Goal: Use online tool/utility: Utilize a website feature to perform a specific function

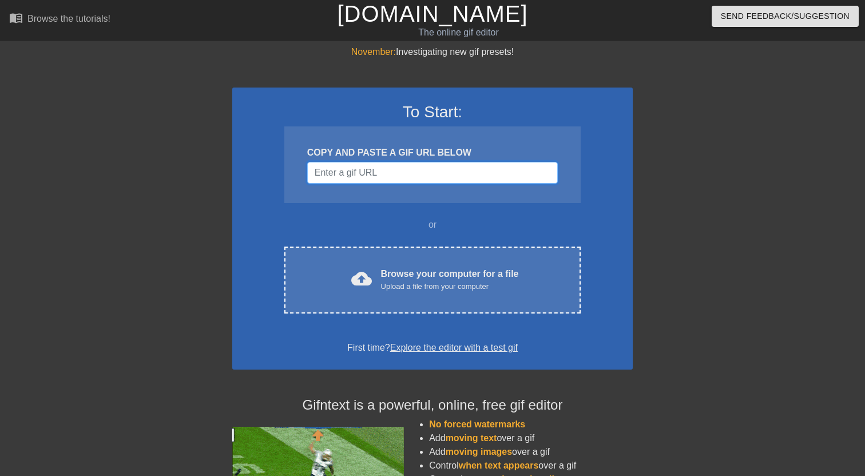
click at [379, 179] on input "Username" at bounding box center [432, 173] width 251 height 22
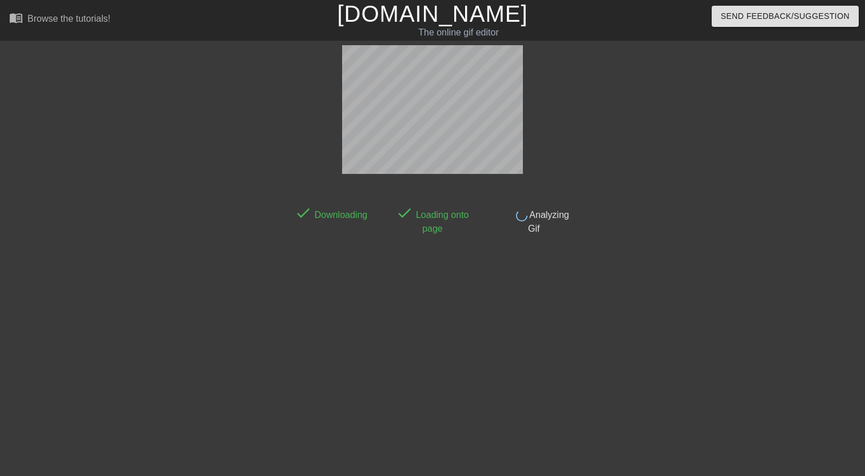
scroll to position [28, 0]
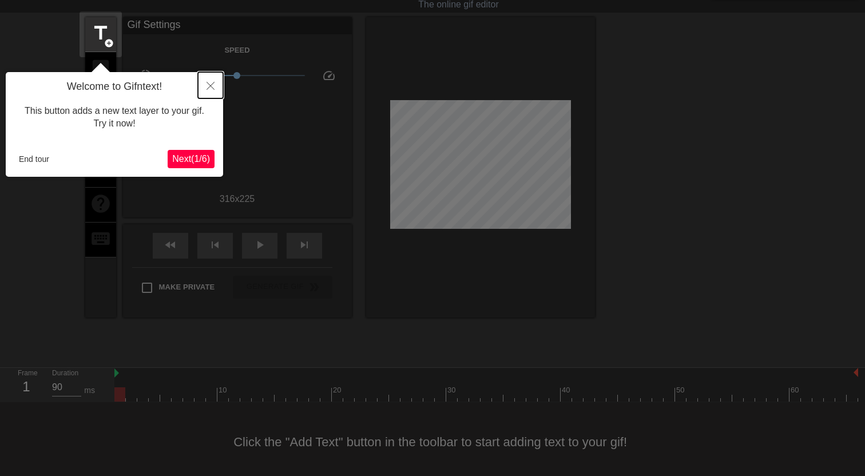
click at [213, 89] on icon "Close" at bounding box center [211, 86] width 8 height 8
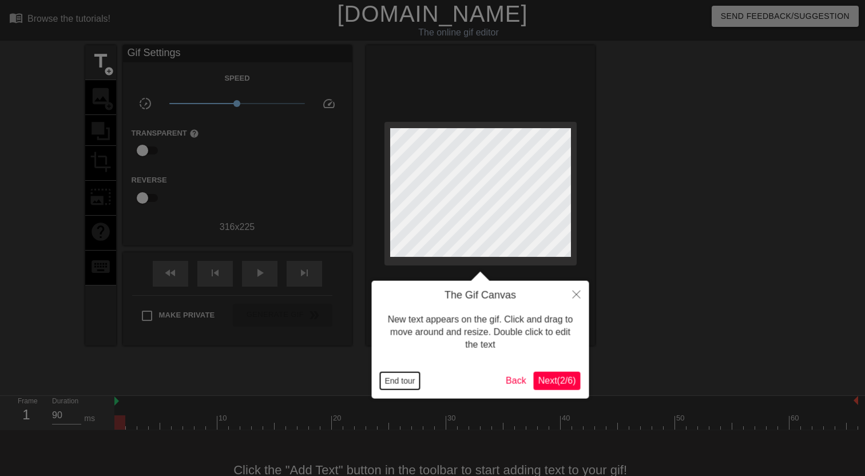
click at [403, 381] on button "End tour" at bounding box center [400, 380] width 39 height 17
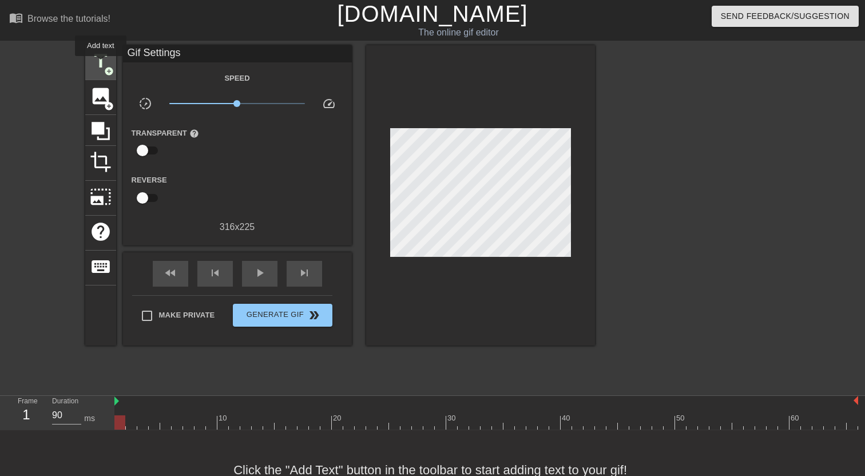
click at [101, 64] on span "title" at bounding box center [101, 61] width 22 height 22
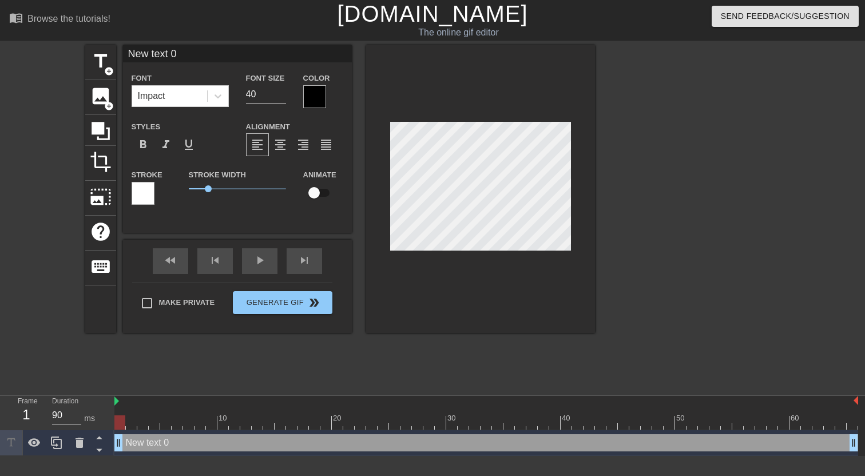
click at [311, 102] on div at bounding box center [314, 96] width 23 height 23
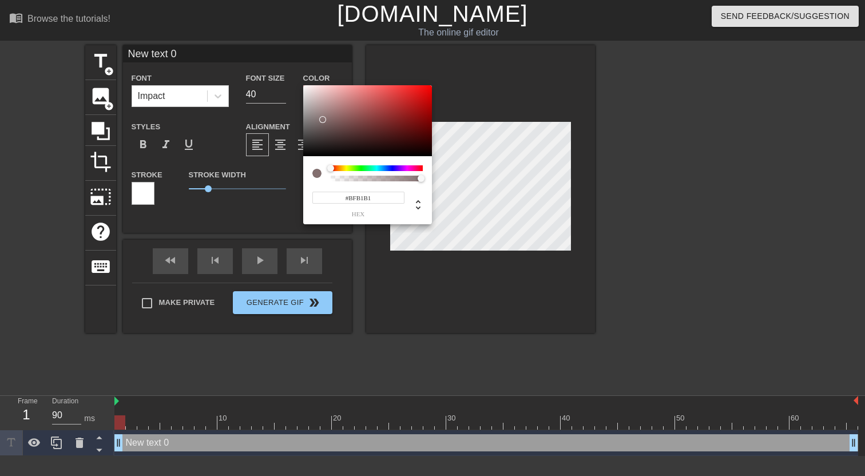
type input "#FFFFFF"
drag, startPoint x: 322, startPoint y: 120, endPoint x: 298, endPoint y: 80, distance: 47.0
click at [303, 85] on div at bounding box center [367, 120] width 129 height 71
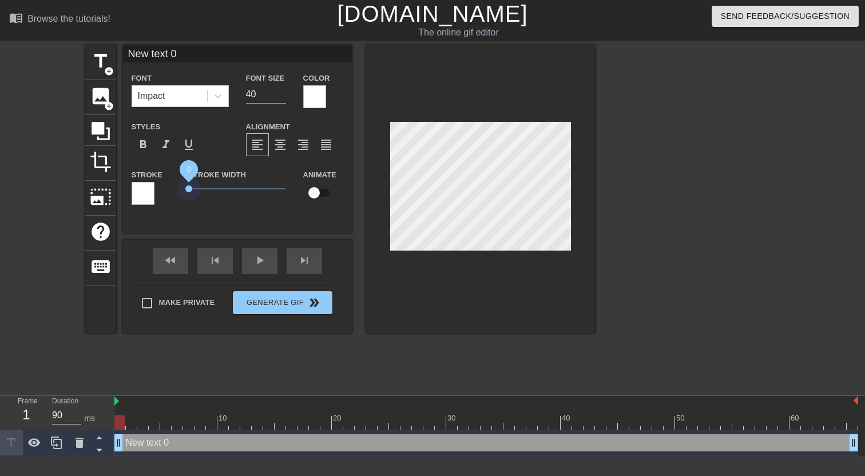
drag, startPoint x: 208, startPoint y: 189, endPoint x: 160, endPoint y: 190, distance: 48.7
click at [160, 190] on div "Stroke Stroke Width 0 Animate" at bounding box center [237, 192] width 229 height 48
type input "U"
type textarea "U"
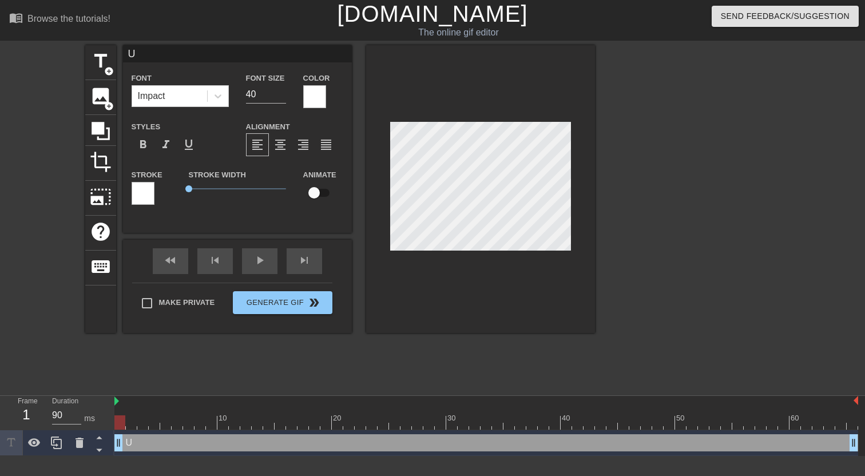
type input "Us"
type textarea "Us"
type input "Use"
type textarea "Use"
type input "User"
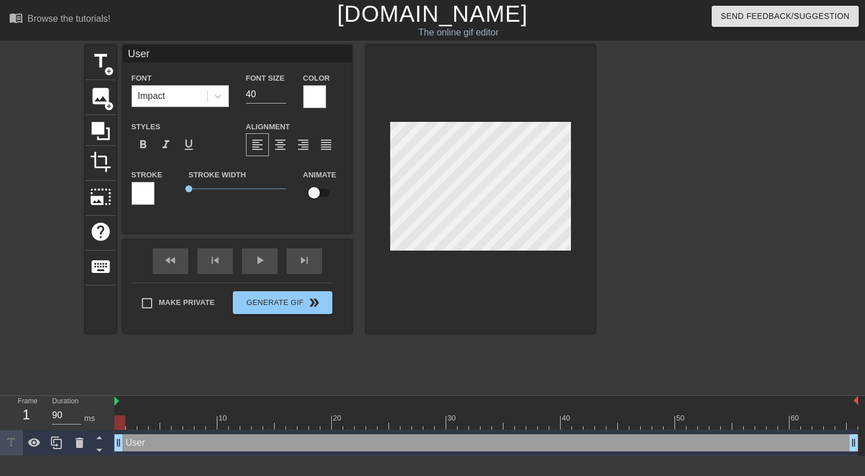
scroll to position [0, 0]
type textarea "User"
click at [501, 256] on div at bounding box center [480, 189] width 229 height 288
click at [108, 67] on span "add_circle" at bounding box center [109, 71] width 10 height 10
type input "New text 1"
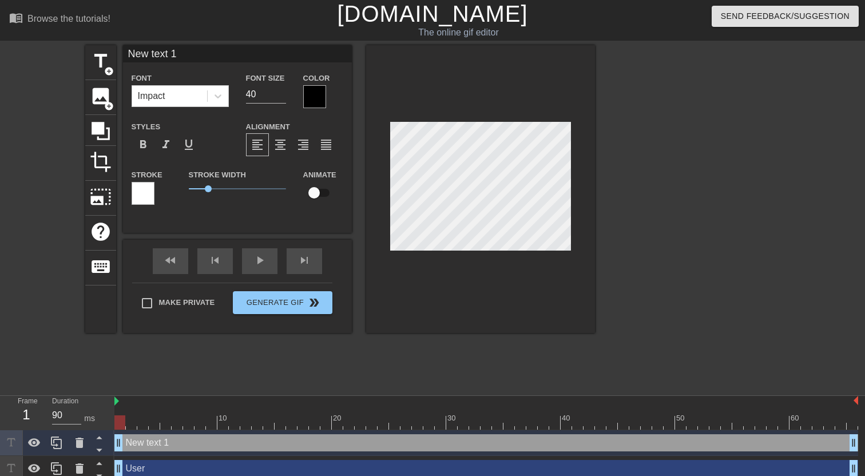
click at [319, 106] on div at bounding box center [314, 96] width 23 height 23
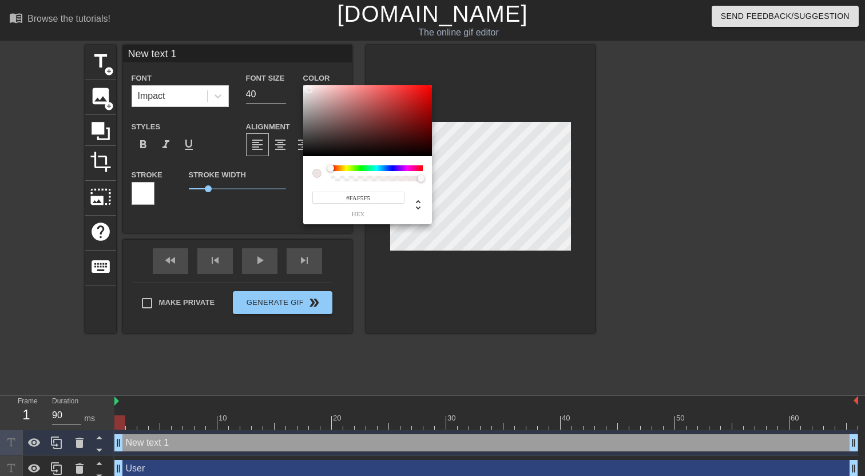
type input "#FFFFFF"
drag, startPoint x: 311, startPoint y: 122, endPoint x: 292, endPoint y: 74, distance: 51.7
click at [303, 85] on div at bounding box center [367, 120] width 129 height 71
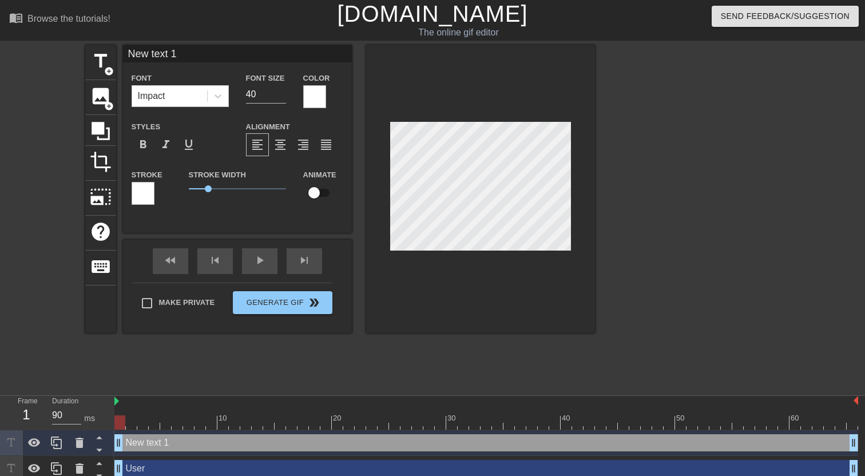
click at [141, 188] on div at bounding box center [143, 193] width 23 height 23
drag, startPoint x: 207, startPoint y: 187, endPoint x: 161, endPoint y: 187, distance: 46.4
click at [161, 187] on div "Stroke Stroke Width 0 Animate" at bounding box center [237, 192] width 229 height 48
click at [225, 217] on div "New text 1 Font Impact Font Size 40 Color Styles format_bold format_italic form…" at bounding box center [237, 139] width 229 height 188
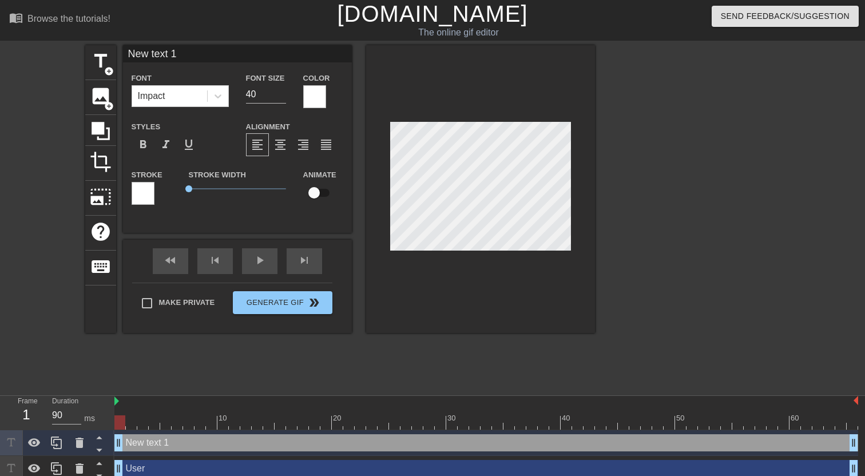
type input "i"
type textarea "i"
type input "in"
type textarea "in"
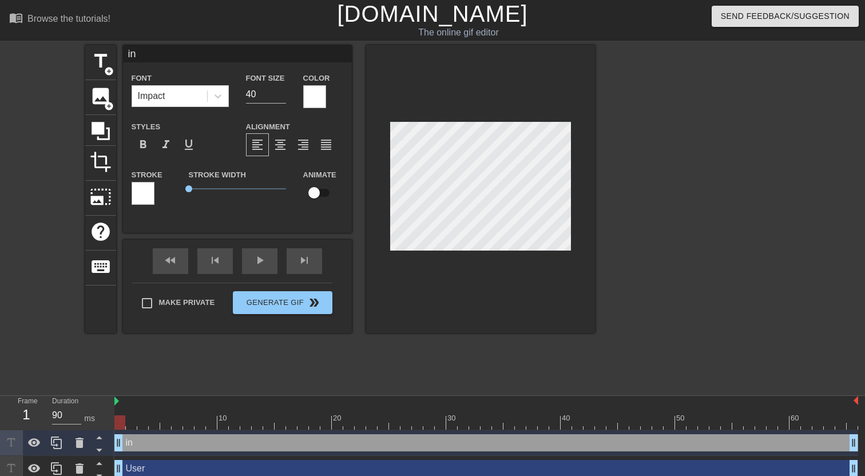
type input "int"
type textarea "int"
type input "inte"
type textarea "inte"
type input "integ"
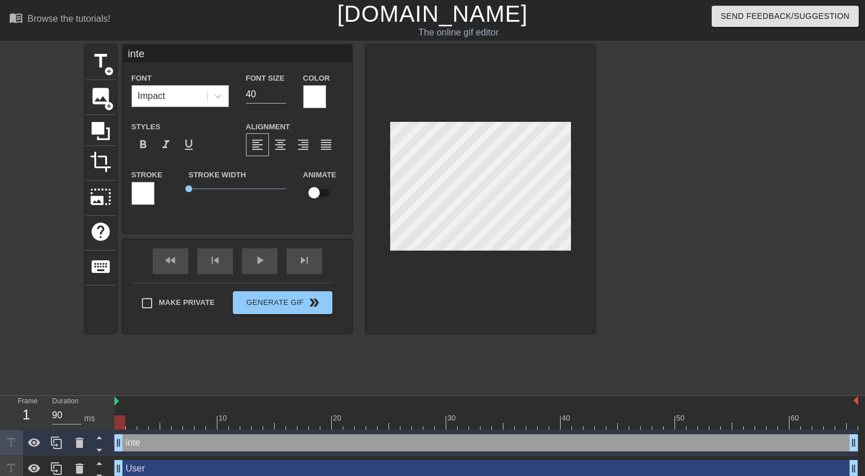
type textarea "integ"
type input "integr"
type textarea "integr"
type input "integra"
type textarea "integra"
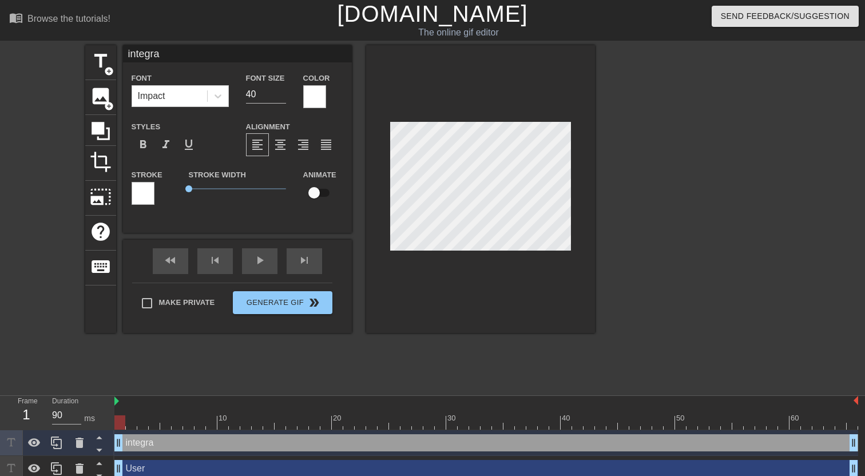
type input "integrat"
type textarea "integrat"
type input "integrati"
type textarea "integrati"
type input "integratio"
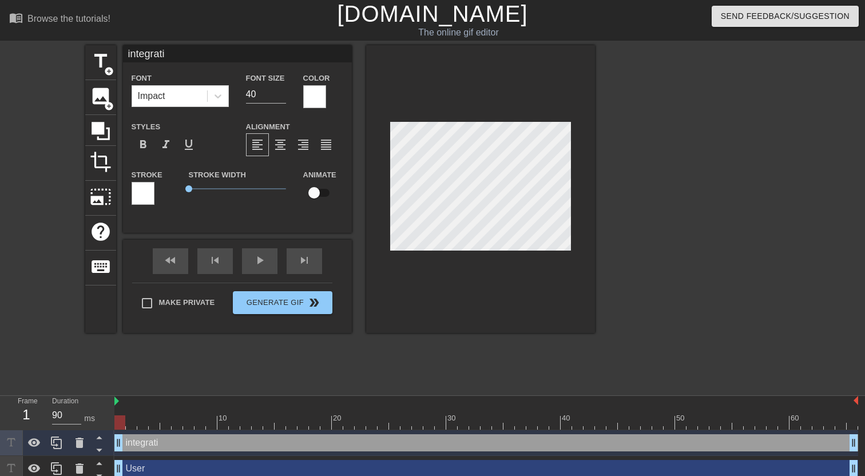
type textarea "integratio"
type input "integration"
type textarea "integration"
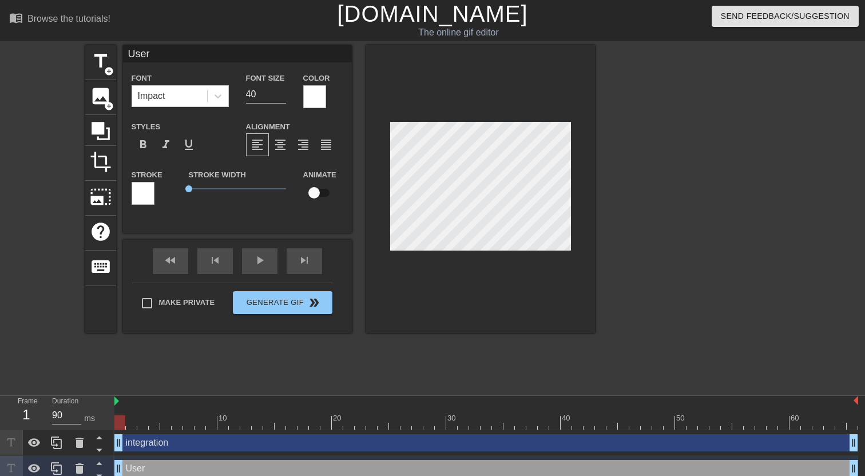
type input "u"
type textarea "u"
type input "us"
type textarea "us"
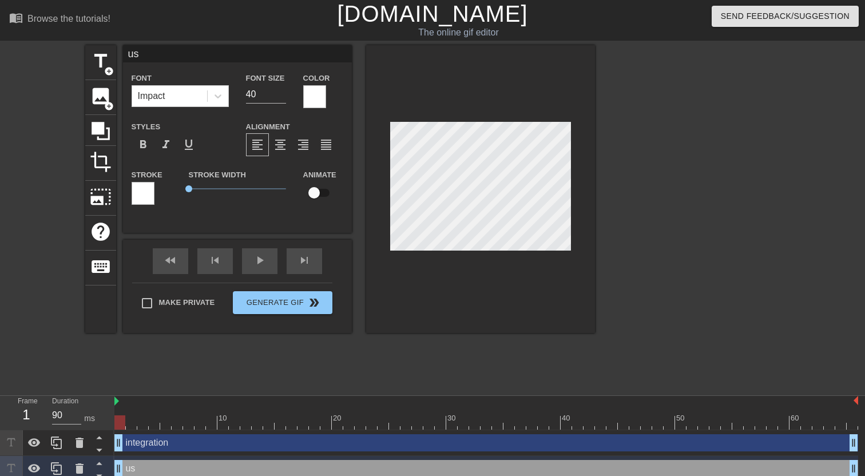
type input "use"
type textarea "use"
type input "user"
type textarea "user"
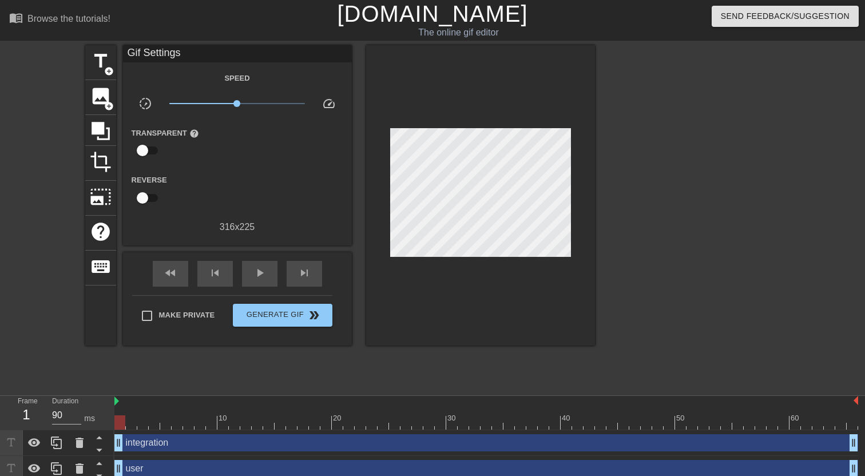
click at [689, 283] on div at bounding box center [695, 216] width 172 height 343
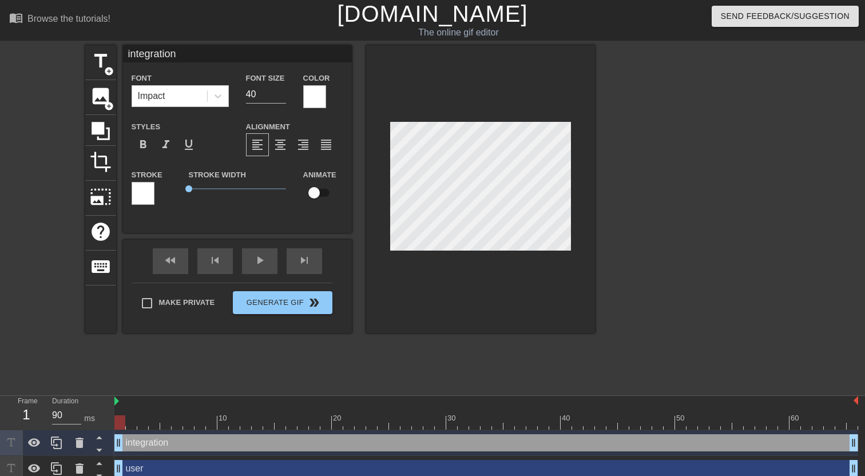
click at [635, 226] on div at bounding box center [695, 216] width 172 height 343
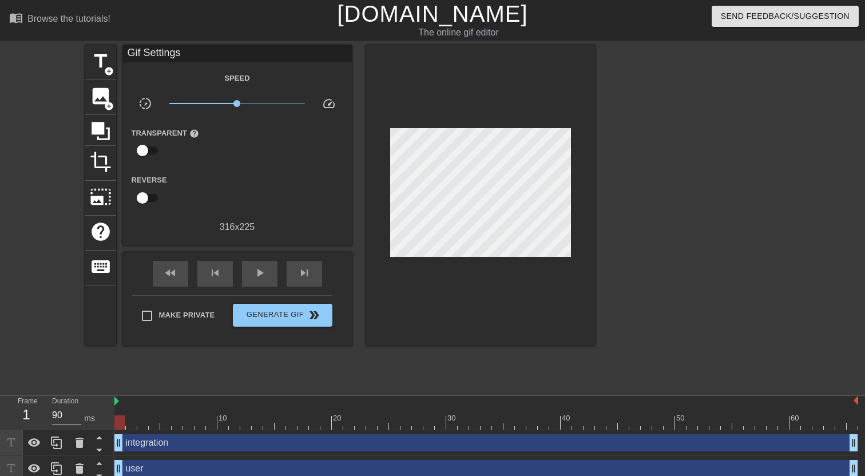
scroll to position [8, 0]
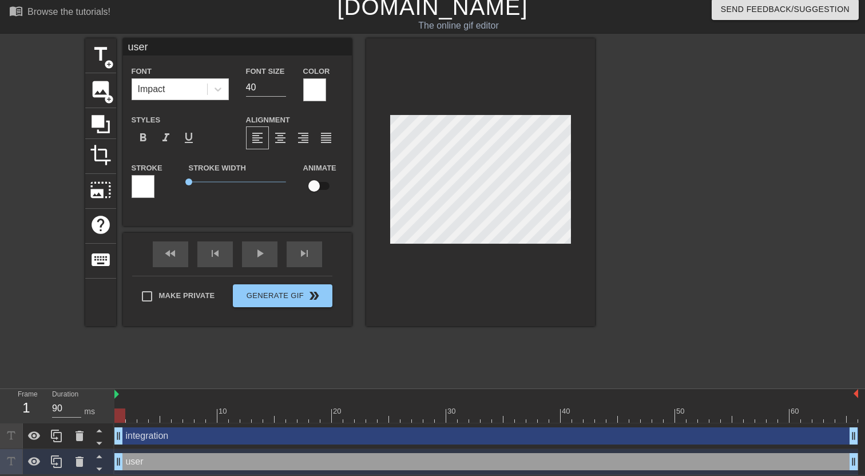
click at [315, 182] on input "checkbox" at bounding box center [314, 186] width 65 height 22
checkbox input "true"
click at [257, 255] on div "play_arrow" at bounding box center [259, 255] width 35 height 26
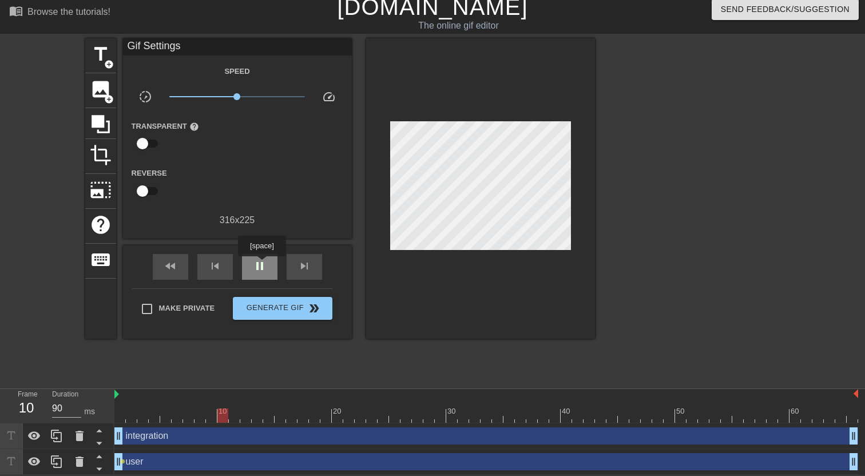
click at [263, 264] on span "pause" at bounding box center [260, 266] width 14 height 14
click at [264, 247] on div "fast_rewind skip_previous play_arrow skip_next" at bounding box center [237, 267] width 187 height 43
click at [270, 265] on div "play_arrow" at bounding box center [259, 267] width 35 height 26
click at [268, 270] on div "pause" at bounding box center [259, 267] width 35 height 26
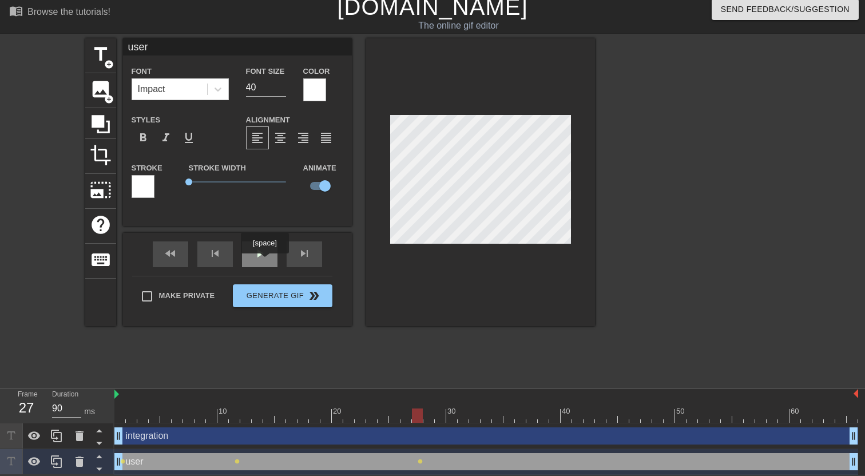
click at [264, 258] on span "play_arrow" at bounding box center [260, 254] width 14 height 14
click at [77, 460] on icon at bounding box center [80, 462] width 8 height 10
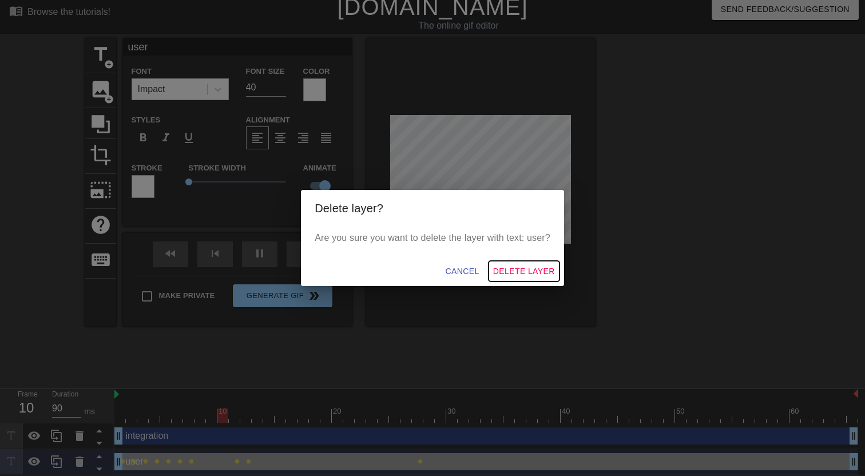
click at [509, 270] on span "Delete Layer" at bounding box center [524, 271] width 62 height 14
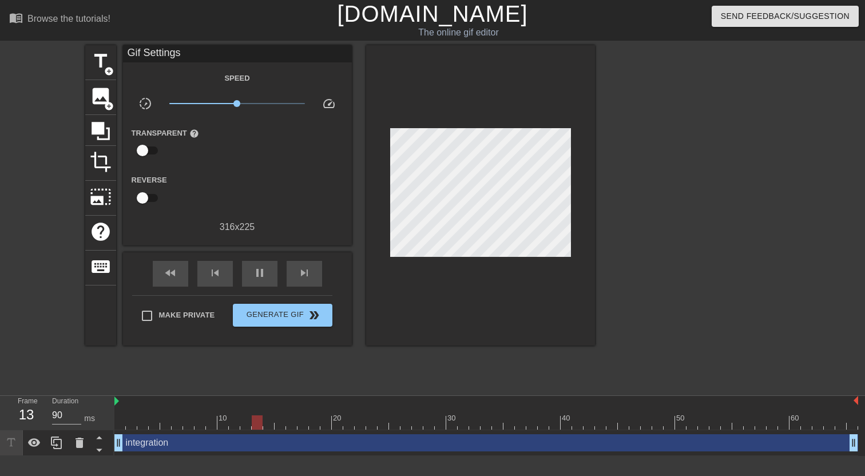
scroll to position [0, 0]
click at [102, 74] on div "title add_circle" at bounding box center [100, 62] width 31 height 35
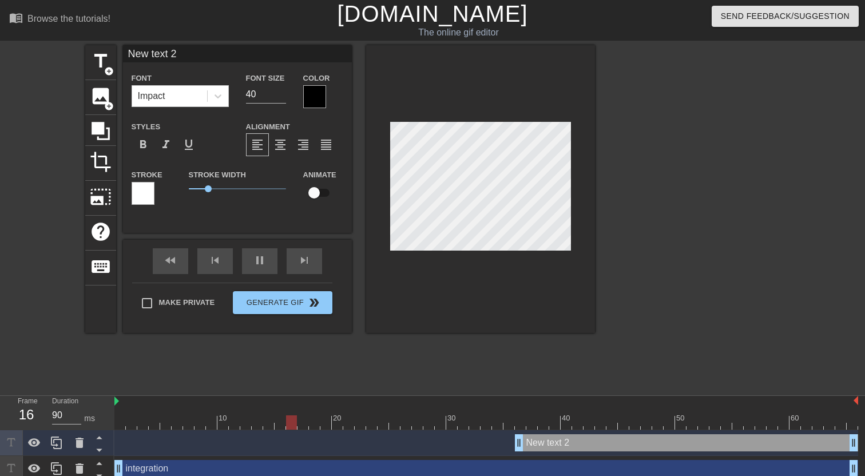
click at [308, 100] on div at bounding box center [314, 96] width 23 height 23
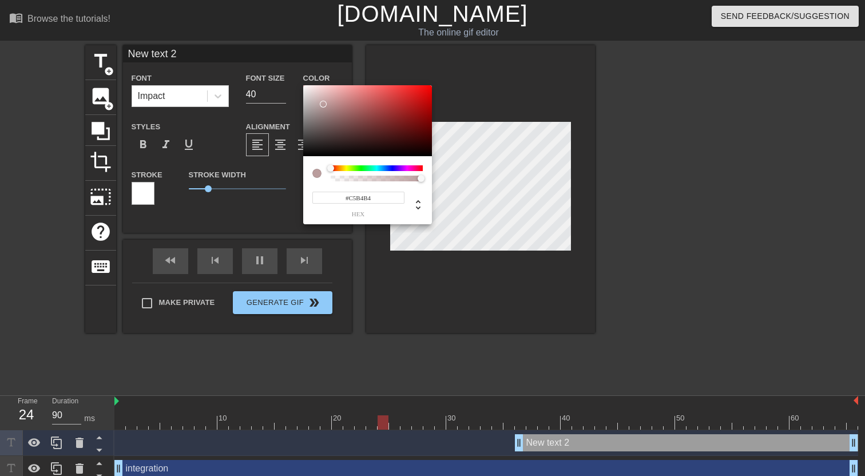
type input "#FFFFFF"
drag, startPoint x: 324, startPoint y: 105, endPoint x: 288, endPoint y: 77, distance: 45.2
click at [303, 85] on div at bounding box center [367, 120] width 129 height 71
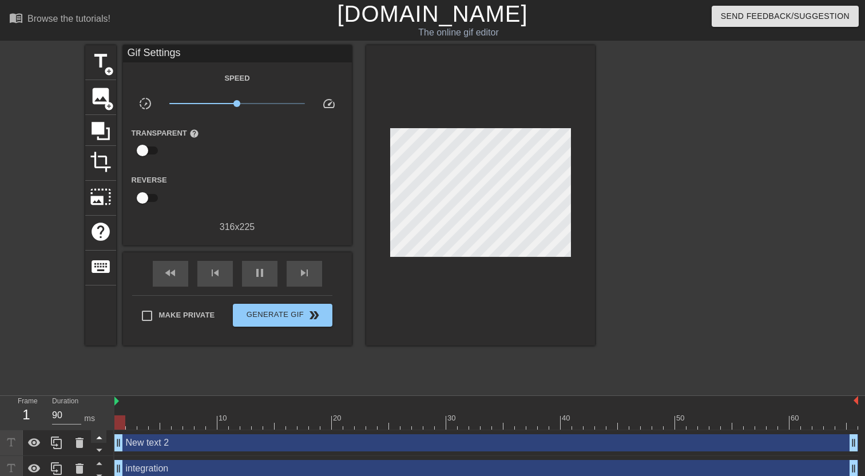
drag, startPoint x: 522, startPoint y: 447, endPoint x: 106, endPoint y: 435, distance: 416.3
click at [106, 435] on div "Frame 1 Duration 90 ms 10 20 30 40 50 60 New text 2 drag_handle drag_handle int…" at bounding box center [432, 439] width 865 height 86
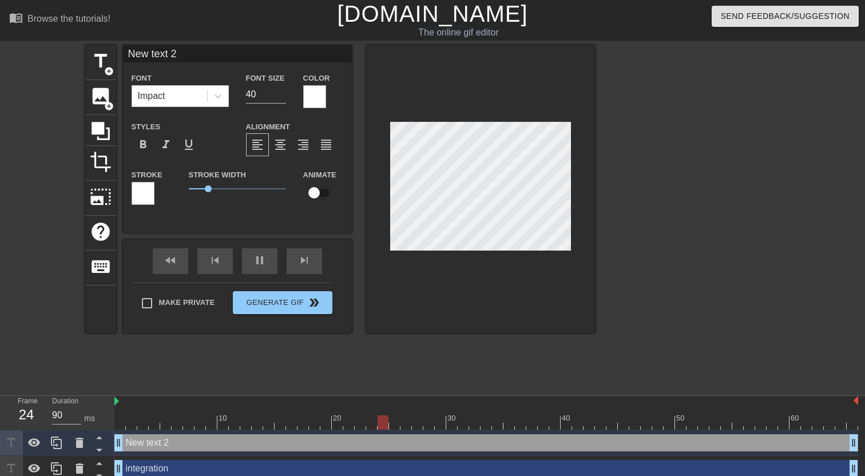
scroll to position [0, 2]
type input "u"
type textarea "u"
type input "us"
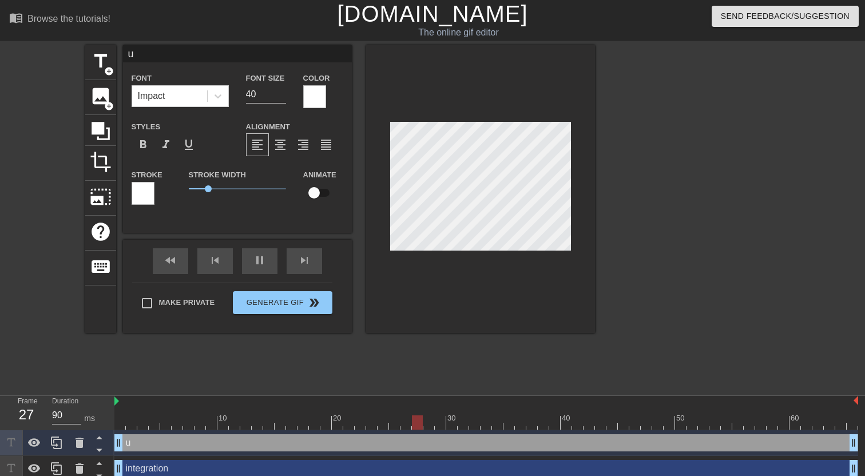
type textarea "us"
type input "use"
type textarea "use"
type input "user"
type textarea "user"
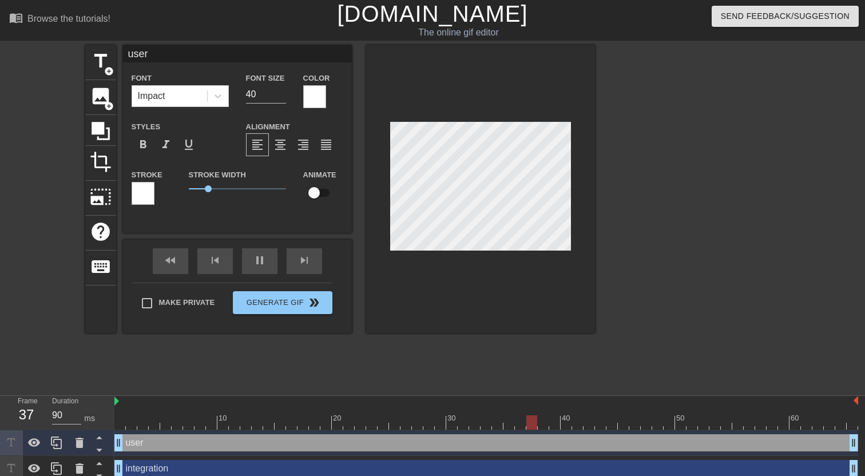
click at [679, 252] on div at bounding box center [695, 216] width 172 height 343
click at [659, 215] on div at bounding box center [695, 216] width 172 height 343
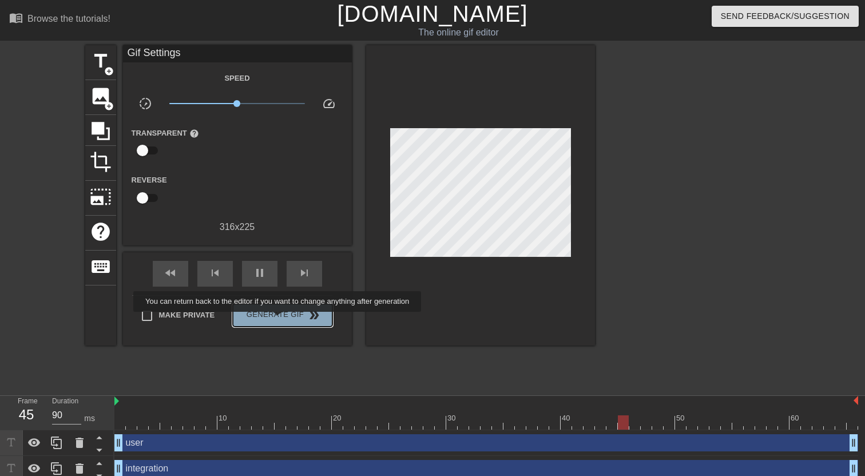
click at [285, 320] on span "Generate Gif double_arrow" at bounding box center [283, 316] width 90 height 14
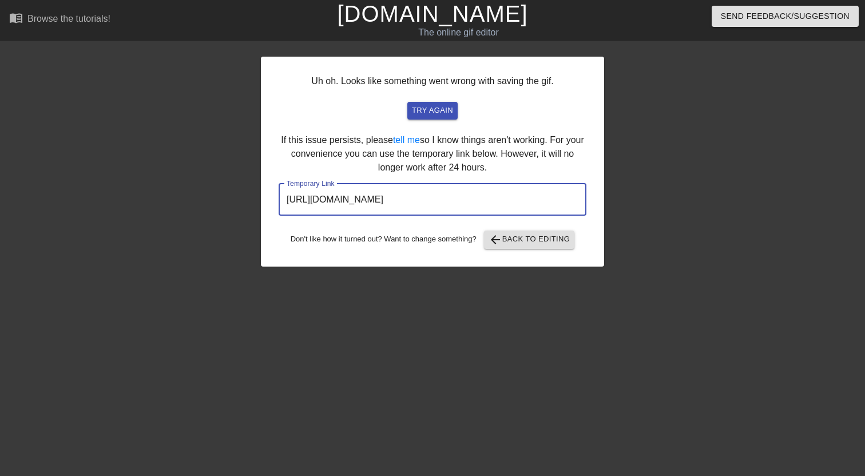
click at [447, 200] on input "https://www.gifntext.com/temp_generations/K1TEHLYU.gif" at bounding box center [433, 200] width 308 height 32
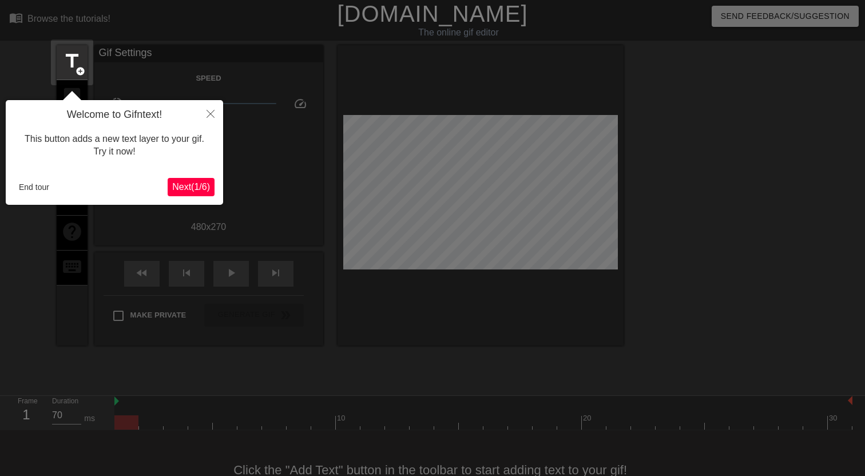
scroll to position [28, 0]
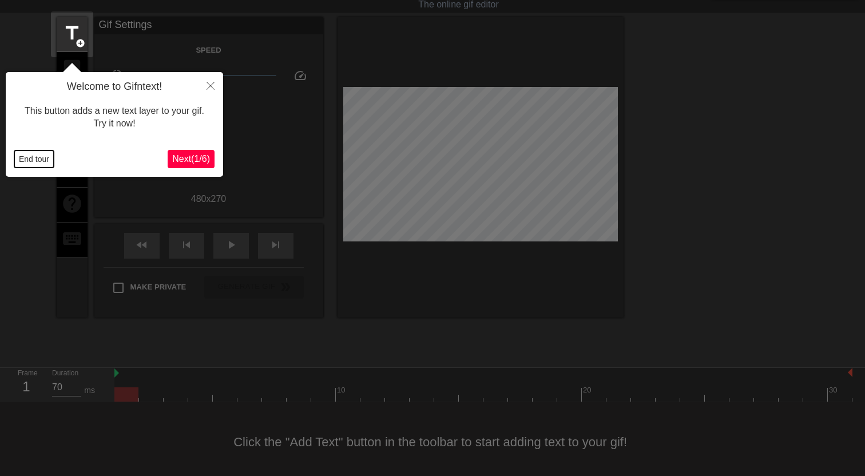
click at [27, 161] on button "End tour" at bounding box center [33, 159] width 39 height 17
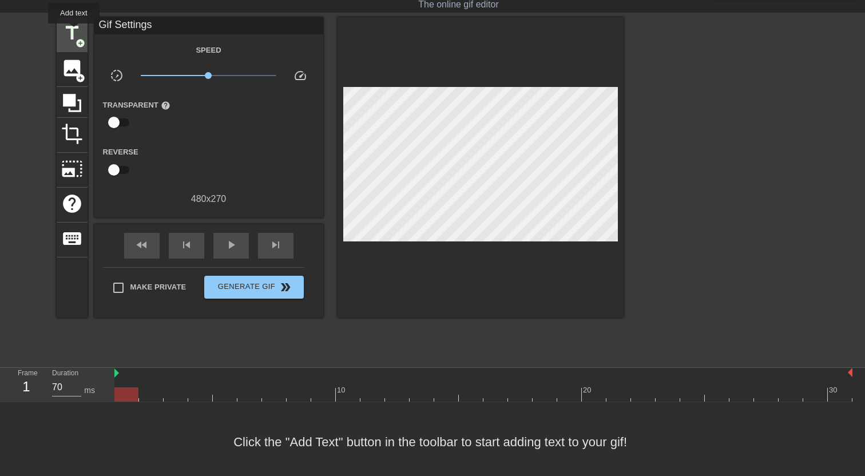
click at [74, 31] on span "title" at bounding box center [72, 33] width 22 height 22
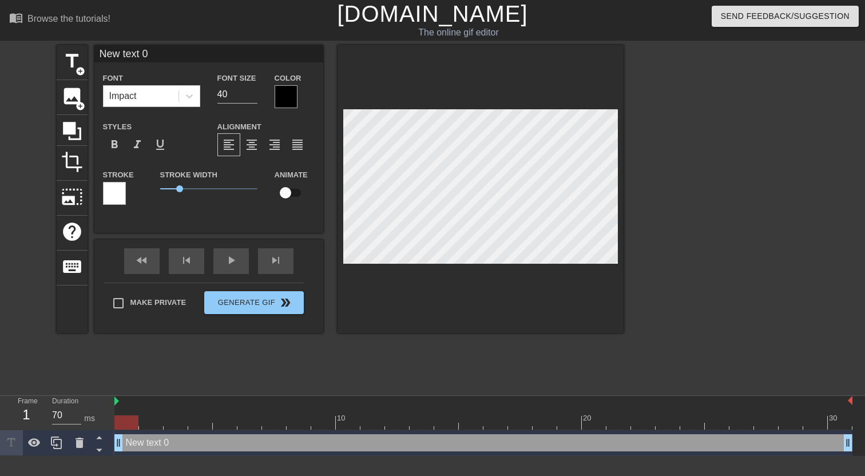
click at [117, 193] on div at bounding box center [114, 193] width 23 height 23
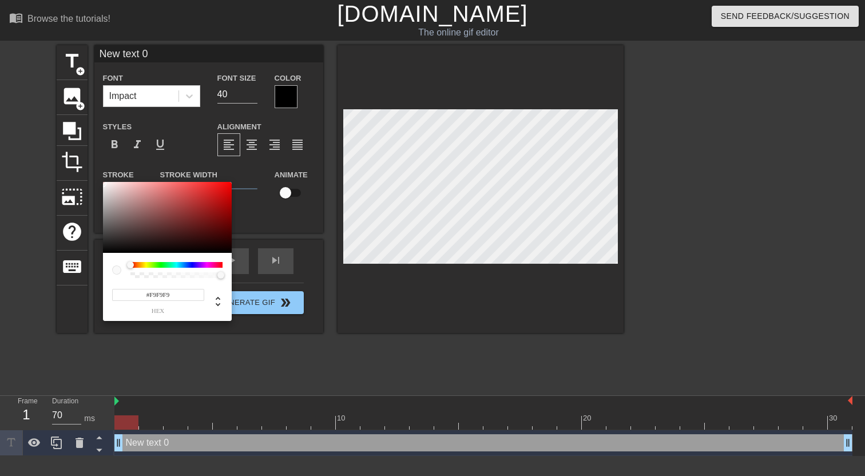
type input "#FBFBFB"
drag, startPoint x: 125, startPoint y: 208, endPoint x: 97, endPoint y: 183, distance: 37.7
click at [103, 183] on div at bounding box center [167, 217] width 129 height 71
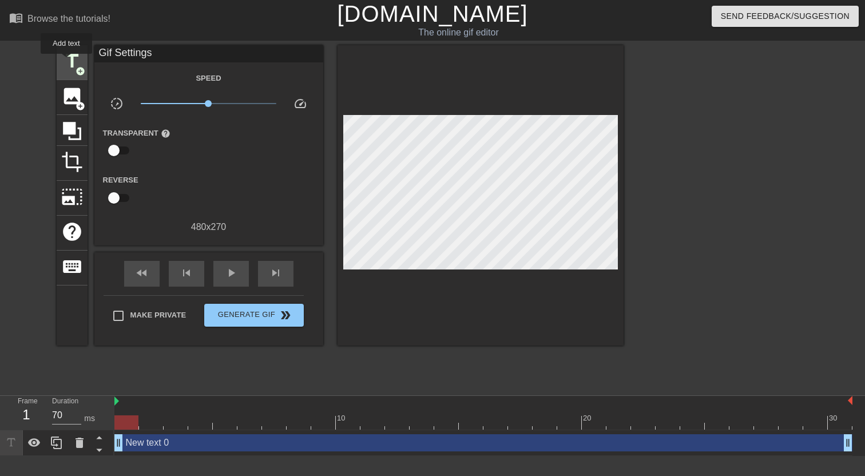
click at [67, 62] on span "title" at bounding box center [72, 61] width 22 height 22
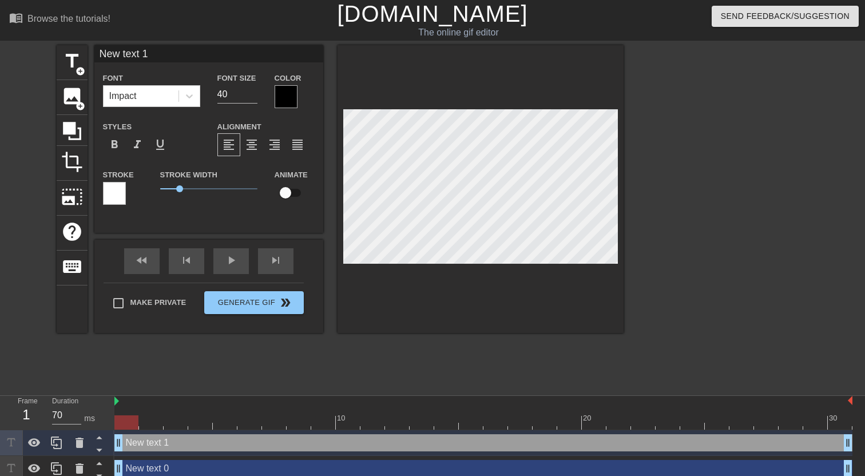
click at [287, 97] on div at bounding box center [286, 96] width 23 height 23
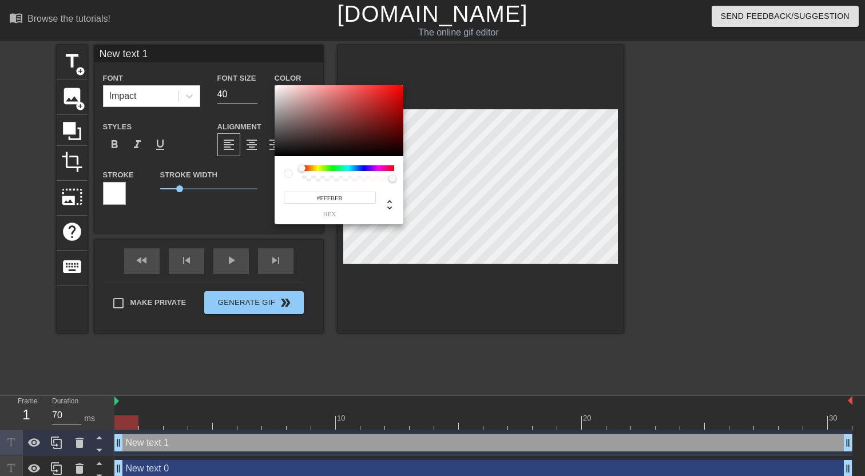
type input "#FFFFFF"
drag, startPoint x: 280, startPoint y: 99, endPoint x: 267, endPoint y: 72, distance: 30.0
click at [275, 85] on div at bounding box center [339, 120] width 129 height 71
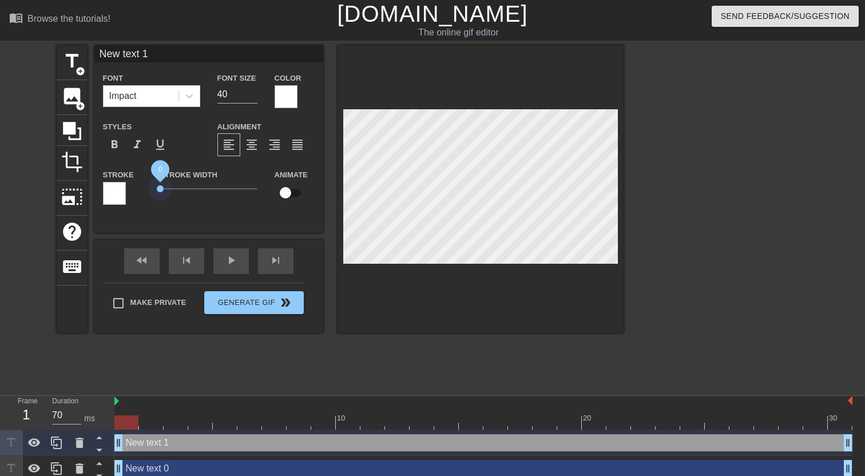
drag, startPoint x: 180, startPoint y: 187, endPoint x: 143, endPoint y: 187, distance: 37.2
click at [143, 187] on div "Stroke Stroke Width 0 Animate" at bounding box center [208, 192] width 229 height 48
type input "New text 0"
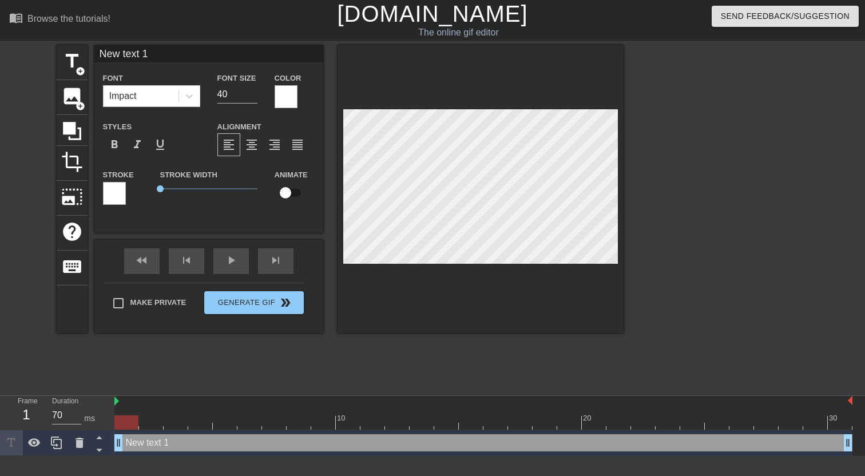
scroll to position [0, 2]
click at [191, 89] on div at bounding box center [189, 96] width 21 height 21
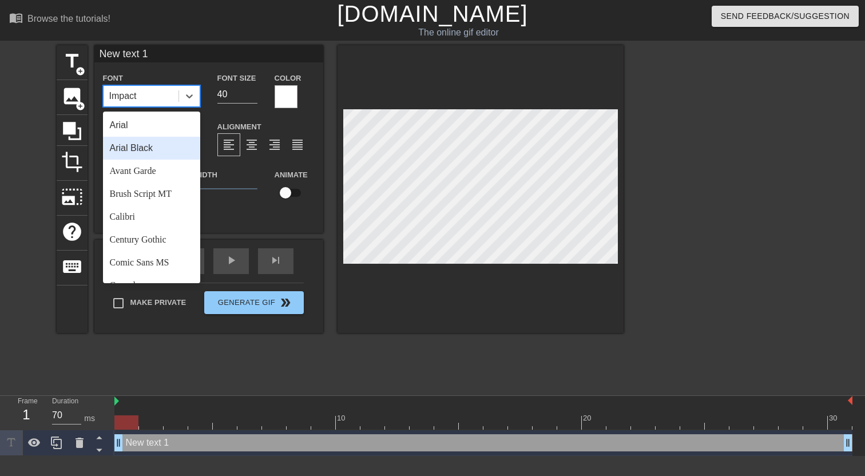
click at [157, 145] on div "Arial Black" at bounding box center [151, 148] width 97 height 23
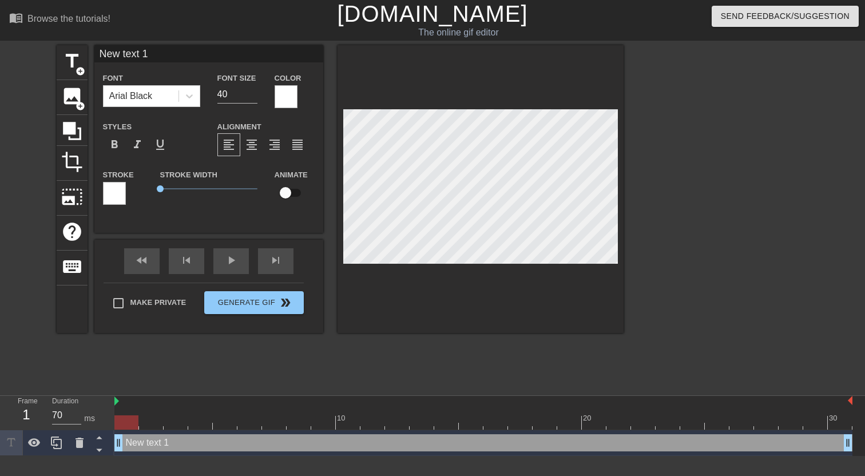
type input "u"
type textarea "u"
type input "us"
type textarea "us"
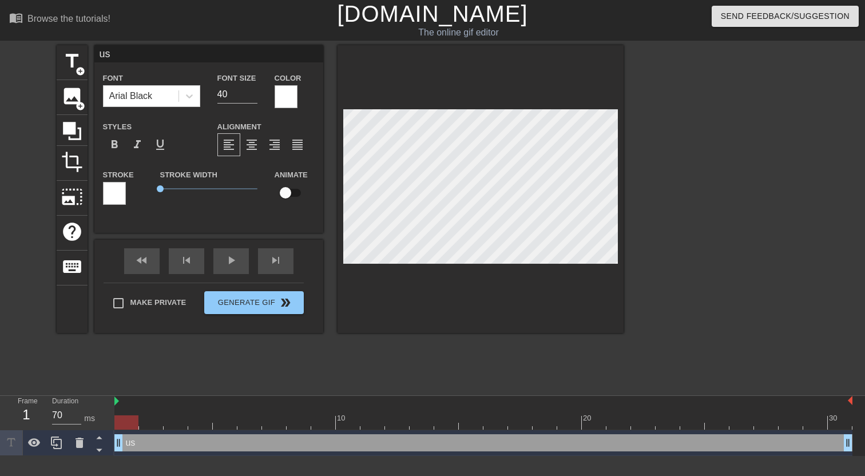
type input "use"
type textarea "use"
type input "user"
type textarea "user"
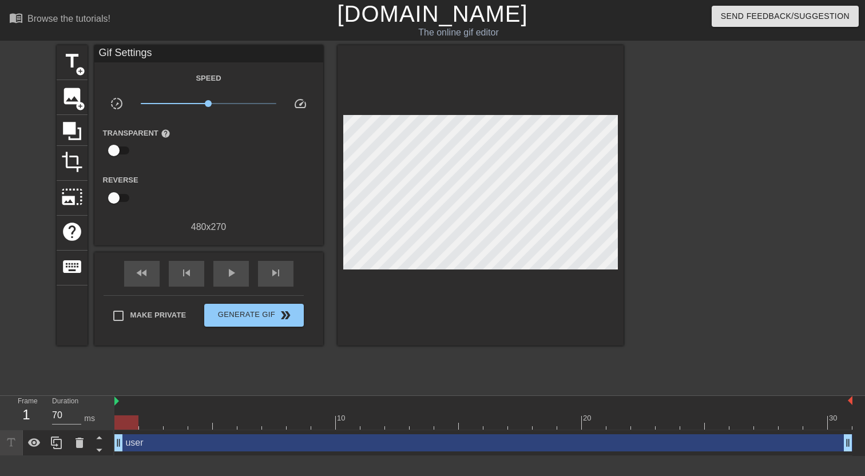
click at [694, 270] on div at bounding box center [724, 216] width 172 height 343
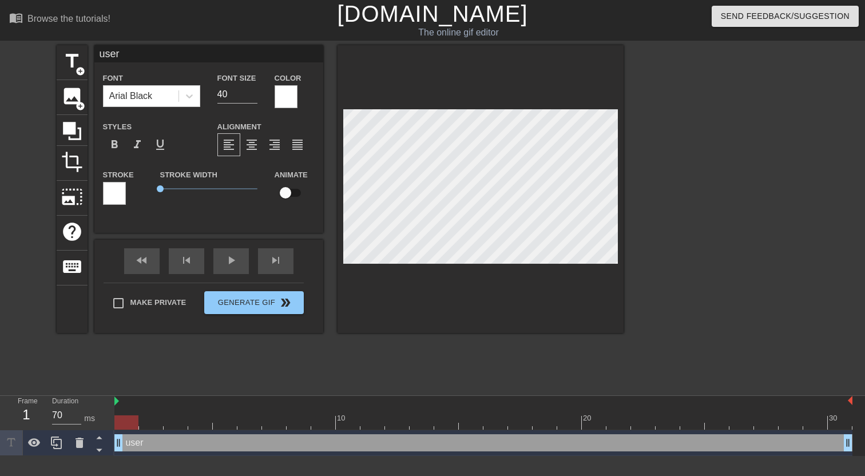
click at [719, 214] on div at bounding box center [724, 216] width 172 height 343
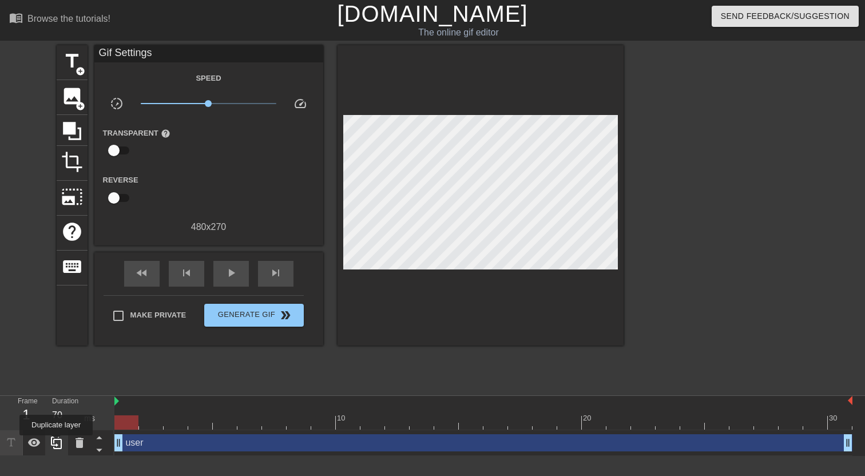
click at [57, 444] on icon at bounding box center [57, 443] width 14 height 14
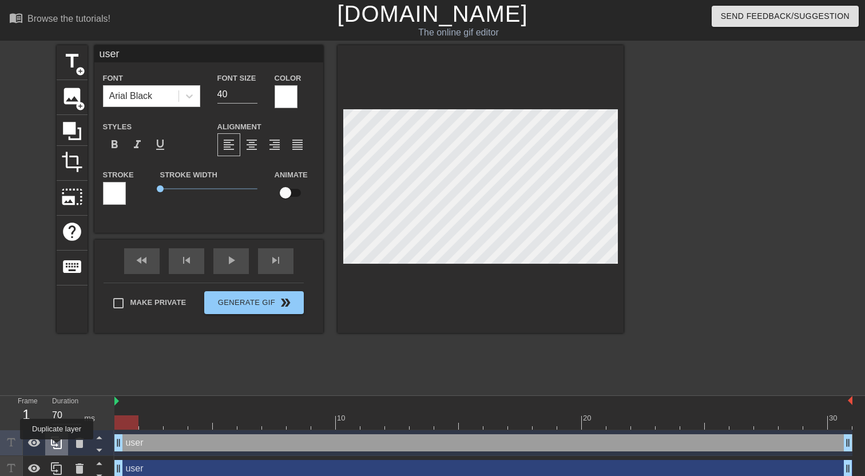
click at [58, 448] on icon at bounding box center [57, 443] width 14 height 14
click at [58, 448] on div at bounding box center [57, 481] width 114 height 103
click at [58, 448] on icon at bounding box center [57, 443] width 14 height 14
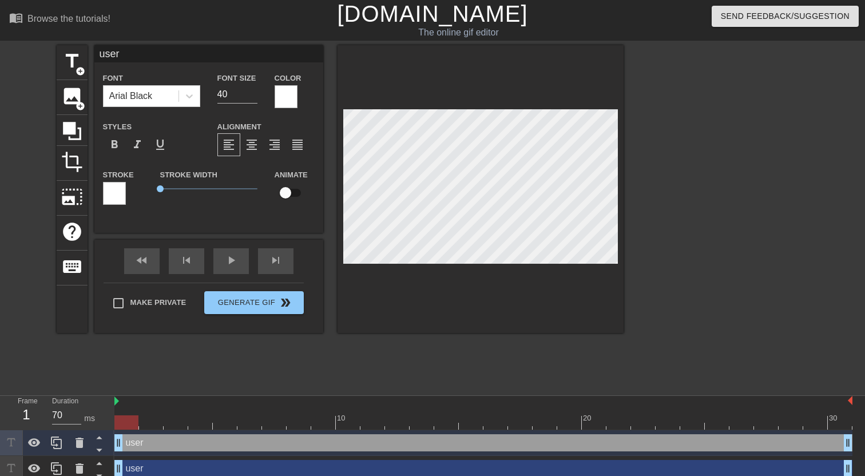
click at [58, 448] on icon at bounding box center [57, 443] width 14 height 14
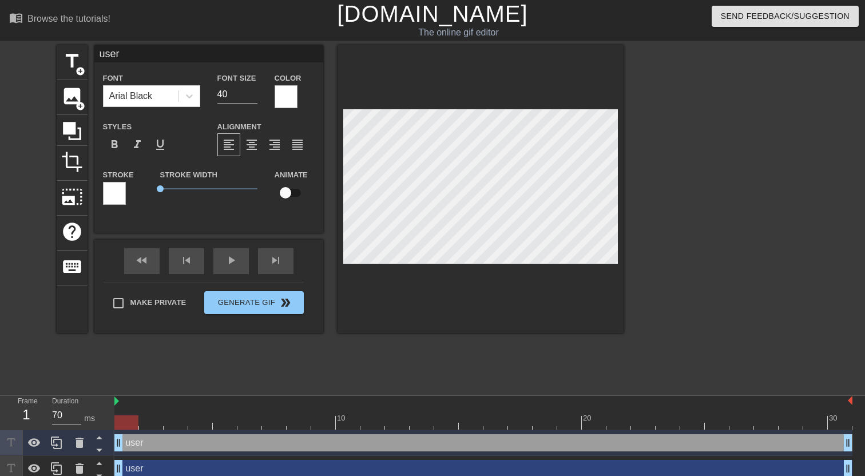
click at [58, 448] on icon at bounding box center [57, 443] width 14 height 14
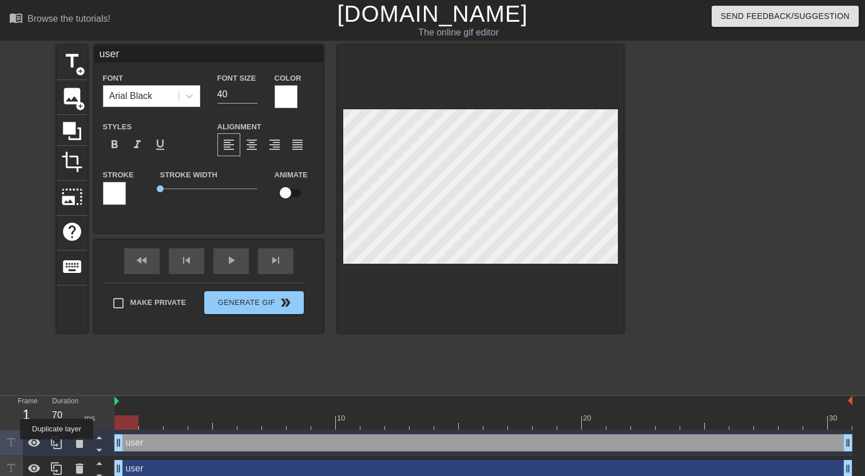
click at [58, 448] on icon at bounding box center [57, 443] width 14 height 14
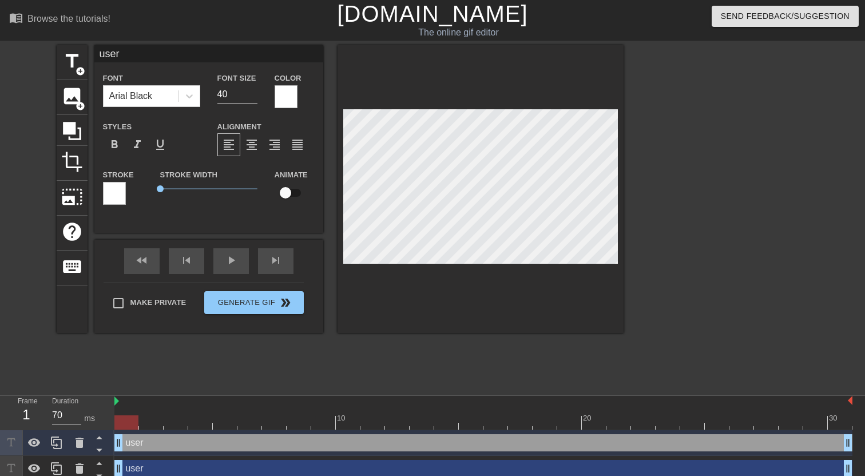
click at [58, 448] on icon at bounding box center [57, 443] width 14 height 14
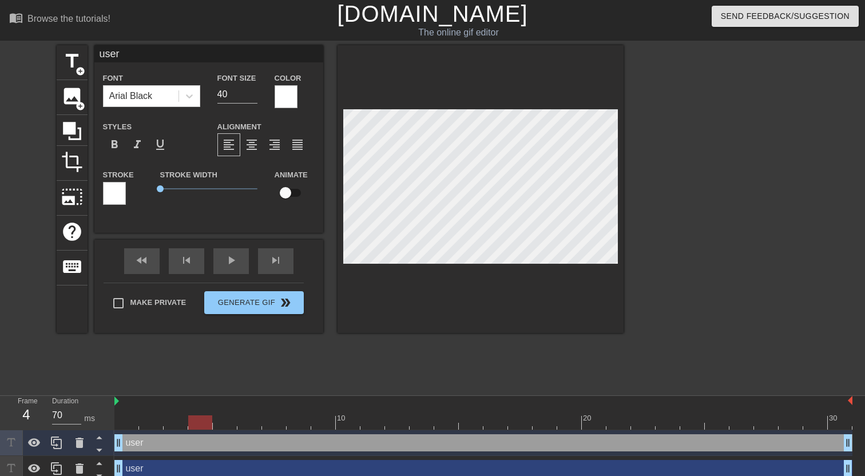
drag, startPoint x: 120, startPoint y: 421, endPoint x: 197, endPoint y: 424, distance: 77.9
click at [197, 424] on div at bounding box center [200, 423] width 24 height 14
drag, startPoint x: 119, startPoint y: 445, endPoint x: 199, endPoint y: 449, distance: 80.2
click at [199, 449] on div "user drag_handle drag_handle" at bounding box center [520, 442] width 665 height 17
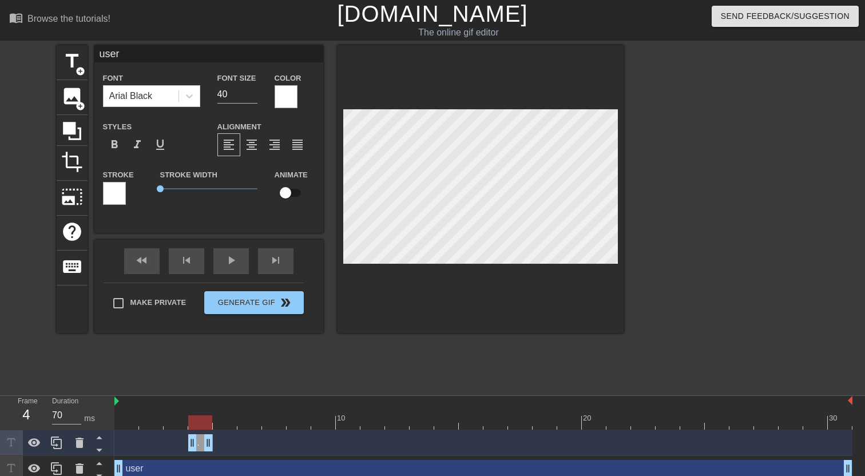
drag, startPoint x: 853, startPoint y: 443, endPoint x: 217, endPoint y: 436, distance: 636.0
click at [217, 436] on div "user drag_handle drag_handle" at bounding box center [483, 442] width 738 height 17
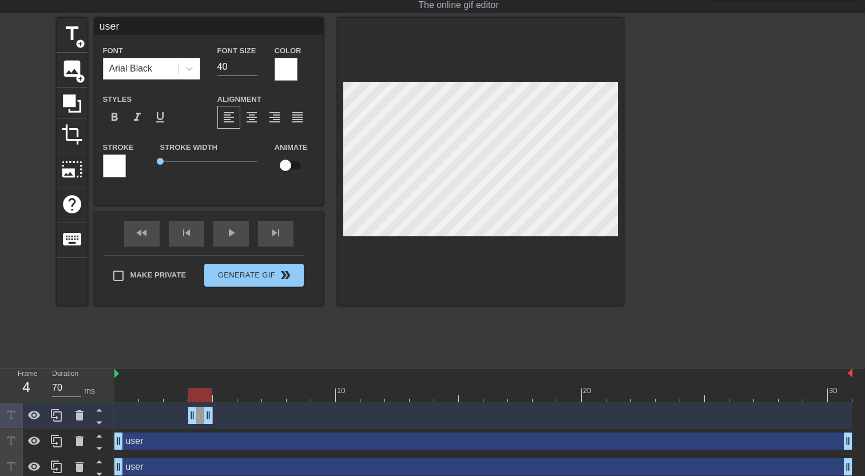
scroll to position [58, 0]
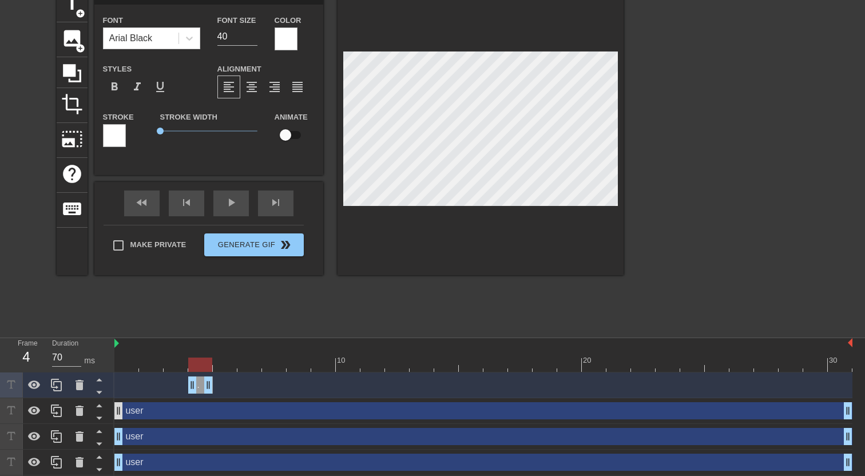
click at [117, 413] on div "user drag_handle drag_handle" at bounding box center [483, 410] width 738 height 17
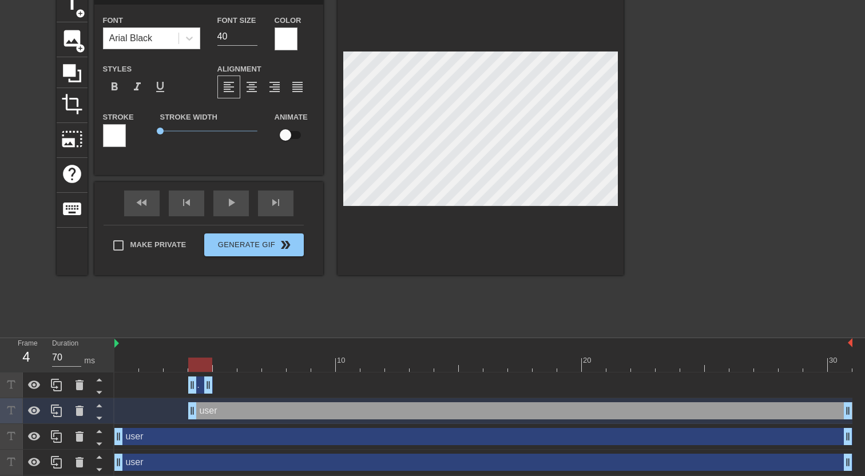
drag, startPoint x: 117, startPoint y: 412, endPoint x: 196, endPoint y: 417, distance: 79.1
click at [196, 417] on div "user drag_handle drag_handle" at bounding box center [520, 410] width 665 height 17
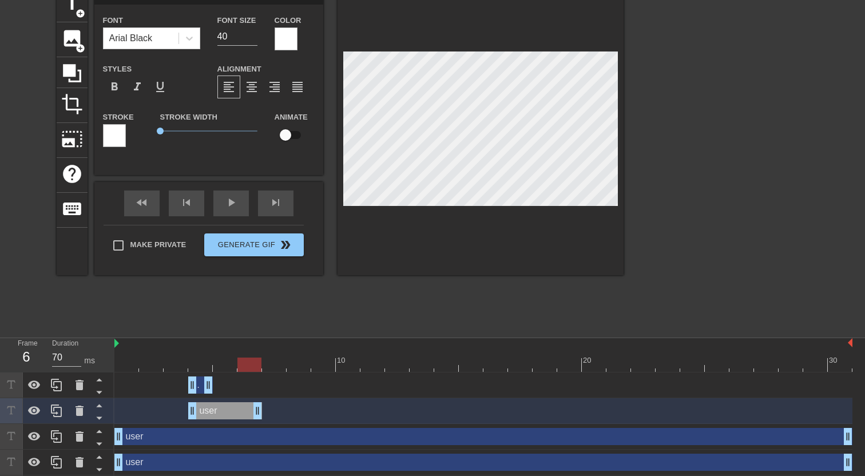
drag, startPoint x: 850, startPoint y: 415, endPoint x: 248, endPoint y: 406, distance: 601.6
click at [248, 406] on div "user drag_handle drag_handle" at bounding box center [225, 410] width 74 height 17
drag, startPoint x: 261, startPoint y: 412, endPoint x: 208, endPoint y: 412, distance: 52.7
click at [208, 412] on div "user drag_handle drag_handle" at bounding box center [200, 410] width 25 height 17
drag, startPoint x: 137, startPoint y: 364, endPoint x: 201, endPoint y: 363, distance: 64.7
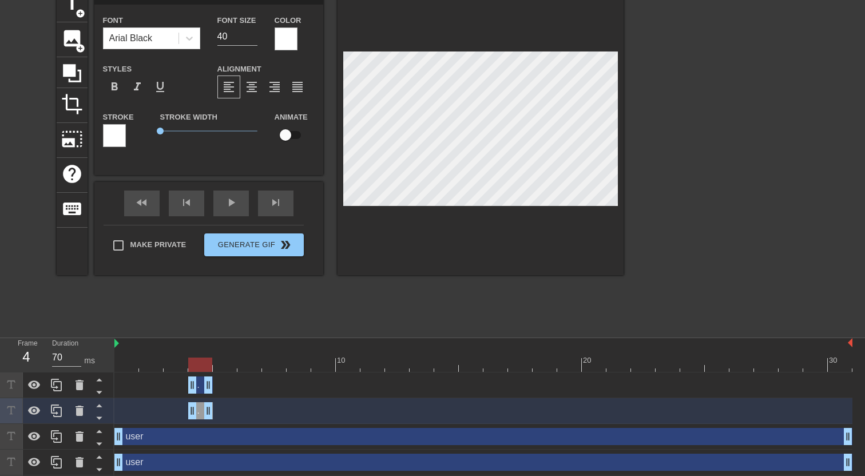
click at [201, 363] on div at bounding box center [483, 365] width 738 height 14
drag, startPoint x: 210, startPoint y: 388, endPoint x: 242, endPoint y: 389, distance: 32.1
click at [242, 389] on div "user drag_handle drag_handle" at bounding box center [483, 385] width 738 height 17
drag, startPoint x: 216, startPoint y: 366, endPoint x: 222, endPoint y: 367, distance: 6.4
click at [222, 367] on div at bounding box center [225, 365] width 24 height 14
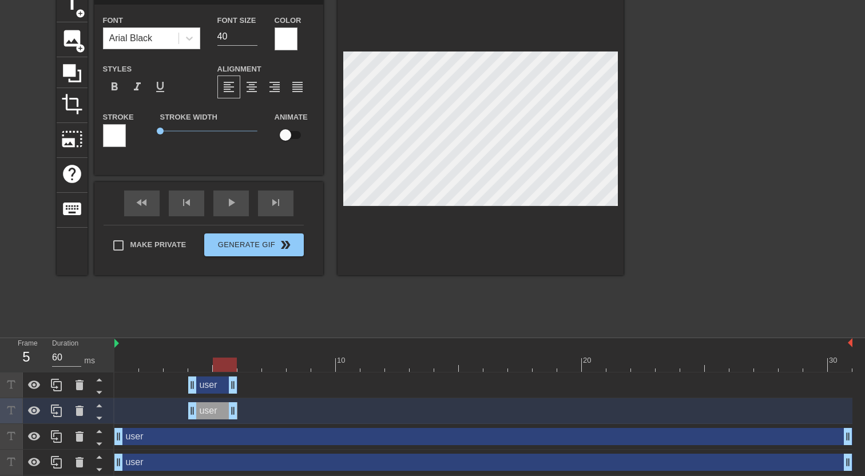
drag, startPoint x: 208, startPoint y: 410, endPoint x: 238, endPoint y: 410, distance: 30.3
click at [238, 410] on div "user drag_handle drag_handle" at bounding box center [483, 410] width 738 height 17
drag, startPoint x: 232, startPoint y: 371, endPoint x: 245, endPoint y: 372, distance: 12.6
click at [245, 372] on div "10 20 30" at bounding box center [483, 355] width 738 height 34
drag, startPoint x: 235, startPoint y: 382, endPoint x: 259, endPoint y: 382, distance: 24.0
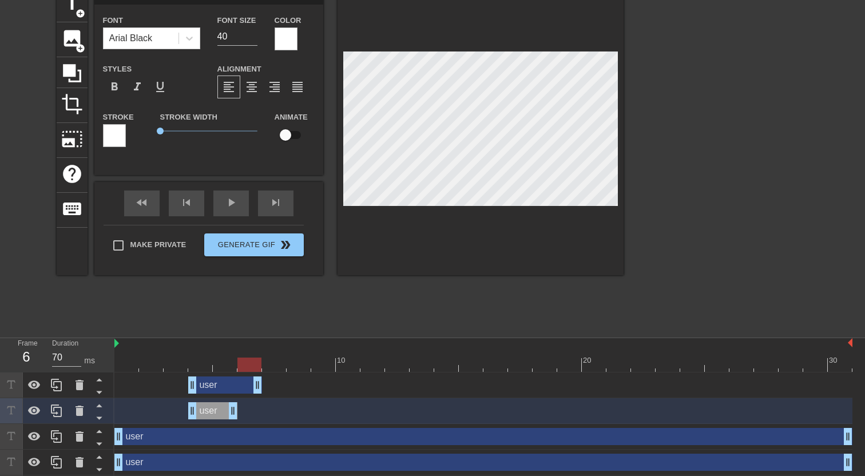
click at [259, 382] on div "user drag_handle drag_handle" at bounding box center [225, 385] width 74 height 17
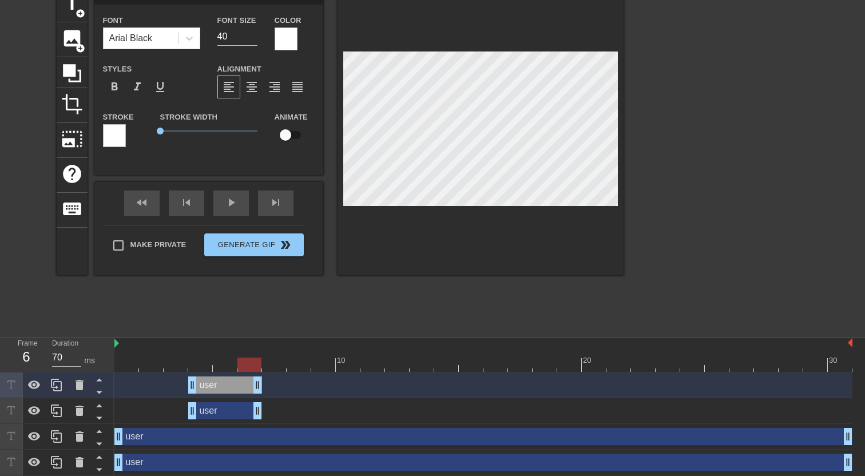
drag, startPoint x: 232, startPoint y: 413, endPoint x: 258, endPoint y: 413, distance: 26.3
click at [258, 413] on div "user drag_handle drag_handle" at bounding box center [225, 410] width 74 height 17
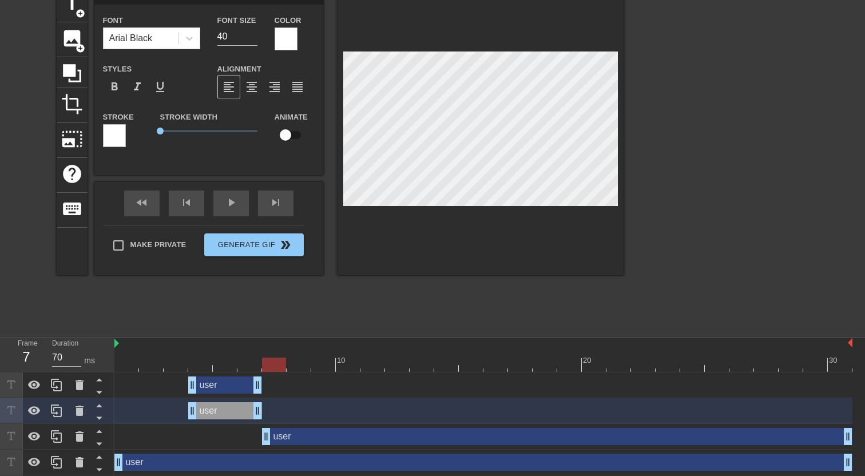
drag, startPoint x: 116, startPoint y: 439, endPoint x: 258, endPoint y: 438, distance: 141.4
click at [258, 438] on div "user drag_handle drag_handle" at bounding box center [483, 436] width 738 height 17
click at [171, 441] on div "user drag_handle drag_handle" at bounding box center [483, 436] width 738 height 17
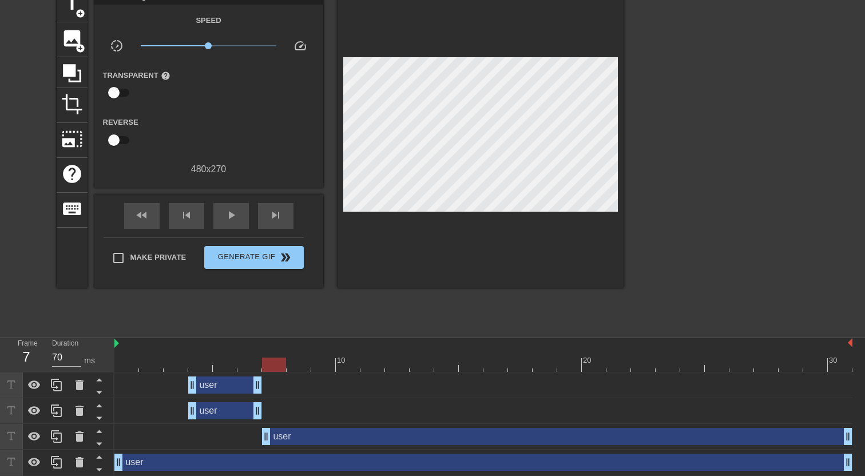
click at [305, 441] on div "user drag_handle drag_handle" at bounding box center [557, 436] width 591 height 17
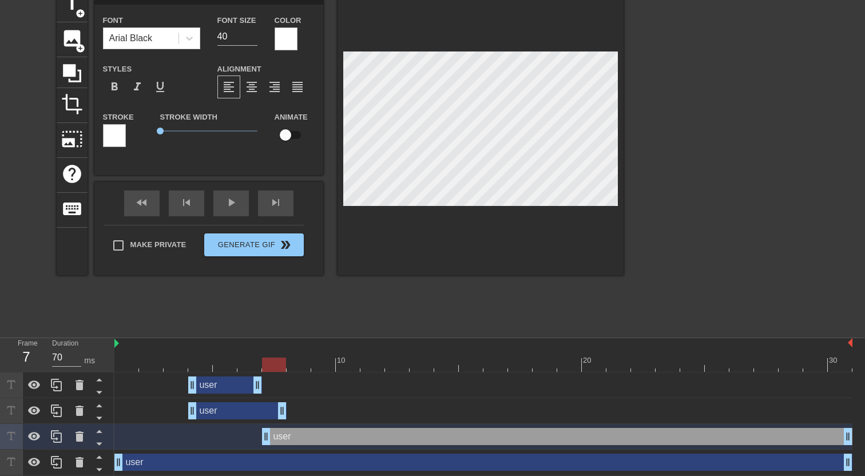
drag, startPoint x: 255, startPoint y: 412, endPoint x: 275, endPoint y: 411, distance: 19.5
click at [275, 411] on div "user drag_handle drag_handle" at bounding box center [237, 410] width 98 height 17
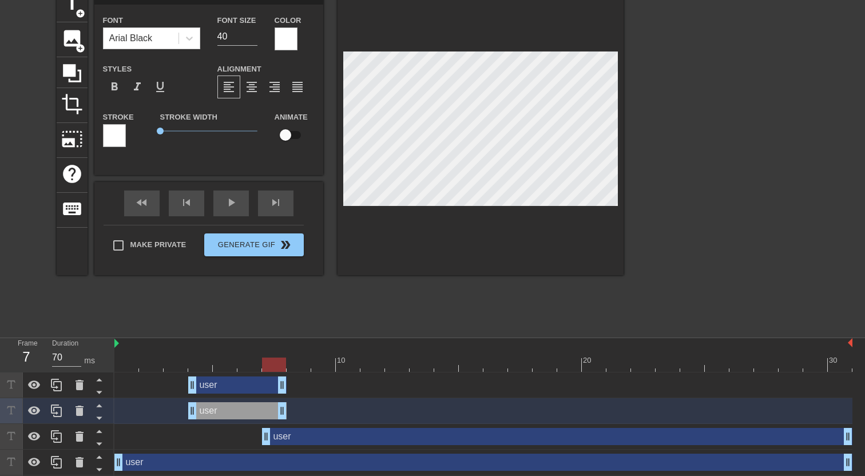
drag, startPoint x: 261, startPoint y: 389, endPoint x: 283, endPoint y: 389, distance: 22.3
click at [283, 389] on div "user drag_handle drag_handle" at bounding box center [237, 385] width 98 height 17
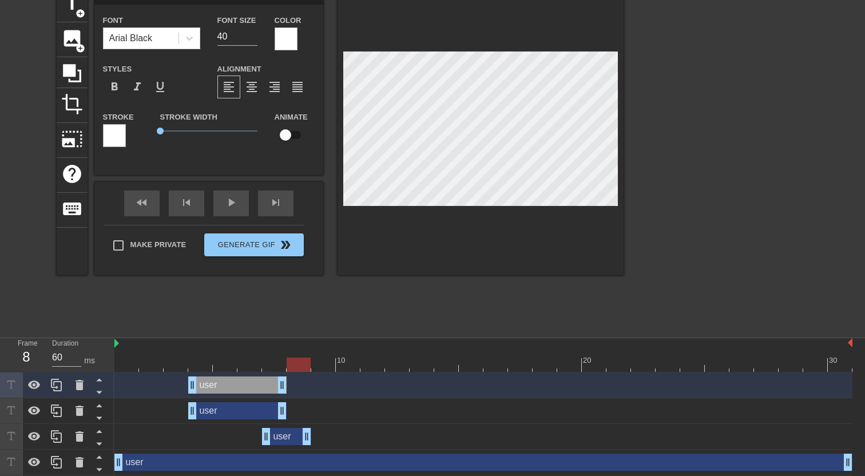
drag, startPoint x: 851, startPoint y: 443, endPoint x: 299, endPoint y: 439, distance: 551.8
click at [299, 439] on div "user drag_handle drag_handle" at bounding box center [286, 436] width 49 height 17
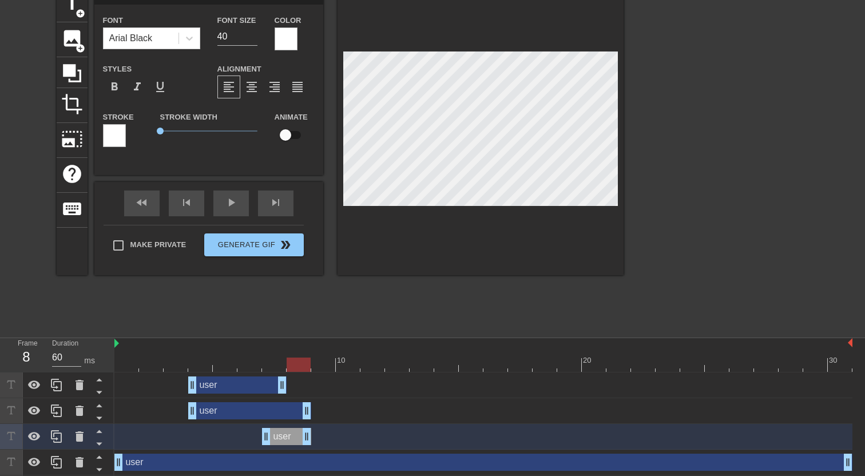
drag, startPoint x: 282, startPoint y: 414, endPoint x: 298, endPoint y: 414, distance: 16.0
click at [298, 414] on div "user drag_handle drag_handle" at bounding box center [249, 410] width 123 height 17
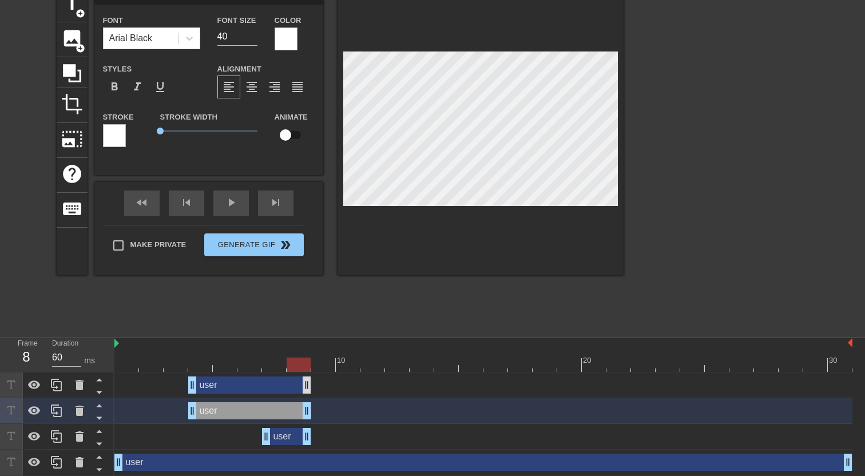
drag, startPoint x: 282, startPoint y: 385, endPoint x: 303, endPoint y: 385, distance: 20.6
click at [303, 385] on div "user drag_handle drag_handle" at bounding box center [249, 385] width 123 height 17
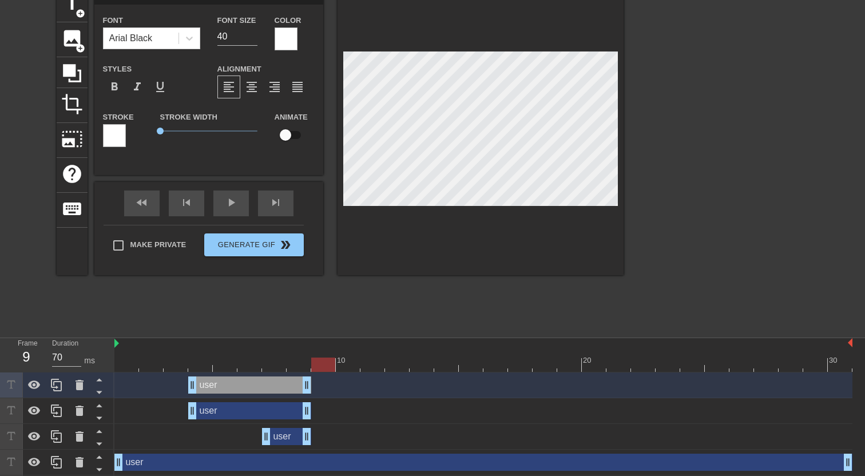
drag, startPoint x: 303, startPoint y: 364, endPoint x: 318, endPoint y: 364, distance: 14.9
click at [318, 364] on div at bounding box center [323, 365] width 24 height 14
drag, startPoint x: 120, startPoint y: 461, endPoint x: 313, endPoint y: 459, distance: 193.5
click at [313, 459] on div "user drag_handle drag_handle" at bounding box center [581, 462] width 541 height 17
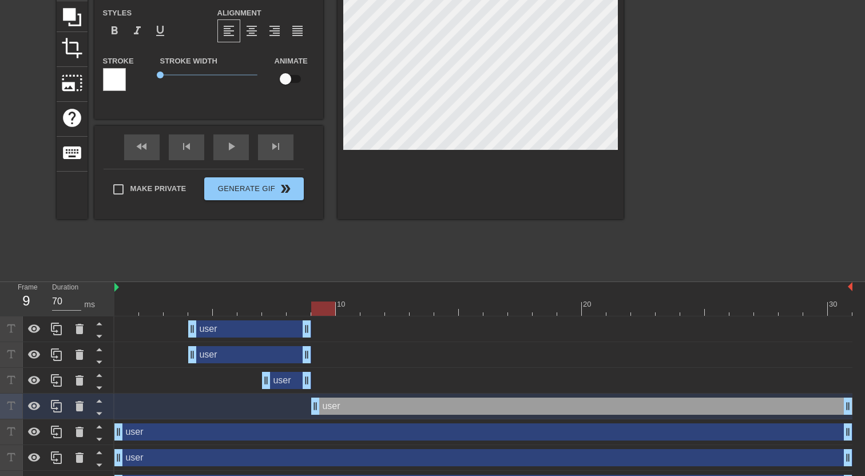
scroll to position [125, 0]
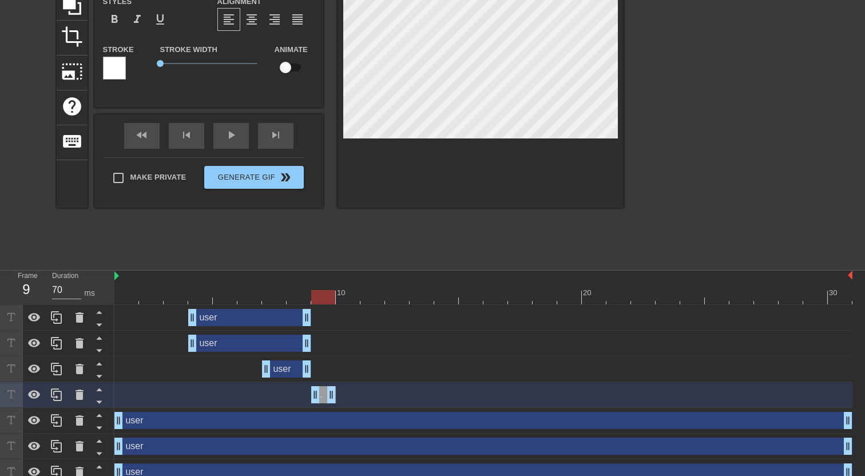
drag, startPoint x: 849, startPoint y: 392, endPoint x: 335, endPoint y: 399, distance: 513.5
click at [335, 399] on div "user drag_handle drag_handle" at bounding box center [323, 394] width 25 height 17
drag, startPoint x: 330, startPoint y: 300, endPoint x: 343, endPoint y: 300, distance: 13.2
click at [343, 300] on div at bounding box center [348, 297] width 24 height 14
drag, startPoint x: 334, startPoint y: 402, endPoint x: 352, endPoint y: 402, distance: 17.7
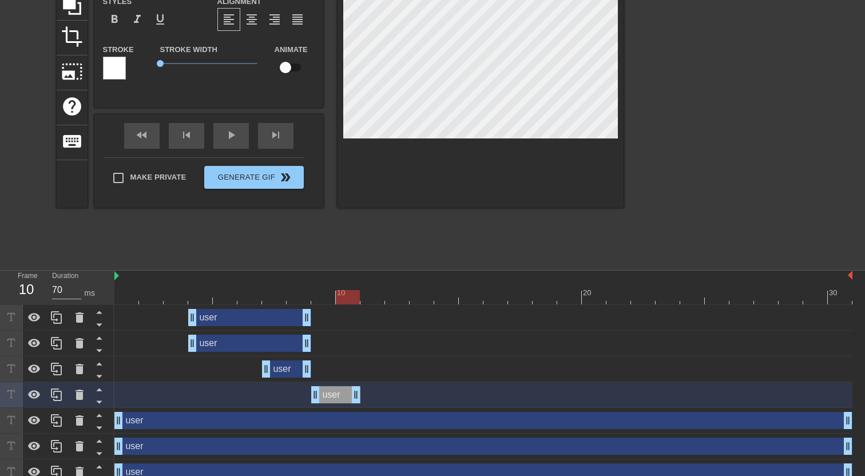
click at [352, 402] on div "user drag_handle drag_handle" at bounding box center [335, 394] width 49 height 17
drag, startPoint x: 350, startPoint y: 294, endPoint x: 366, endPoint y: 295, distance: 15.5
click at [366, 295] on div at bounding box center [373, 297] width 24 height 14
drag, startPoint x: 355, startPoint y: 397, endPoint x: 371, endPoint y: 397, distance: 16.0
click at [371, 397] on div "user drag_handle drag_handle" at bounding box center [348, 394] width 74 height 17
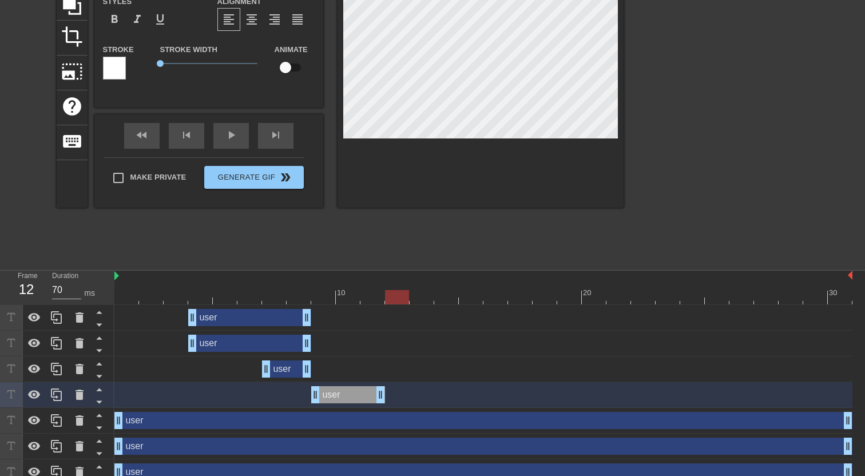
drag, startPoint x: 375, startPoint y: 298, endPoint x: 392, endPoint y: 297, distance: 16.6
click at [392, 297] on div at bounding box center [397, 297] width 24 height 14
drag, startPoint x: 381, startPoint y: 395, endPoint x: 467, endPoint y: 390, distance: 86.6
click at [467, 390] on div "user drag_handle drag_handle" at bounding box center [397, 394] width 172 height 17
drag, startPoint x: 471, startPoint y: 302, endPoint x: 444, endPoint y: 309, distance: 27.8
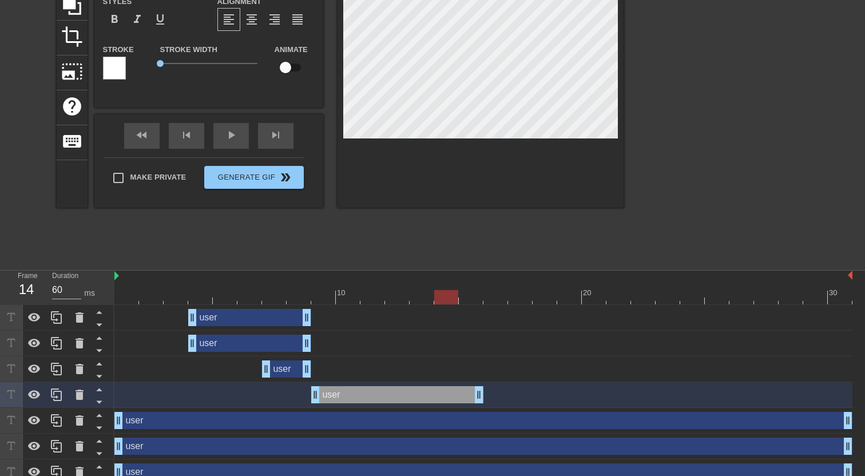
click at [444, 309] on div "10 20 30 user drag_handle drag_handle user drag_handle drag_handle user drag_ha…" at bounding box center [489, 481] width 751 height 421
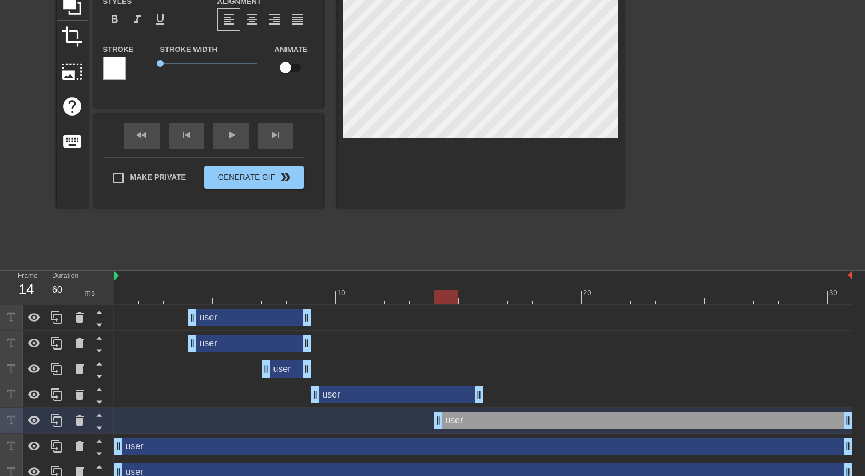
drag, startPoint x: 115, startPoint y: 421, endPoint x: 445, endPoint y: 412, distance: 329.8
click at [445, 412] on div "user drag_handle drag_handle" at bounding box center [643, 420] width 418 height 17
drag, startPoint x: 437, startPoint y: 426, endPoint x: 479, endPoint y: 424, distance: 41.8
click at [479, 424] on div "user drag_handle drag_handle" at bounding box center [483, 420] width 738 height 17
drag, startPoint x: 480, startPoint y: 400, endPoint x: 512, endPoint y: 400, distance: 31.5
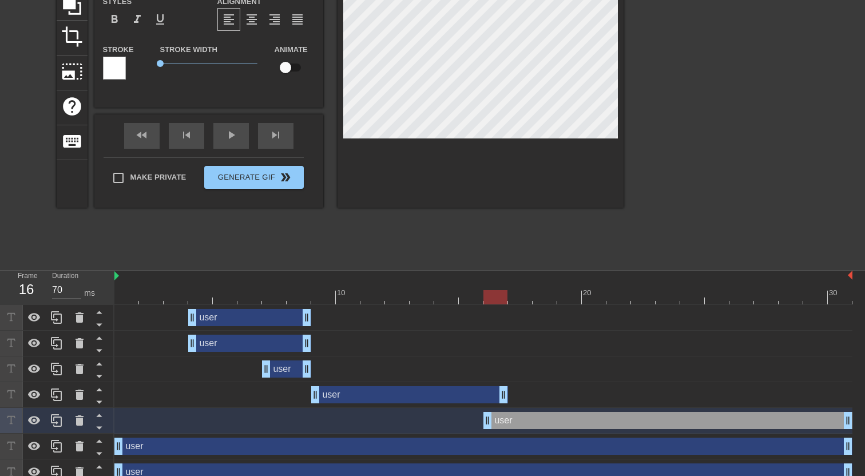
click at [512, 400] on div "user drag_handle drag_handle" at bounding box center [483, 394] width 738 height 17
drag, startPoint x: 497, startPoint y: 299, endPoint x: 517, endPoint y: 301, distance: 19.5
click at [517, 301] on div at bounding box center [520, 297] width 24 height 14
drag, startPoint x: 849, startPoint y: 422, endPoint x: 834, endPoint y: 419, distance: 15.8
click at [834, 419] on div "user drag_handle drag_handle" at bounding box center [483, 420] width 738 height 17
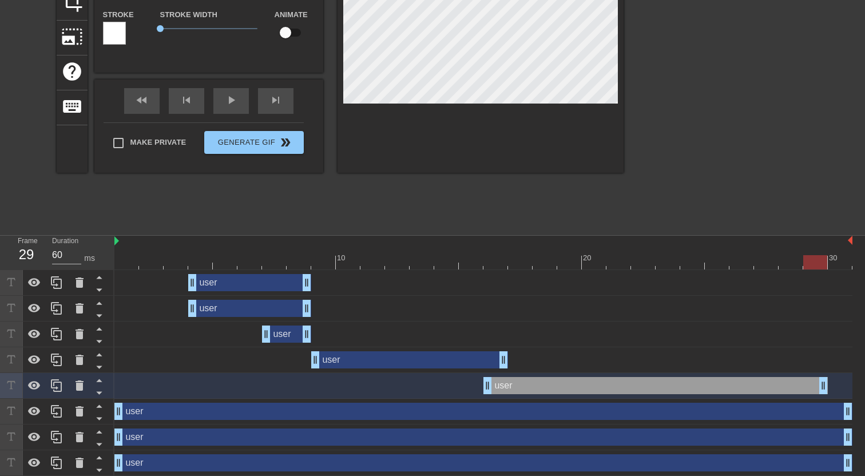
scroll to position [165, 0]
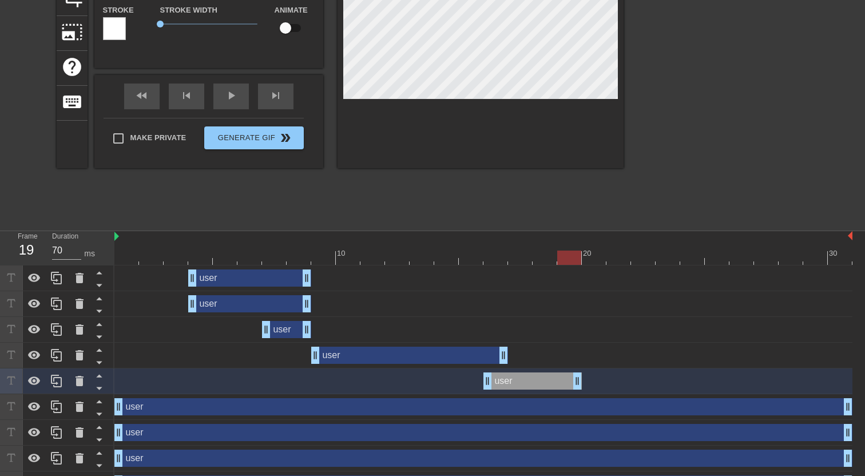
drag, startPoint x: 824, startPoint y: 383, endPoint x: 570, endPoint y: 380, distance: 254.7
click at [570, 380] on div "user drag_handle drag_handle" at bounding box center [533, 381] width 98 height 17
drag, startPoint x: 566, startPoint y: 259, endPoint x: 515, endPoint y: 267, distance: 51.6
click at [515, 267] on div "10 20 30 user drag_handle drag_handle user drag_handle drag_handle user drag_ha…" at bounding box center [489, 441] width 751 height 421
drag, startPoint x: 505, startPoint y: 360, endPoint x: 624, endPoint y: 359, distance: 119.1
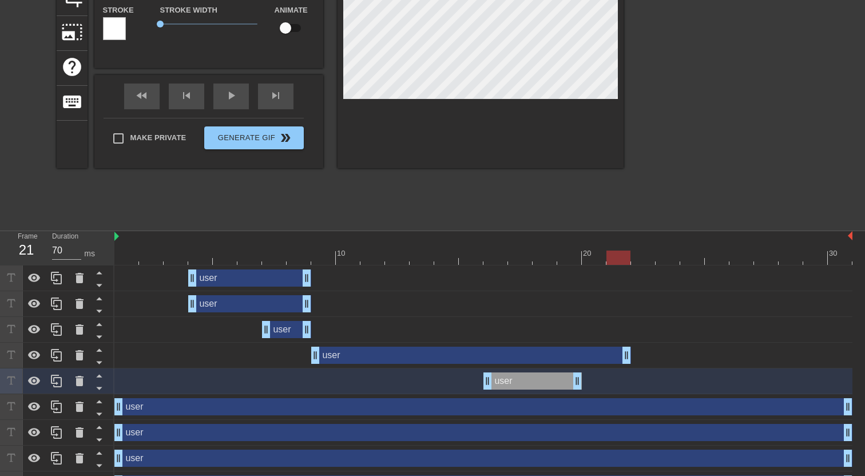
click at [624, 359] on div "user drag_handle drag_handle" at bounding box center [471, 355] width 320 height 17
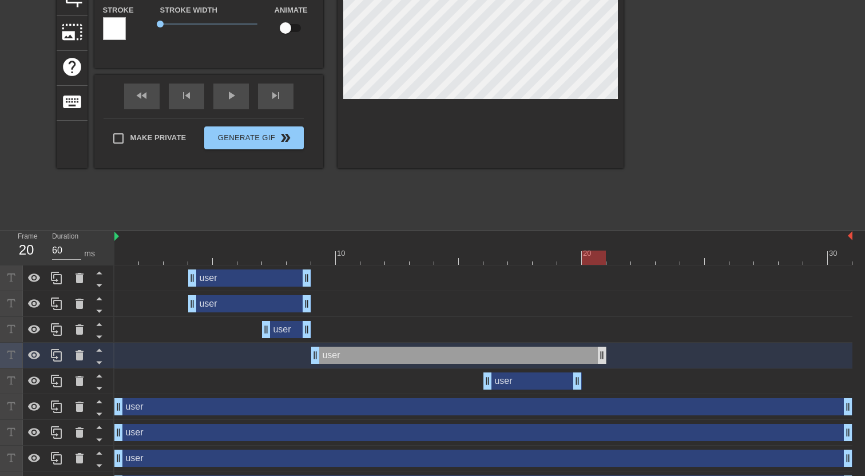
drag, startPoint x: 627, startPoint y: 357, endPoint x: 606, endPoint y: 358, distance: 21.2
click at [606, 358] on div "user drag_handle drag_handle" at bounding box center [458, 355] width 295 height 17
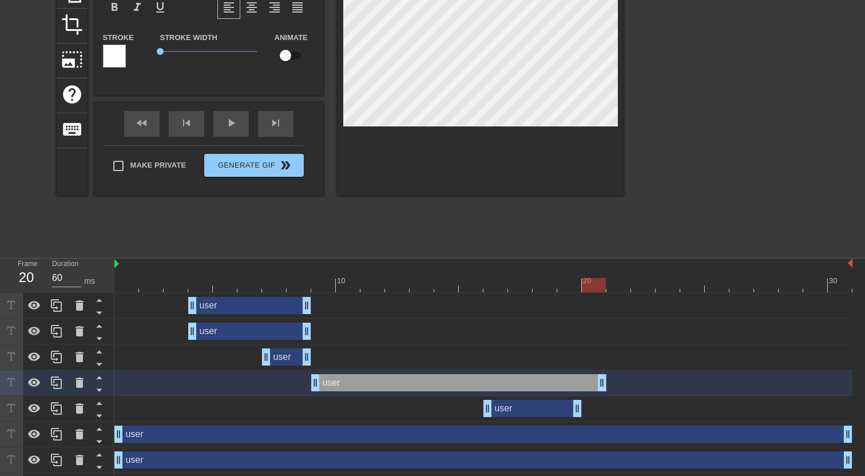
scroll to position [127, 0]
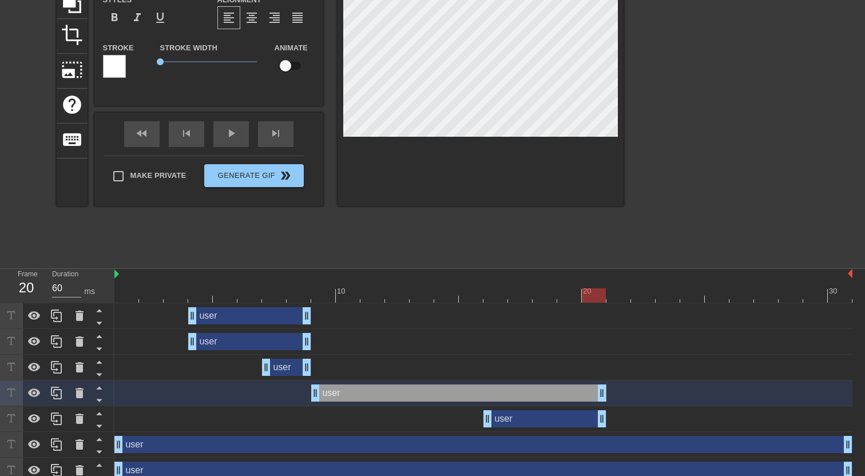
drag, startPoint x: 577, startPoint y: 422, endPoint x: 600, endPoint y: 422, distance: 22.9
click at [600, 422] on div "user drag_handle drag_handle" at bounding box center [545, 418] width 123 height 17
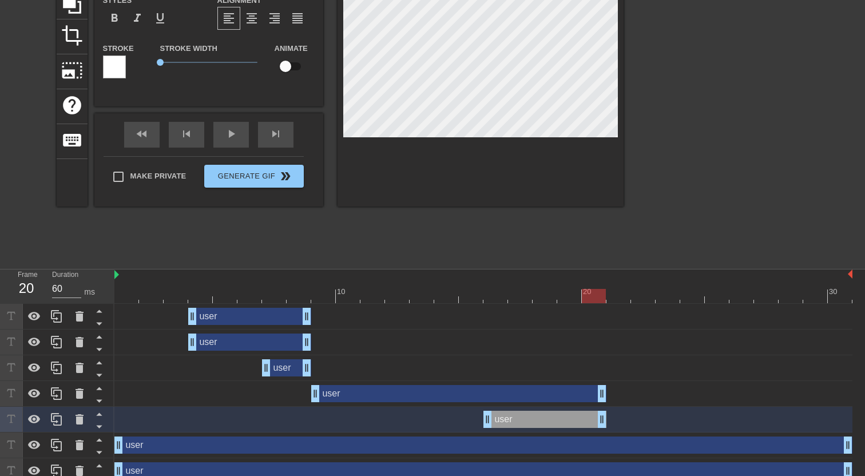
scroll to position [121, 0]
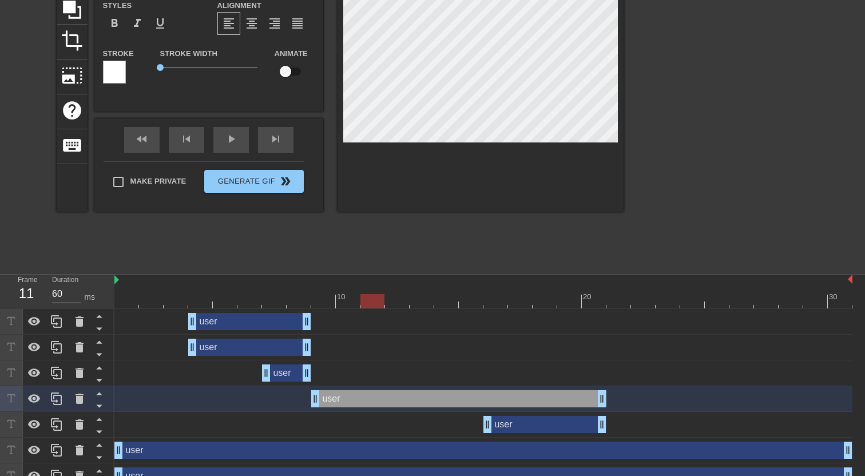
drag, startPoint x: 589, startPoint y: 296, endPoint x: 373, endPoint y: 302, distance: 215.9
click at [373, 302] on div at bounding box center [373, 301] width 24 height 14
drag, startPoint x: 371, startPoint y: 301, endPoint x: 347, endPoint y: 304, distance: 24.8
click at [347, 304] on div at bounding box center [348, 301] width 24 height 14
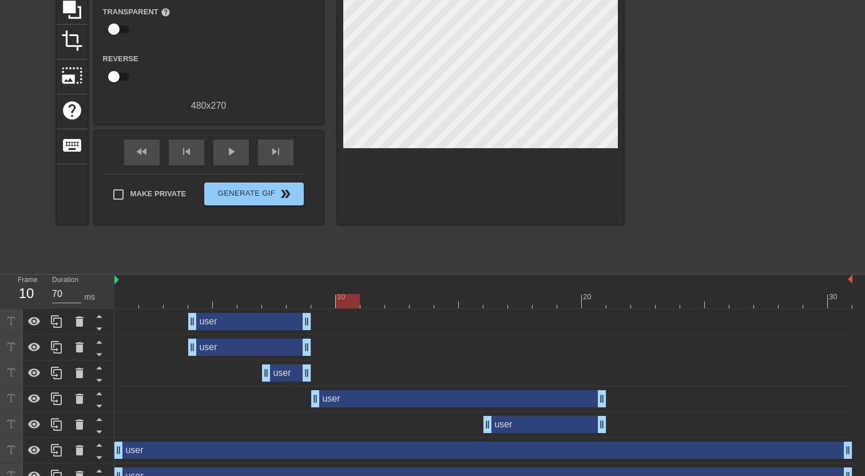
click at [608, 399] on div "user drag_handle drag_handle" at bounding box center [483, 398] width 738 height 17
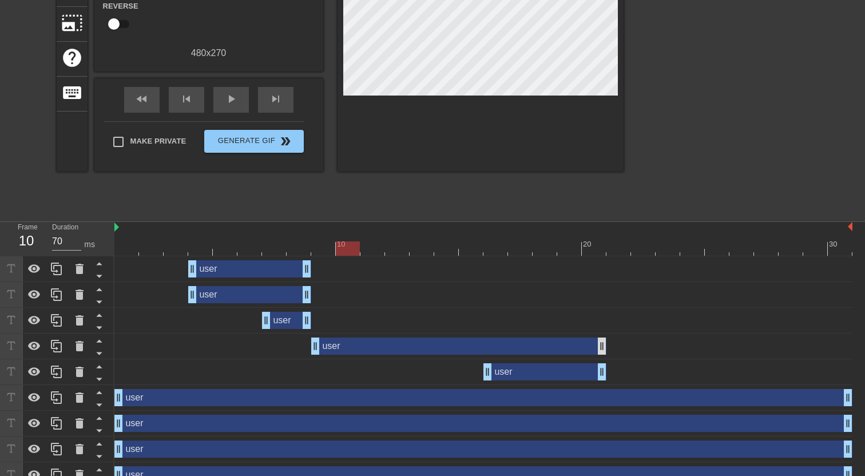
scroll to position [179, 0]
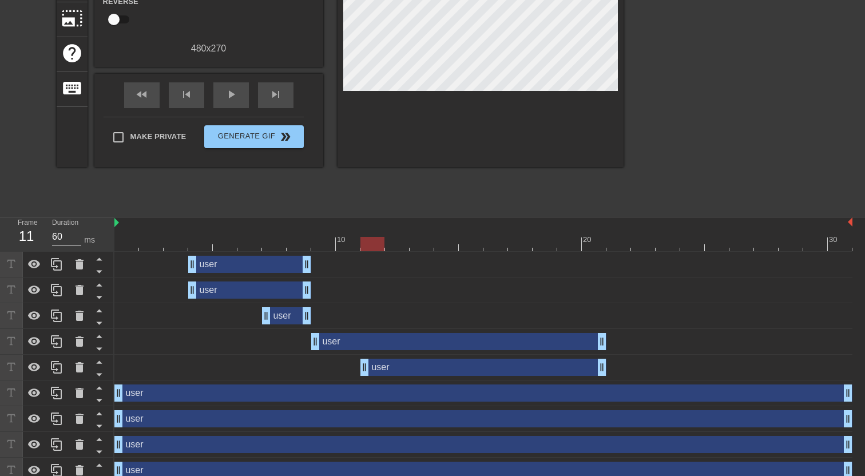
drag, startPoint x: 488, startPoint y: 373, endPoint x: 365, endPoint y: 374, distance: 122.5
click at [365, 374] on div "user drag_handle drag_handle" at bounding box center [484, 367] width 246 height 17
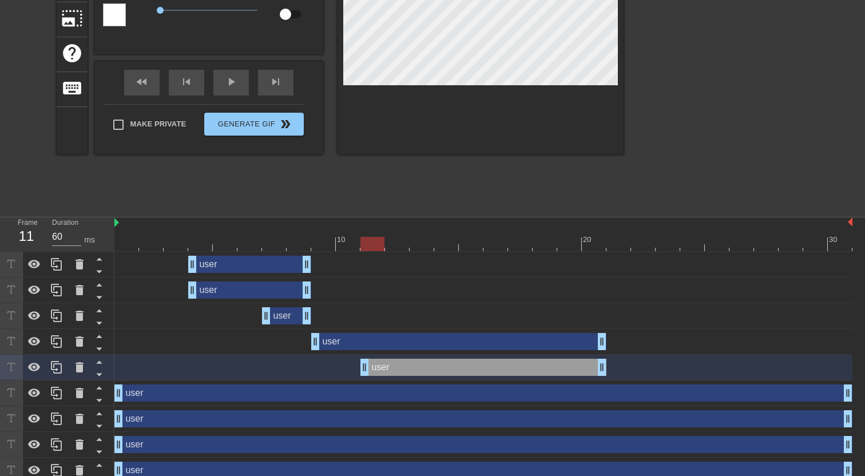
click at [338, 348] on div "user drag_handle drag_handle" at bounding box center [458, 341] width 295 height 17
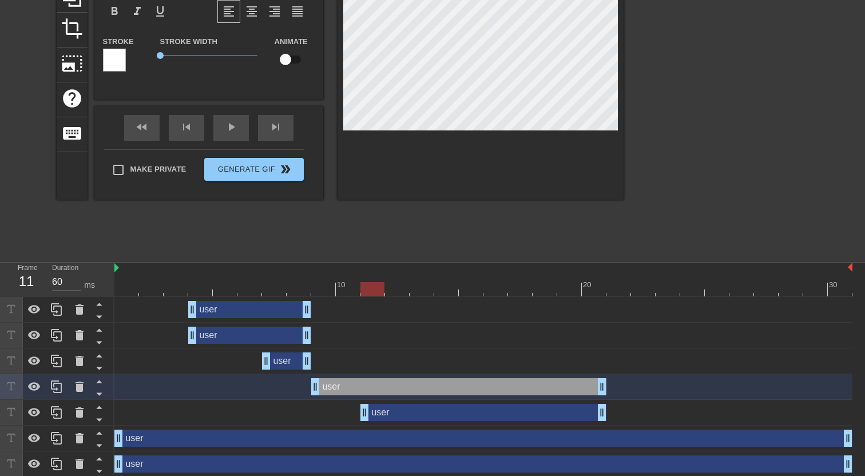
scroll to position [125, 0]
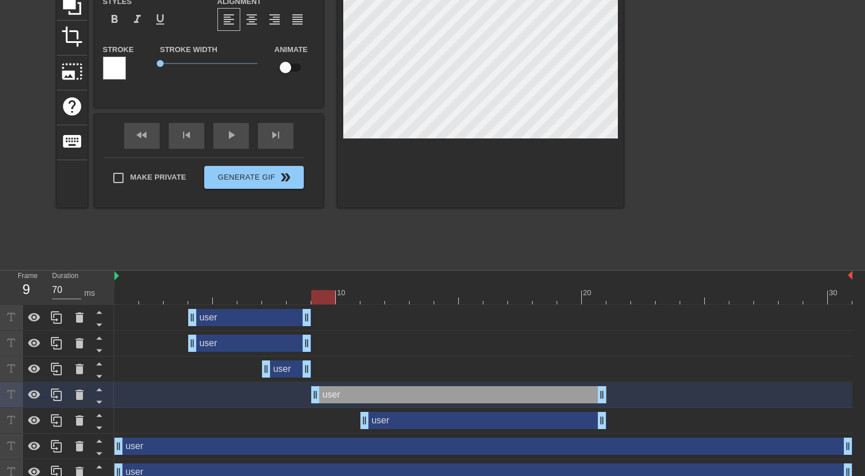
drag, startPoint x: 374, startPoint y: 299, endPoint x: 322, endPoint y: 300, distance: 52.1
click at [322, 300] on div at bounding box center [323, 297] width 24 height 14
drag, startPoint x: 322, startPoint y: 296, endPoint x: 389, endPoint y: 299, distance: 67.0
click at [389, 299] on div at bounding box center [397, 297] width 24 height 14
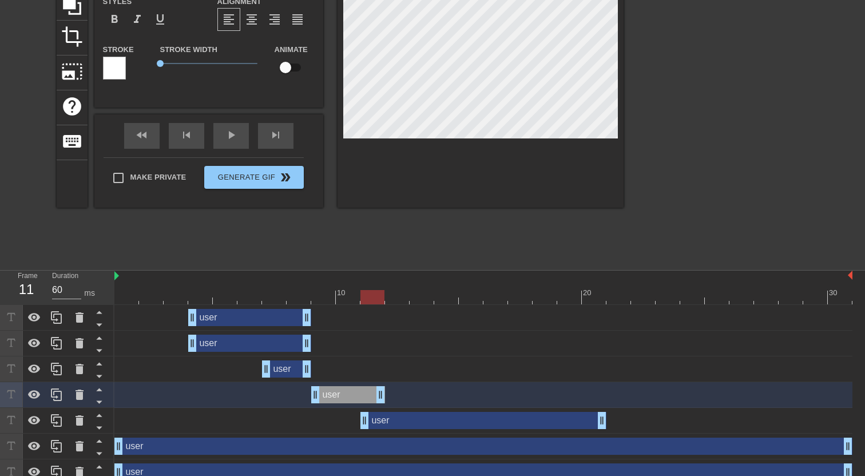
drag, startPoint x: 603, startPoint y: 396, endPoint x: 385, endPoint y: 400, distance: 218.1
click at [385, 400] on div "user drag_handle drag_handle" at bounding box center [348, 394] width 74 height 17
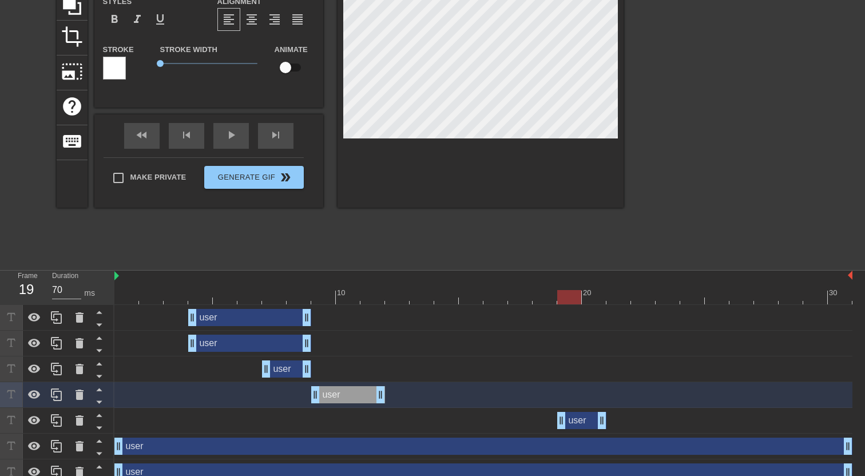
drag, startPoint x: 367, startPoint y: 424, endPoint x: 554, endPoint y: 422, distance: 186.6
click at [554, 422] on div "user drag_handle drag_handle" at bounding box center [483, 420] width 738 height 17
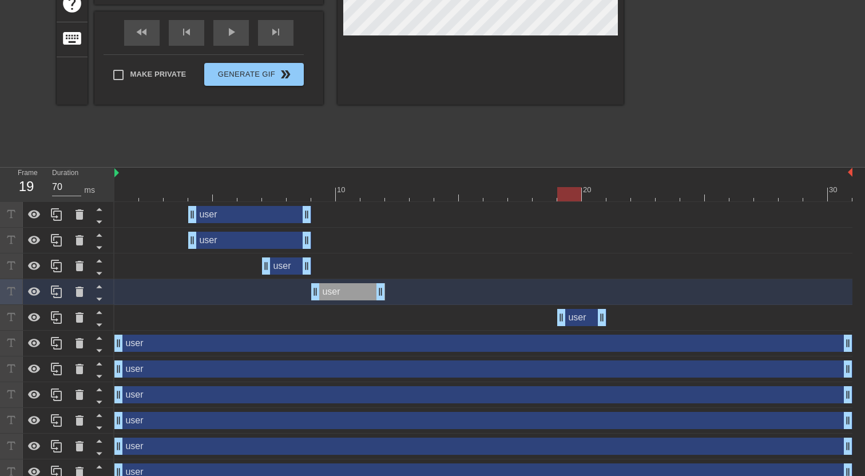
scroll to position [270, 0]
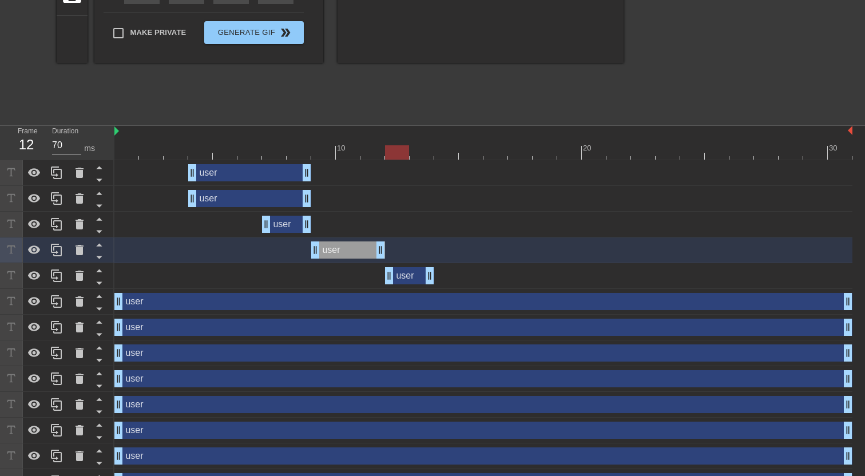
drag, startPoint x: 579, startPoint y: 280, endPoint x: 418, endPoint y: 283, distance: 160.9
click at [418, 283] on div "user drag_handle drag_handle" at bounding box center [409, 275] width 49 height 17
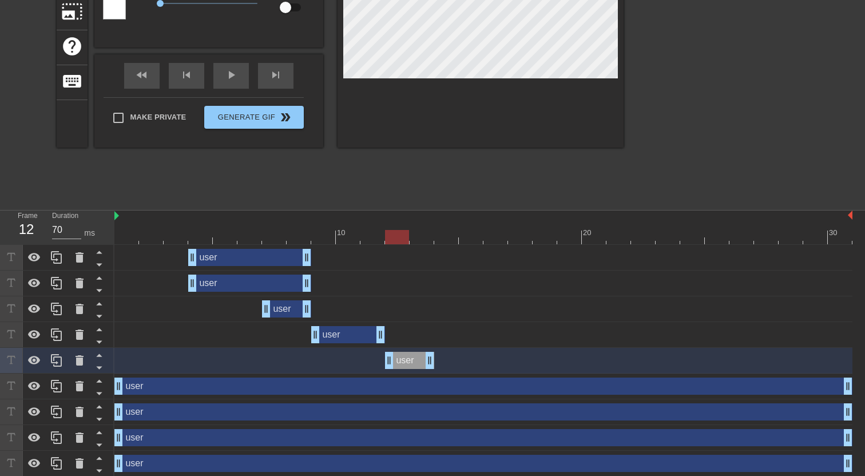
scroll to position [160, 0]
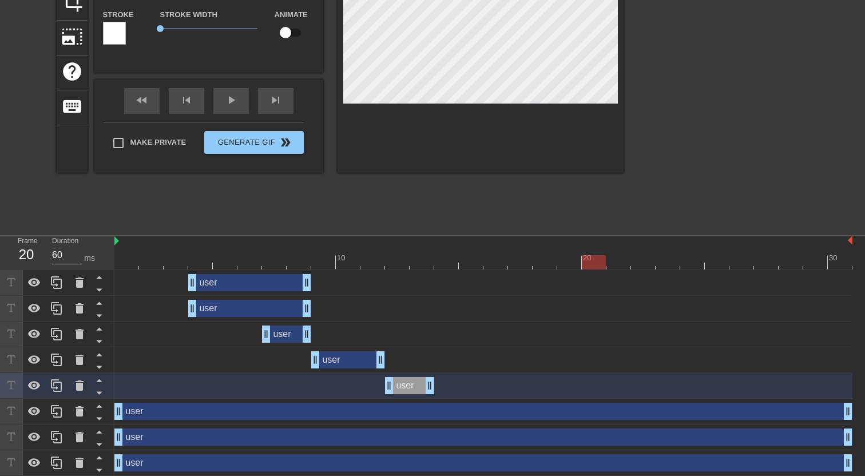
drag, startPoint x: 402, startPoint y: 262, endPoint x: 587, endPoint y: 266, distance: 185.5
click at [587, 266] on div at bounding box center [594, 262] width 24 height 14
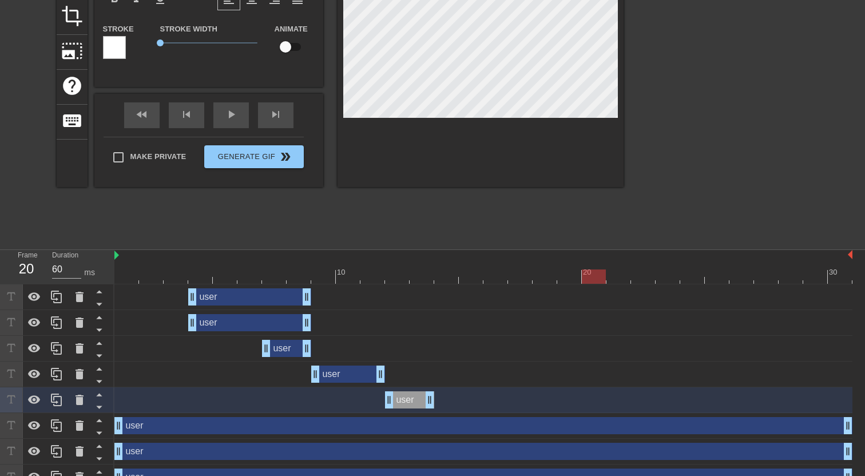
scroll to position [133, 0]
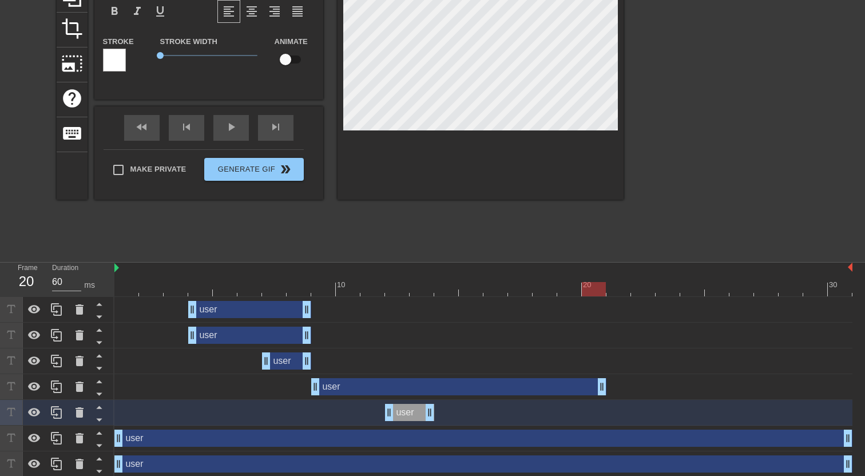
drag, startPoint x: 381, startPoint y: 392, endPoint x: 598, endPoint y: 381, distance: 217.8
click at [598, 381] on div "user drag_handle drag_handle" at bounding box center [458, 386] width 295 height 17
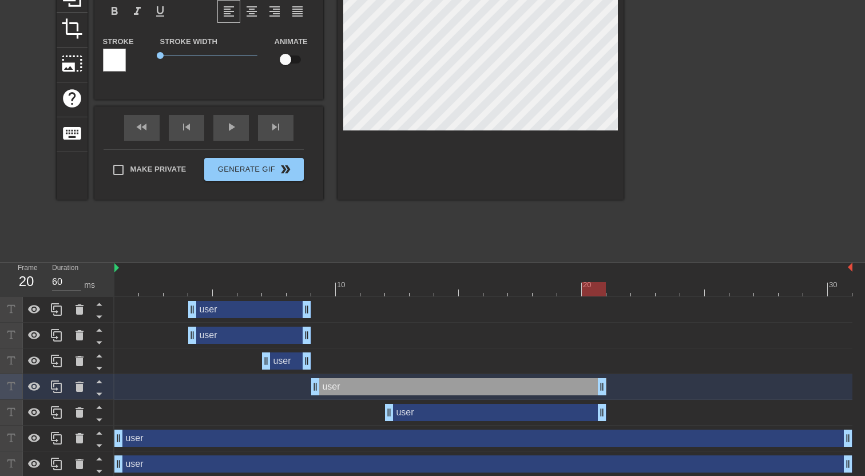
drag, startPoint x: 430, startPoint y: 414, endPoint x: 608, endPoint y: 406, distance: 178.2
click at [608, 406] on div "user drag_handle drag_handle" at bounding box center [483, 412] width 738 height 17
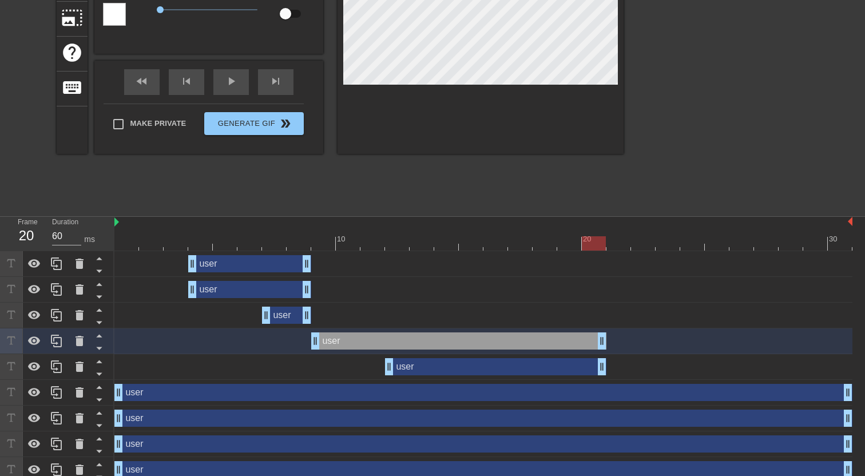
scroll to position [180, 0]
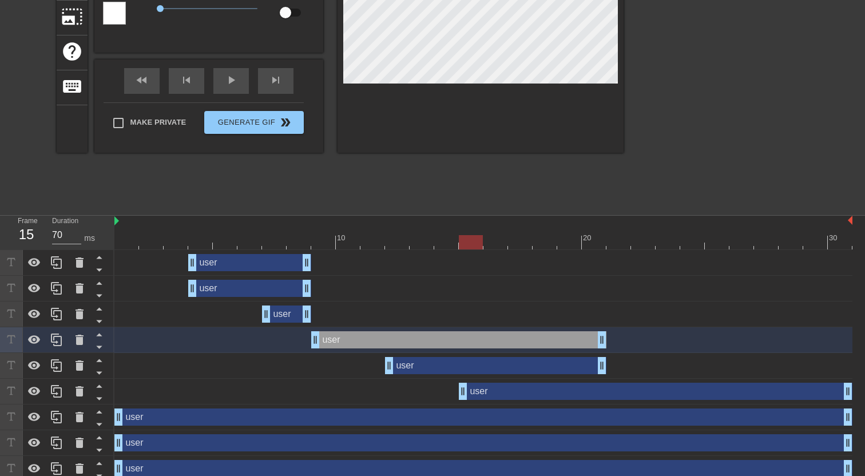
drag, startPoint x: 116, startPoint y: 391, endPoint x: 459, endPoint y: 395, distance: 343.5
click at [459, 395] on div "user drag_handle drag_handle" at bounding box center [483, 391] width 738 height 17
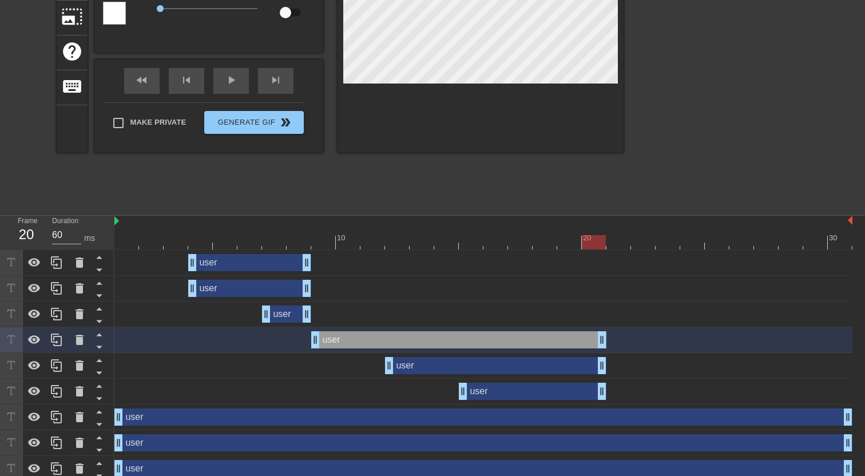
drag, startPoint x: 852, startPoint y: 396, endPoint x: 606, endPoint y: 385, distance: 246.4
click at [606, 385] on div "user drag_handle drag_handle" at bounding box center [533, 391] width 148 height 17
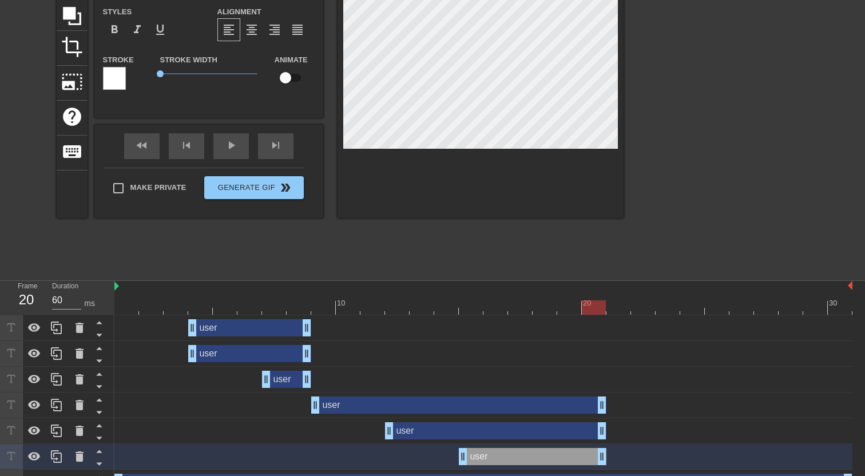
scroll to position [98, 0]
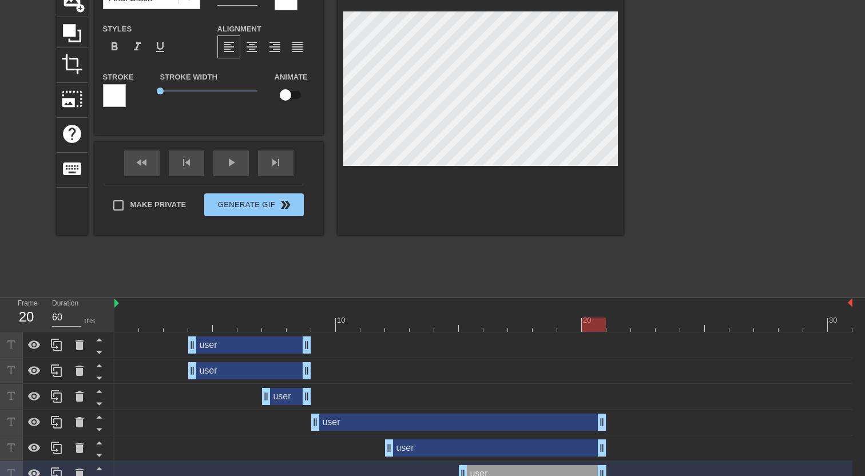
click at [461, 453] on div "user drag_handle drag_handle" at bounding box center [496, 448] width 222 height 17
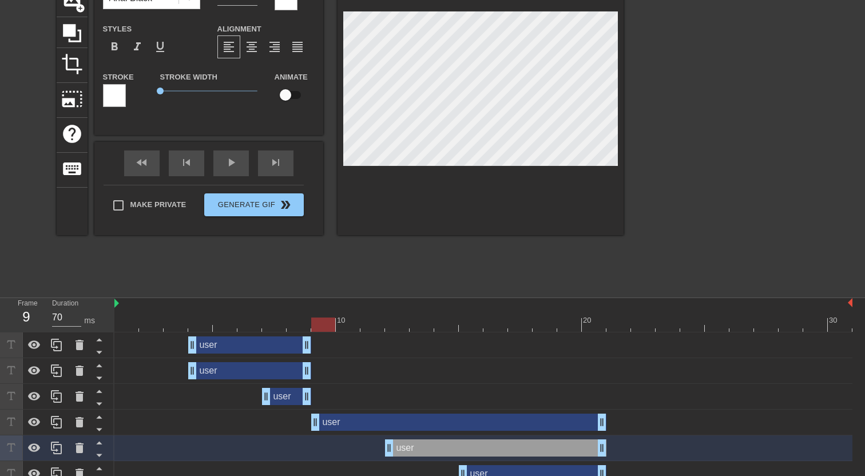
click at [433, 426] on div "user drag_handle drag_handle" at bounding box center [458, 422] width 295 height 17
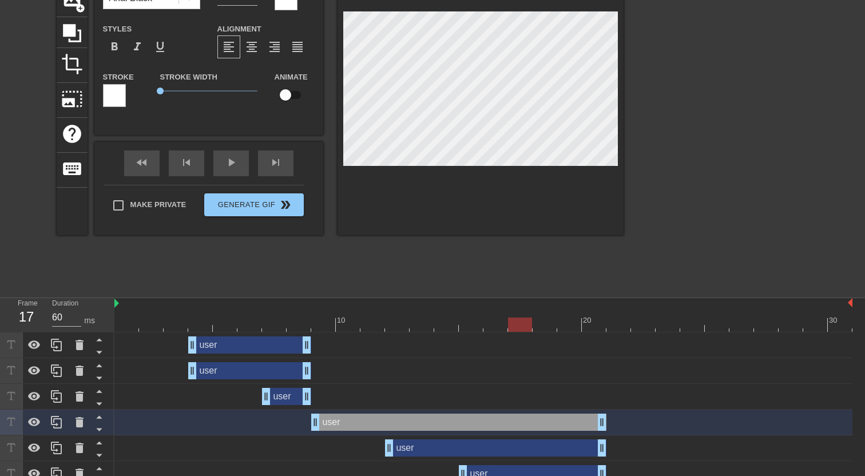
drag, startPoint x: 322, startPoint y: 324, endPoint x: 510, endPoint y: 321, distance: 188.3
click at [510, 321] on div at bounding box center [520, 325] width 24 height 14
drag, startPoint x: 515, startPoint y: 325, endPoint x: 612, endPoint y: 330, distance: 97.4
click at [612, 330] on div at bounding box center [619, 325] width 24 height 14
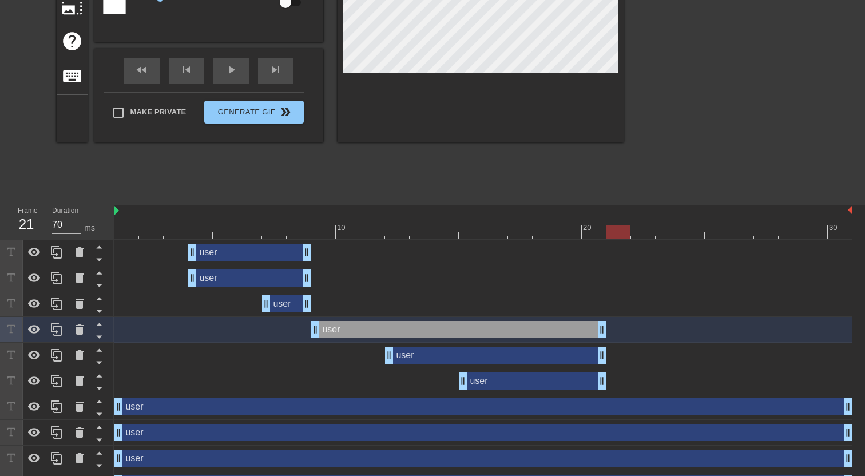
scroll to position [203, 0]
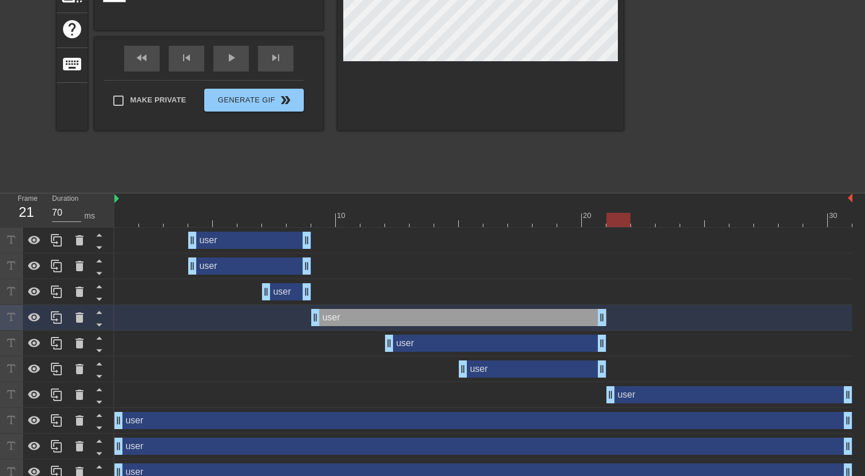
drag, startPoint x: 118, startPoint y: 398, endPoint x: 600, endPoint y: 396, distance: 482.5
click at [600, 396] on div "user drag_handle drag_handle" at bounding box center [483, 394] width 738 height 17
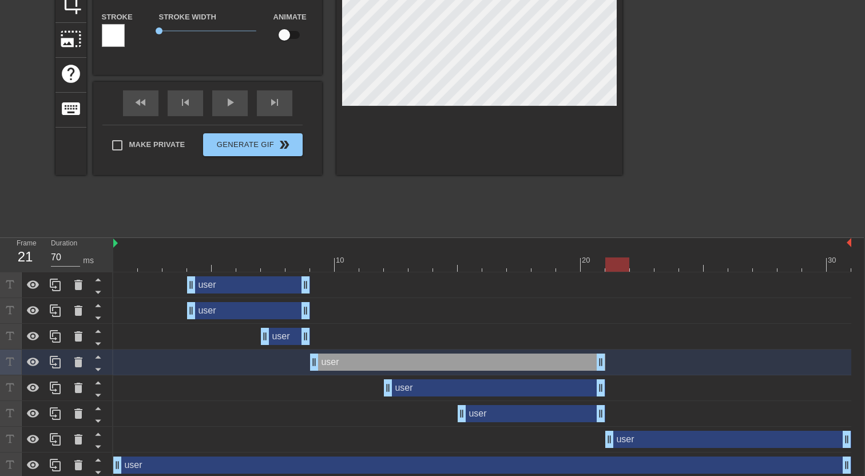
scroll to position [161, 0]
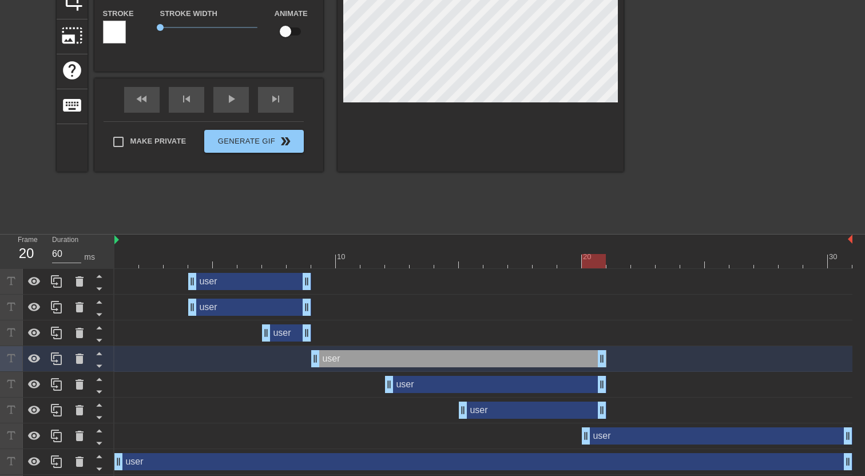
drag, startPoint x: 613, startPoint y: 437, endPoint x: 599, endPoint y: 437, distance: 13.7
click at [599, 437] on div "user drag_handle drag_handle" at bounding box center [717, 436] width 271 height 17
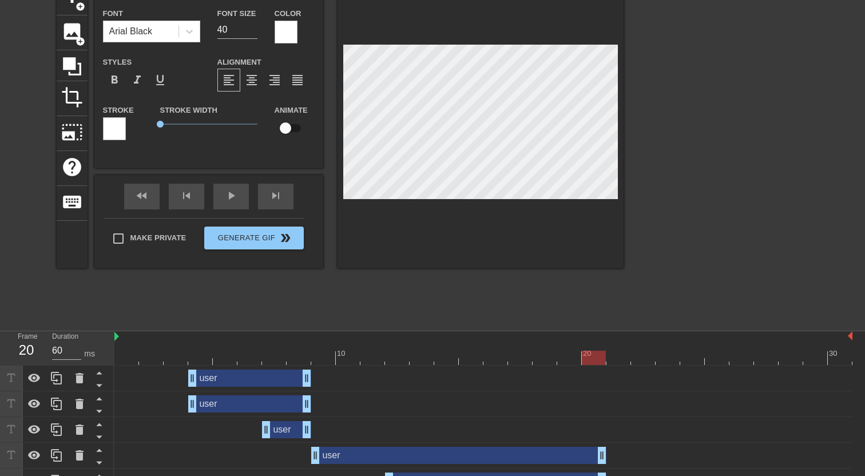
scroll to position [145, 0]
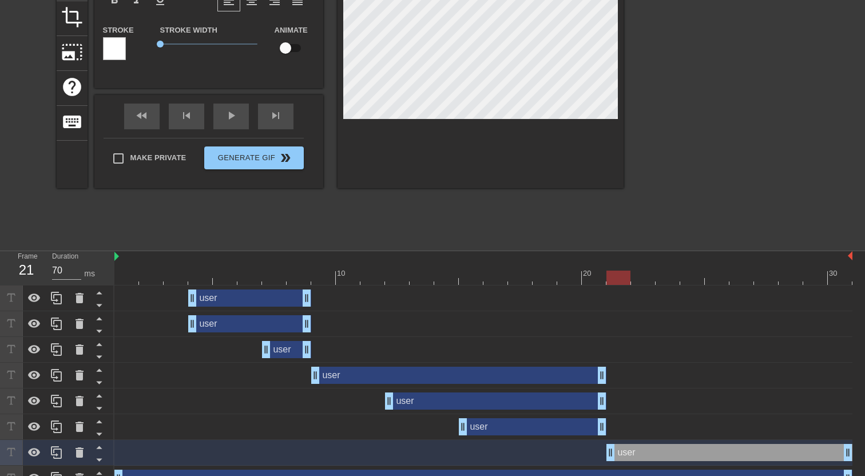
drag, startPoint x: 586, startPoint y: 457, endPoint x: 604, endPoint y: 457, distance: 18.3
click at [604, 457] on div "user drag_handle drag_handle" at bounding box center [483, 452] width 738 height 17
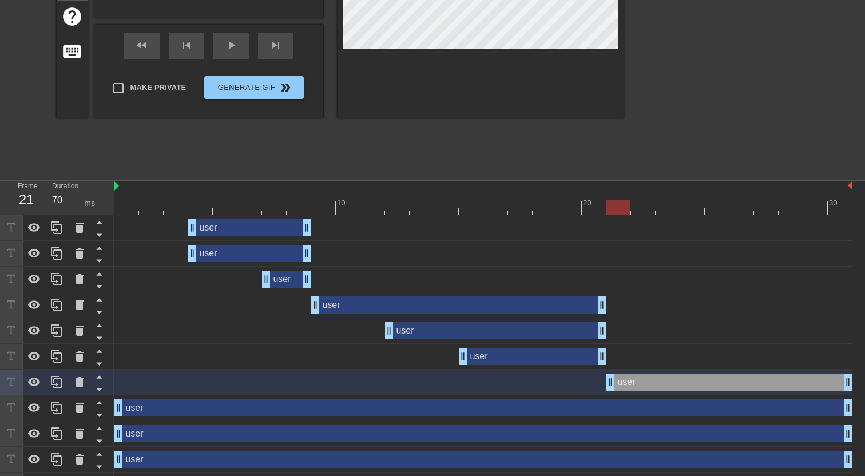
scroll to position [221, 0]
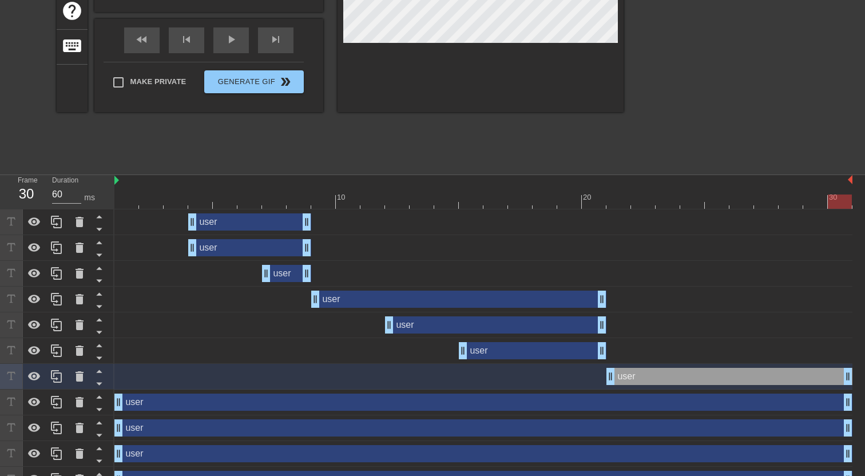
drag, startPoint x: 850, startPoint y: 378, endPoint x: 841, endPoint y: 383, distance: 10.5
click at [841, 383] on div "user drag_handle drag_handle" at bounding box center [730, 376] width 246 height 17
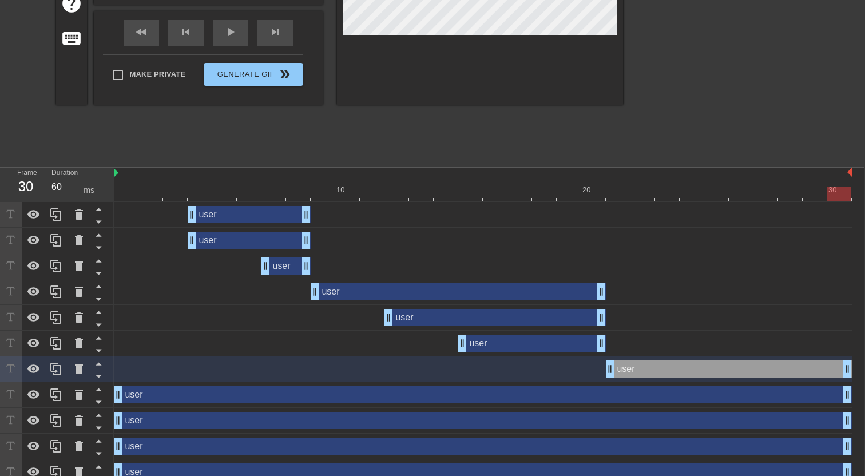
scroll to position [230, 1]
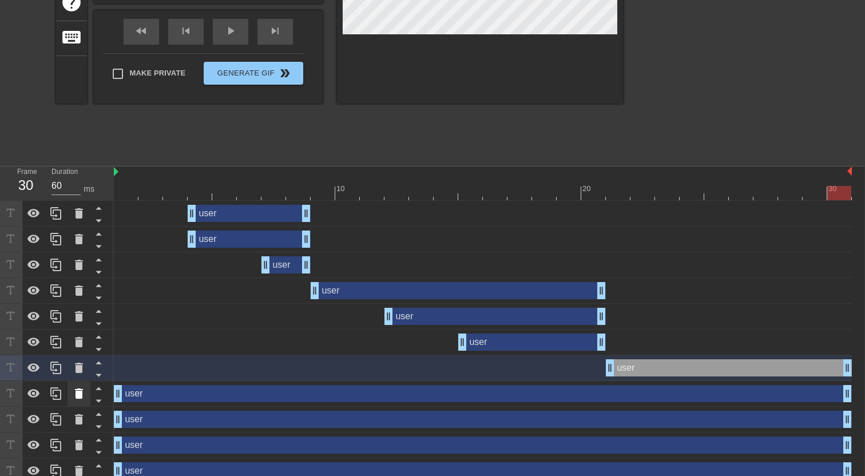
click at [76, 392] on icon at bounding box center [79, 394] width 8 height 10
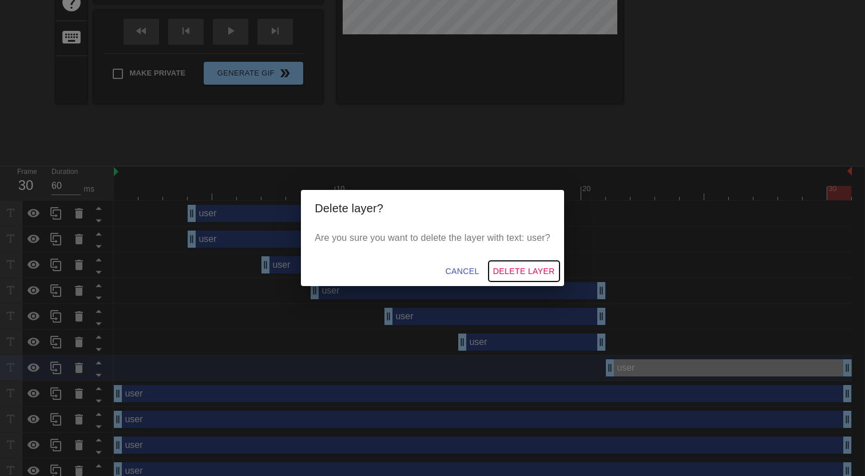
click at [522, 266] on span "Delete Layer" at bounding box center [524, 271] width 62 height 14
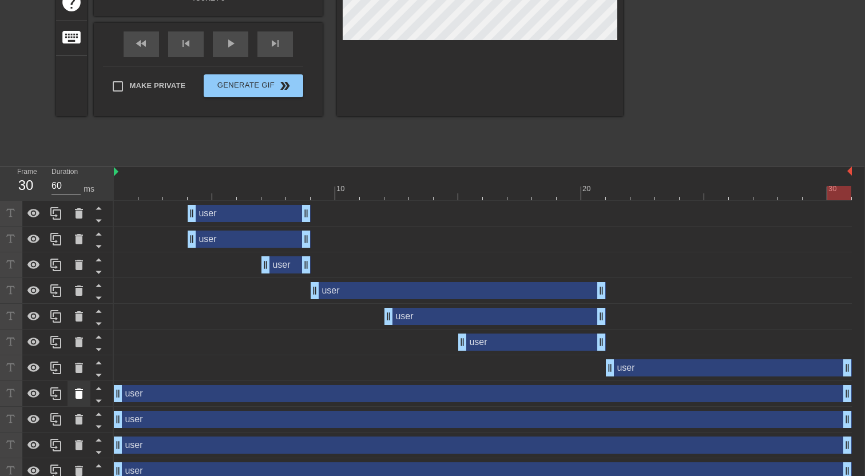
click at [78, 394] on icon at bounding box center [79, 394] width 8 height 10
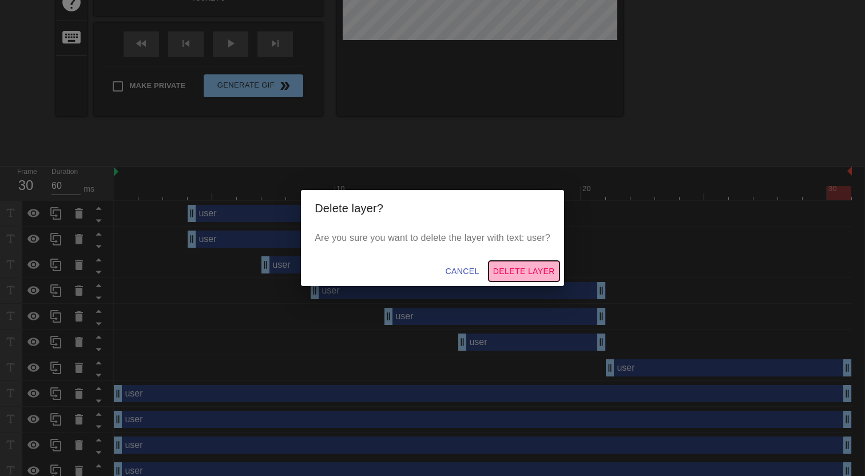
click at [513, 271] on span "Delete Layer" at bounding box center [524, 271] width 62 height 14
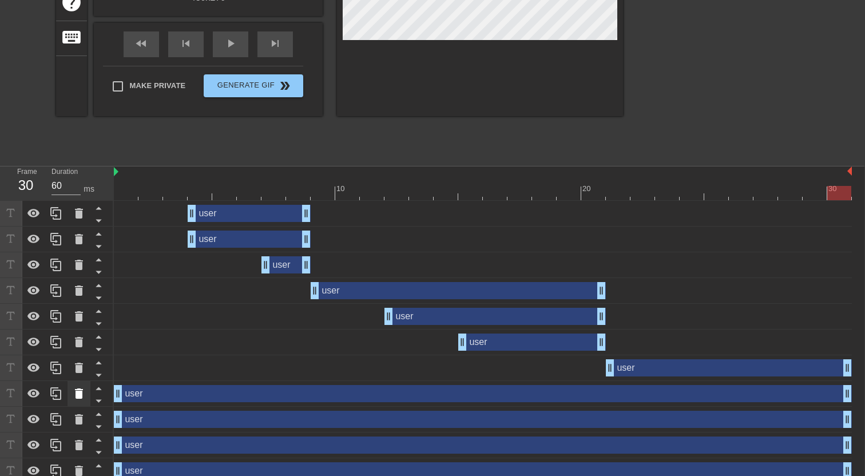
click at [87, 396] on div at bounding box center [79, 393] width 23 height 25
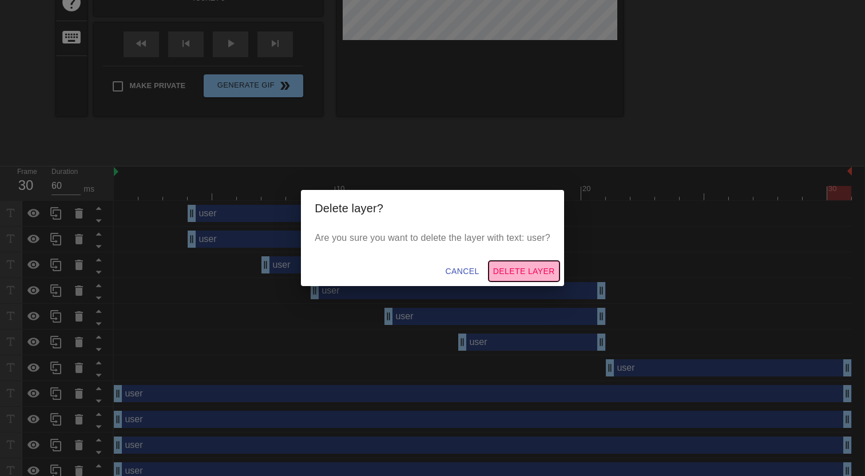
click at [516, 278] on button "Delete Layer" at bounding box center [524, 271] width 71 height 21
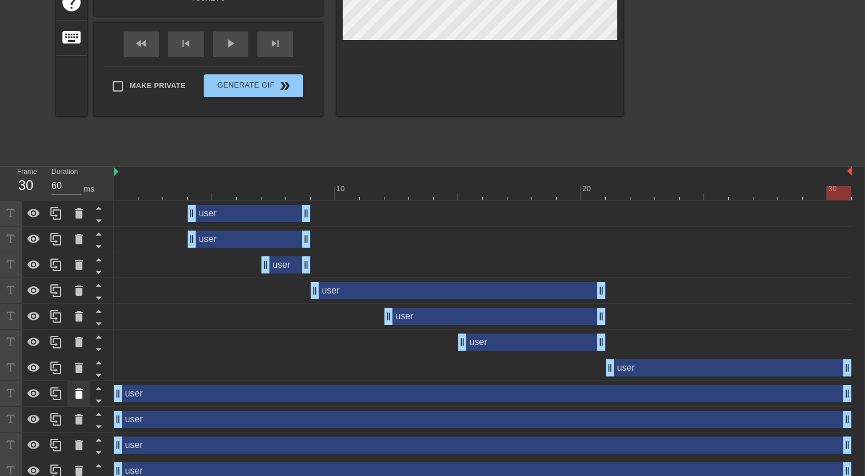
click at [76, 398] on icon at bounding box center [79, 394] width 8 height 10
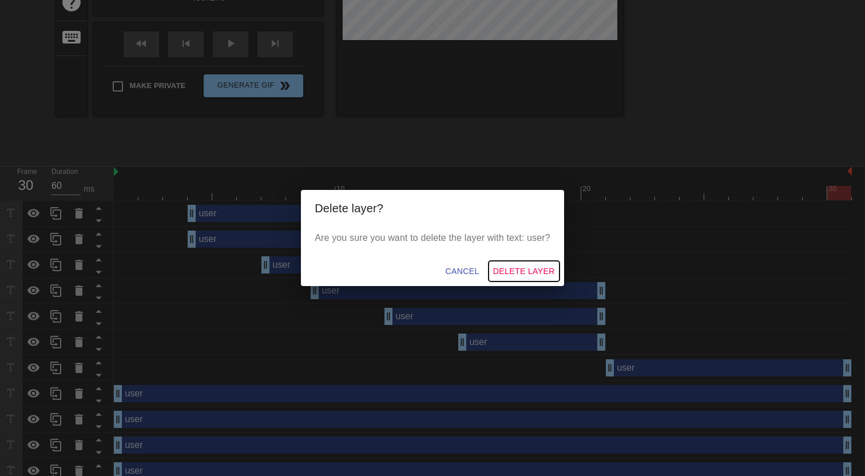
click at [525, 266] on span "Delete Layer" at bounding box center [524, 271] width 62 height 14
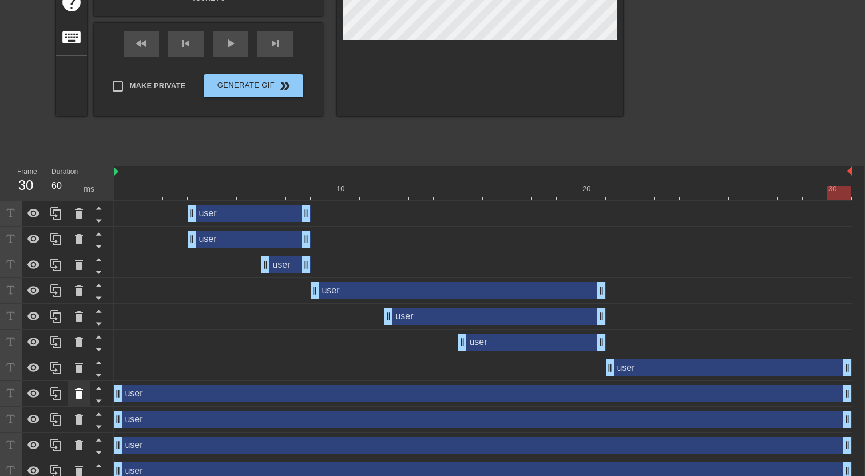
click at [83, 395] on icon at bounding box center [79, 394] width 14 height 14
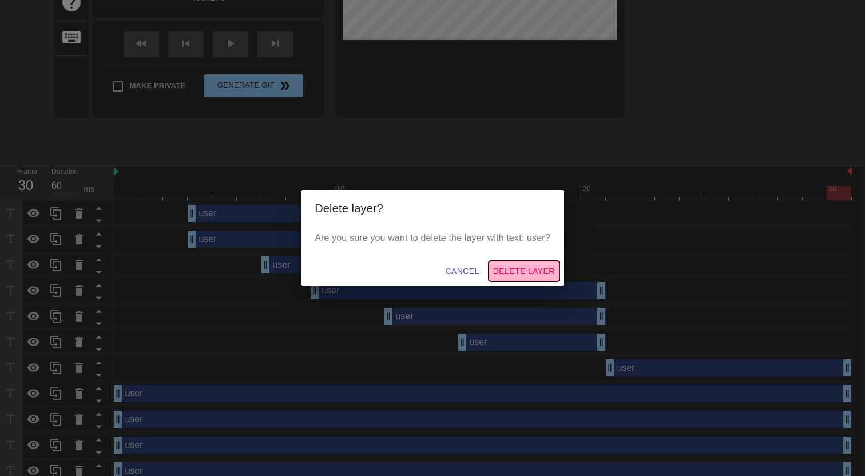
click at [522, 274] on span "Delete Layer" at bounding box center [524, 271] width 62 height 14
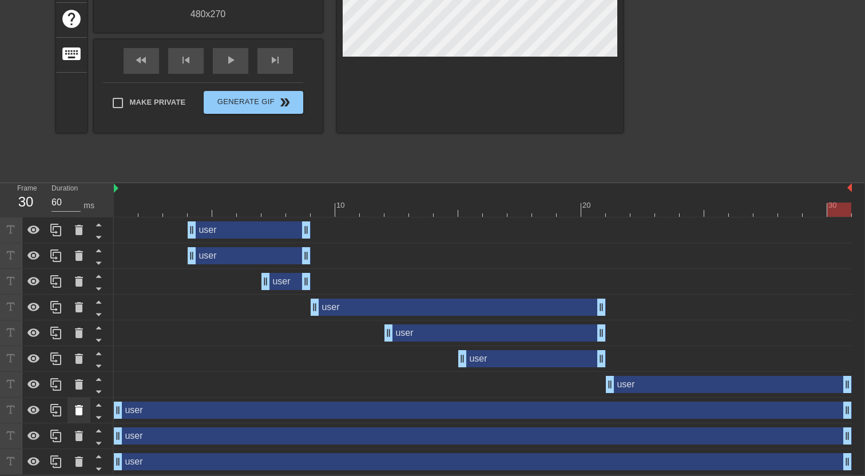
click at [78, 413] on icon at bounding box center [79, 410] width 8 height 10
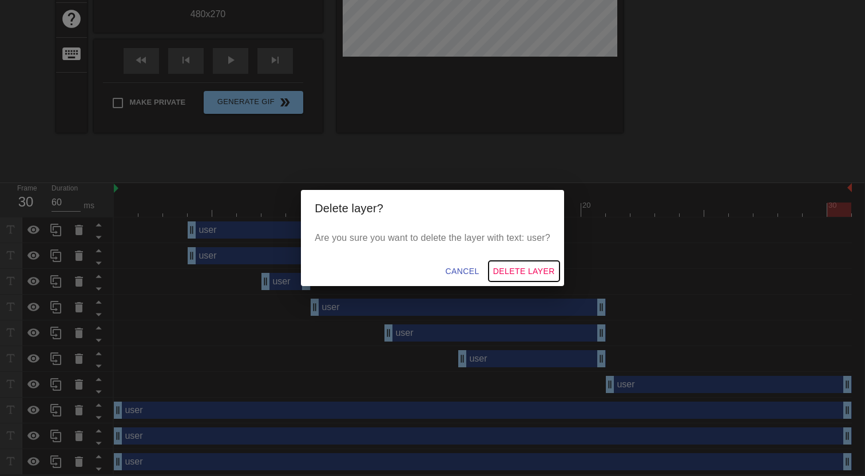
click at [520, 274] on span "Delete Layer" at bounding box center [524, 271] width 62 height 14
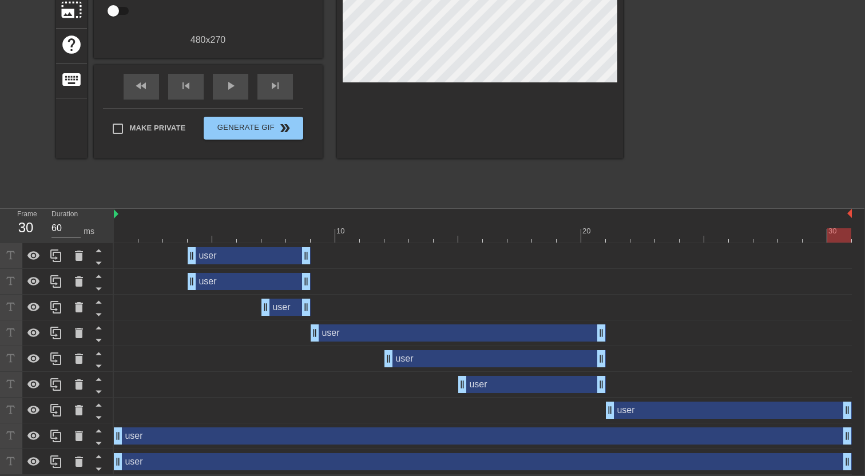
scroll to position [188, 1]
click at [78, 436] on icon at bounding box center [79, 436] width 8 height 10
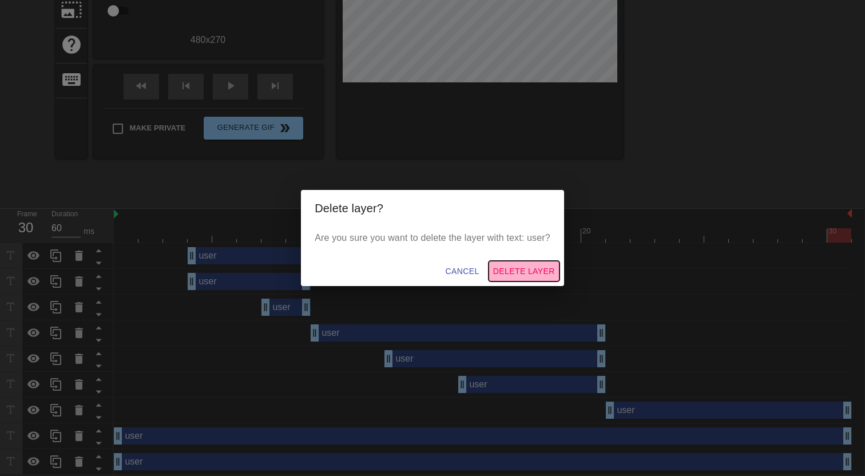
click at [519, 271] on span "Delete Layer" at bounding box center [524, 271] width 62 height 14
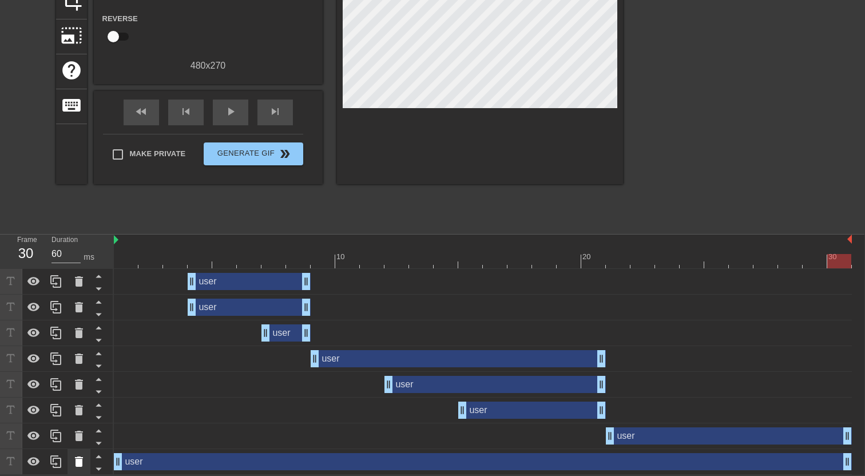
click at [85, 462] on icon at bounding box center [79, 462] width 14 height 14
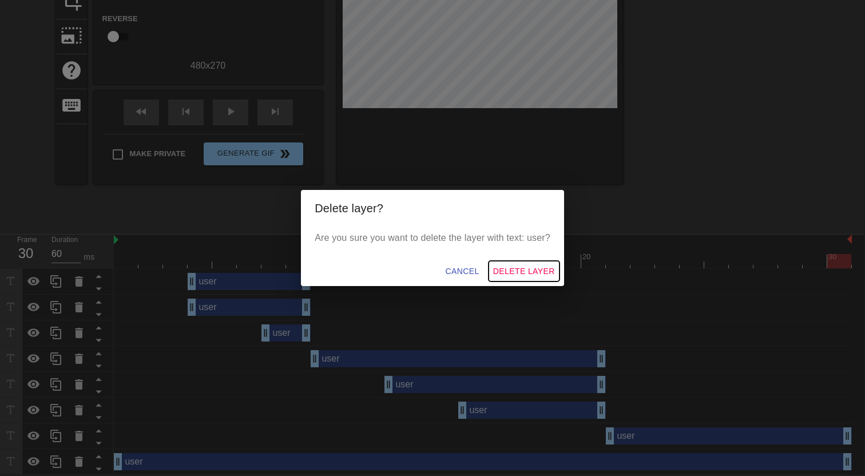
click at [543, 271] on span "Delete Layer" at bounding box center [524, 271] width 62 height 14
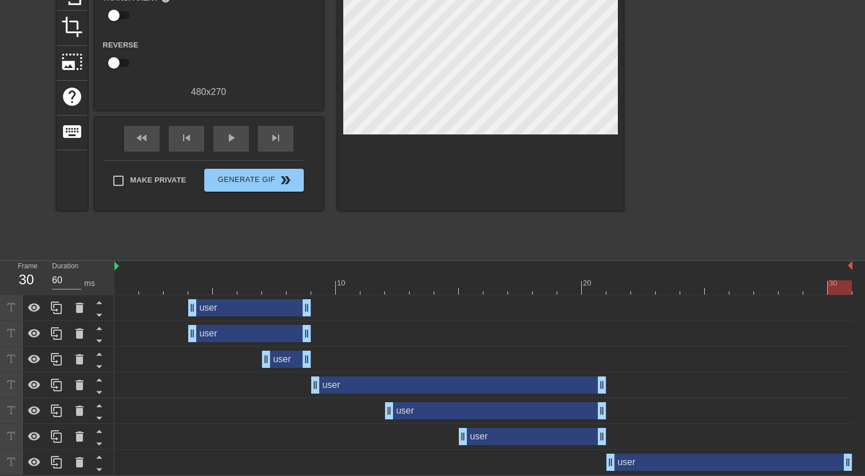
scroll to position [137, 0]
click at [57, 460] on icon at bounding box center [57, 462] width 14 height 14
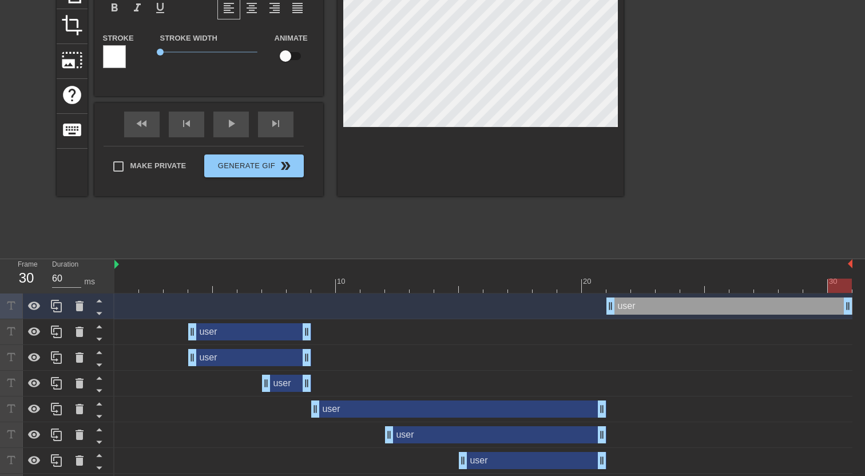
scroll to position [163, 0]
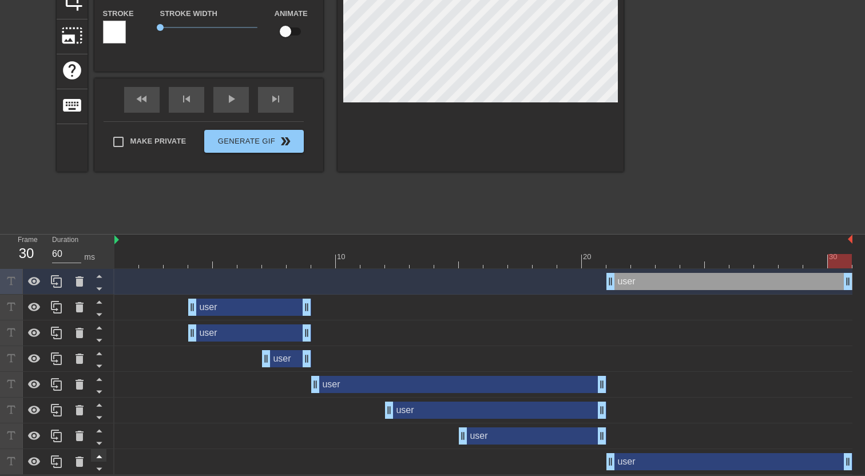
click at [99, 453] on icon at bounding box center [99, 456] width 14 height 14
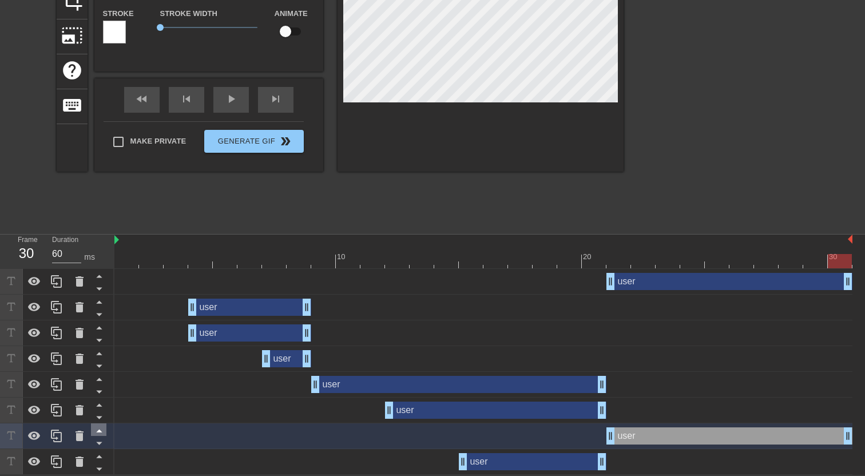
click at [100, 436] on icon at bounding box center [99, 431] width 14 height 14
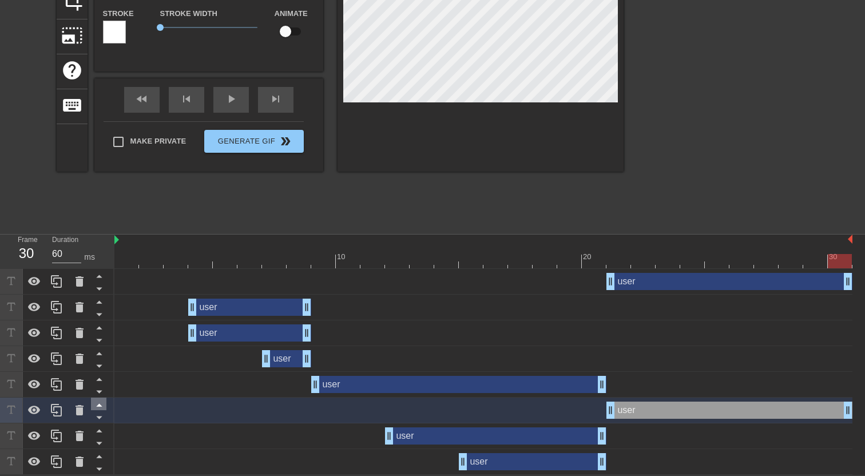
click at [102, 408] on icon at bounding box center [99, 405] width 14 height 14
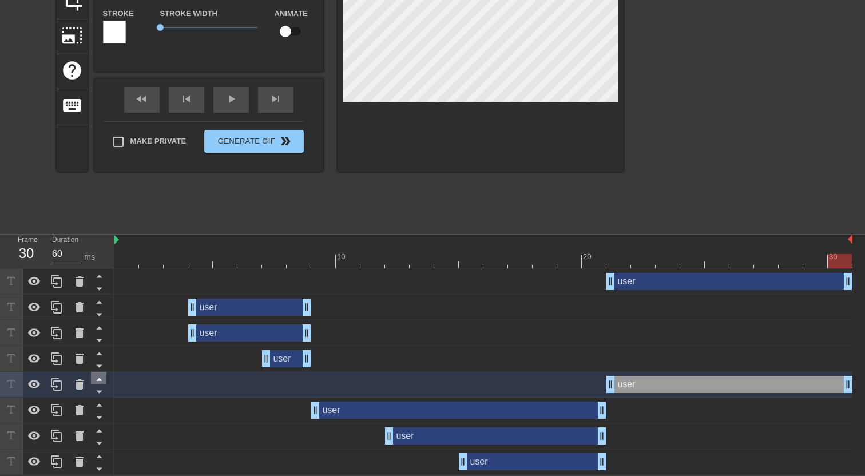
click at [101, 377] on icon at bounding box center [99, 379] width 14 height 14
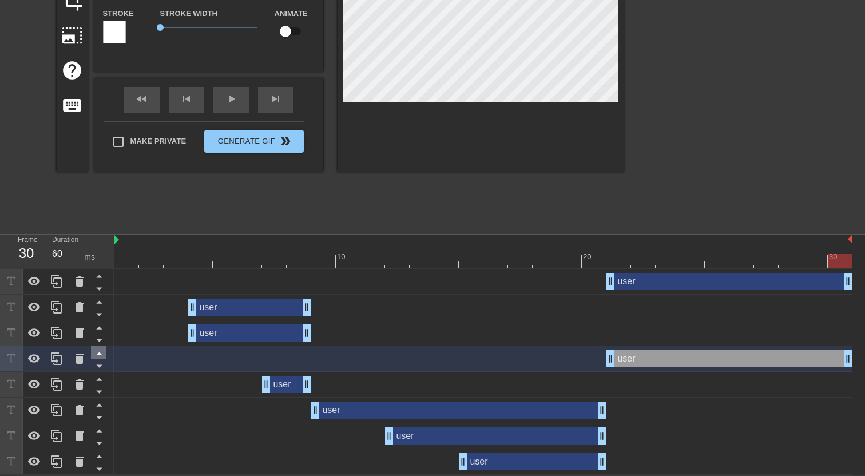
click at [100, 353] on icon at bounding box center [99, 354] width 6 height 3
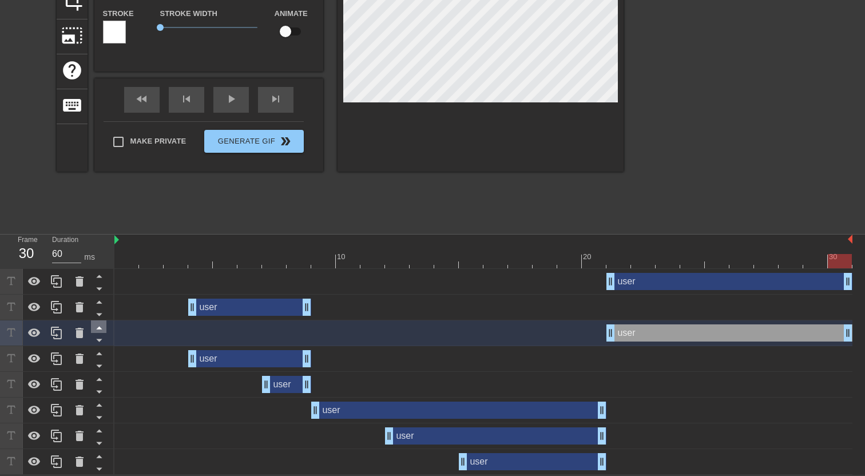
click at [102, 328] on icon at bounding box center [99, 328] width 14 height 14
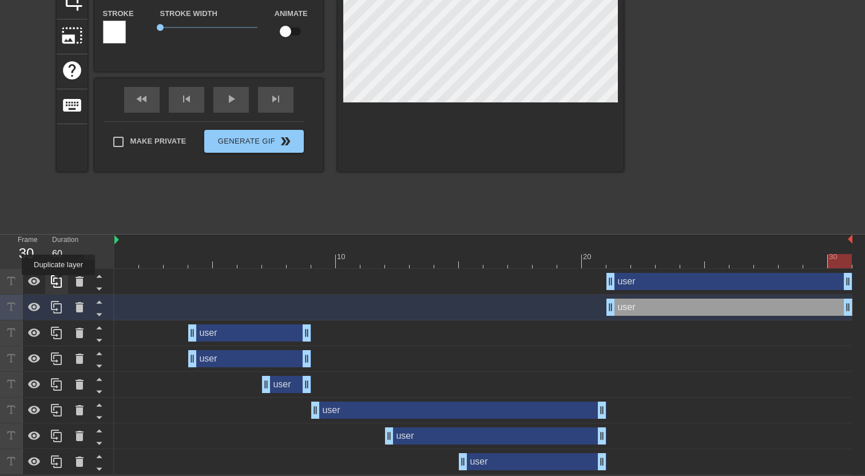
click at [57, 282] on icon at bounding box center [56, 281] width 11 height 13
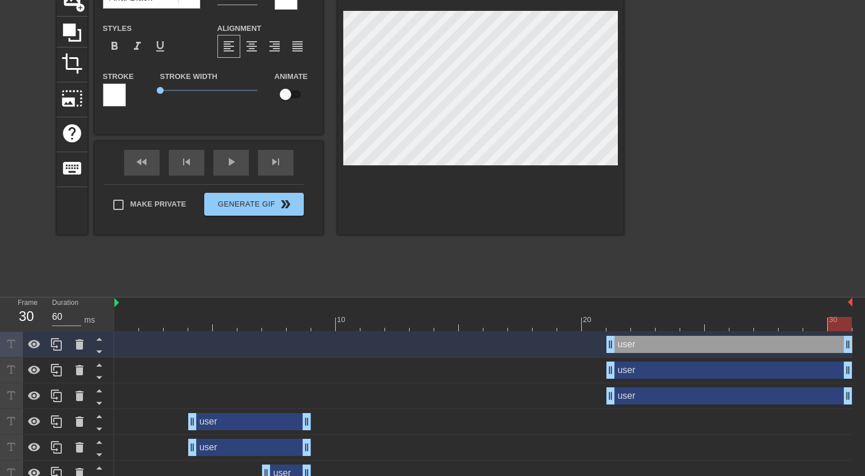
scroll to position [101, 0]
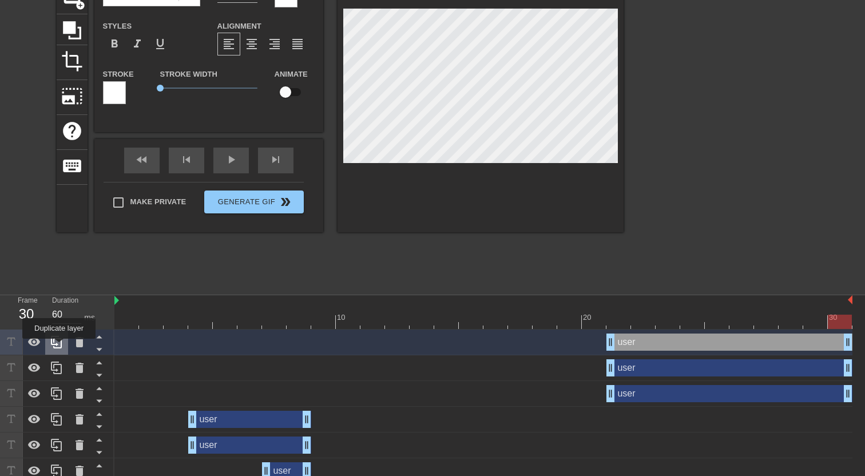
click at [60, 346] on icon at bounding box center [57, 342] width 14 height 14
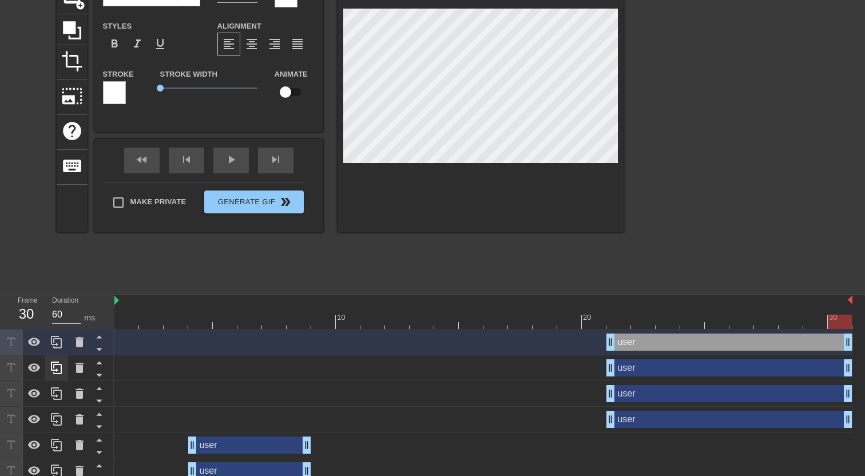
click at [60, 346] on div at bounding box center [57, 459] width 114 height 258
click at [60, 346] on icon at bounding box center [57, 342] width 14 height 14
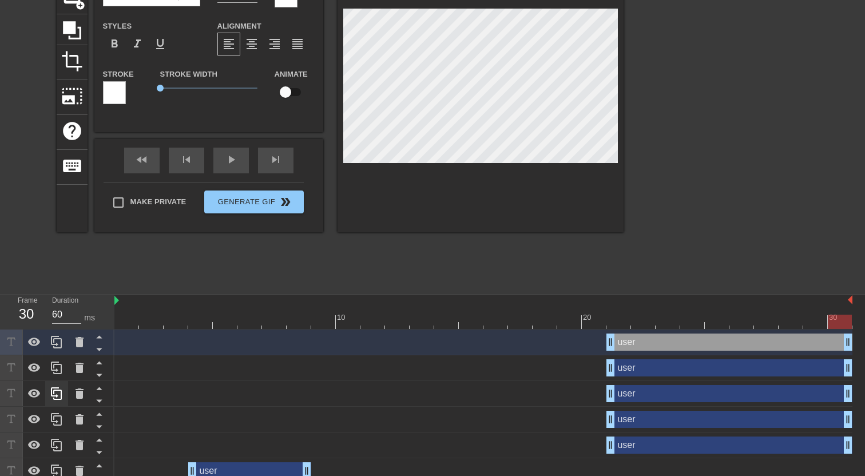
click at [60, 346] on div at bounding box center [57, 471] width 114 height 283
click at [60, 346] on icon at bounding box center [57, 342] width 14 height 14
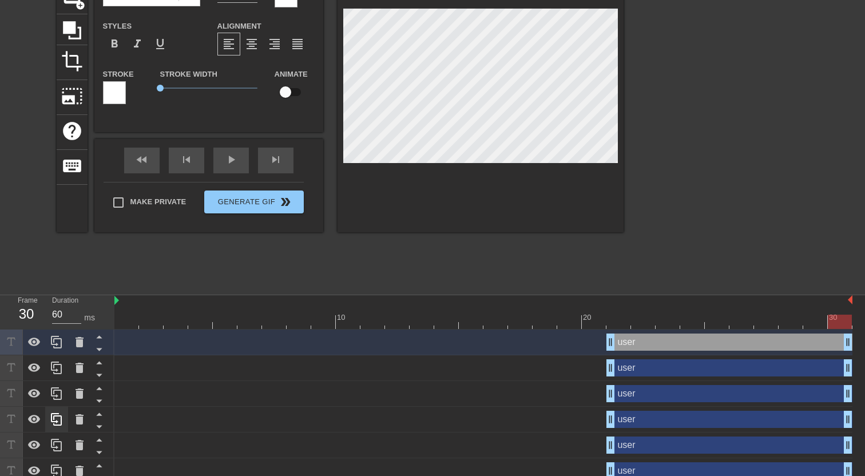
click at [60, 346] on div at bounding box center [57, 484] width 114 height 309
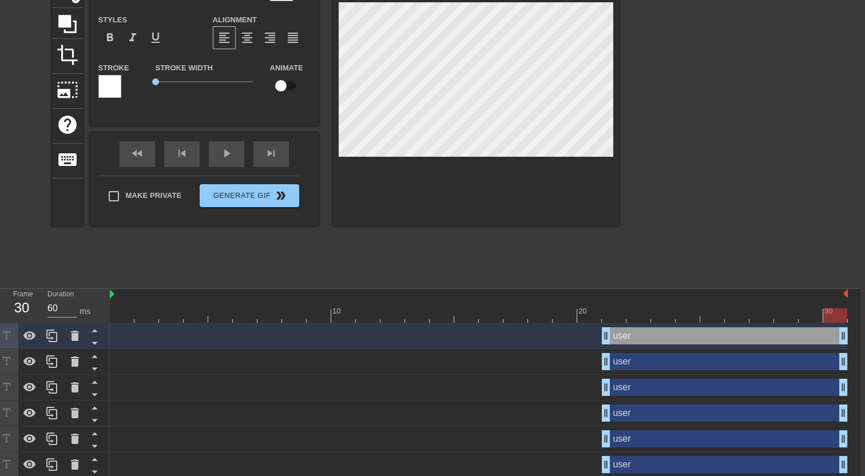
scroll to position [130, 5]
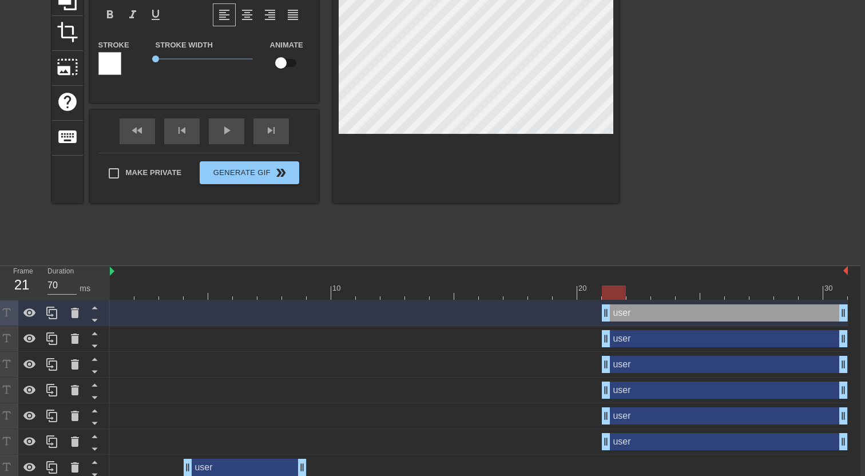
click at [618, 283] on div at bounding box center [614, 285] width 25 height 14
click at [644, 335] on div "user drag_handle drag_handle" at bounding box center [725, 338] width 246 height 17
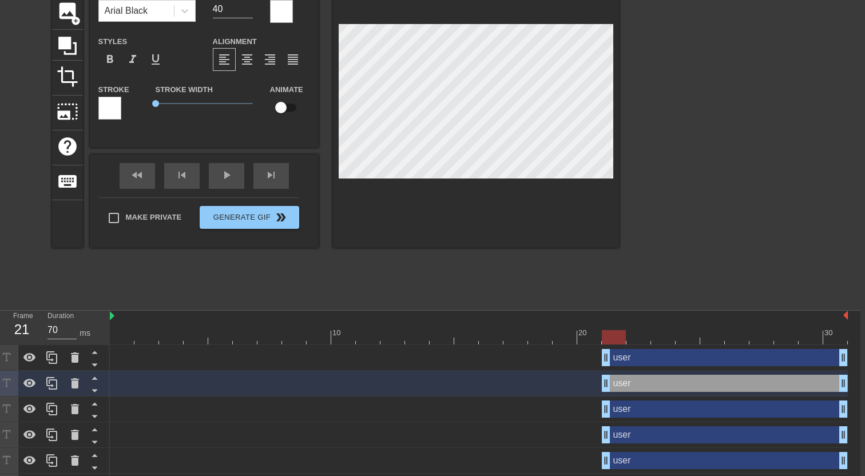
scroll to position [83, 6]
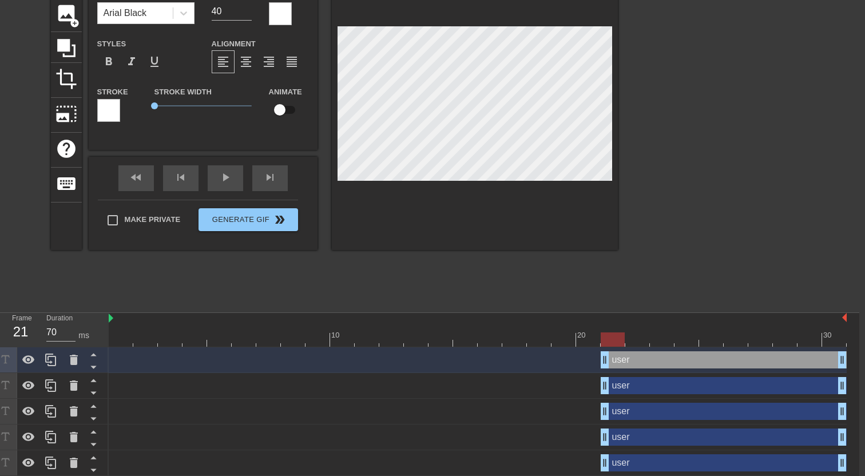
click at [631, 389] on div "user drag_handle drag_handle" at bounding box center [724, 385] width 246 height 17
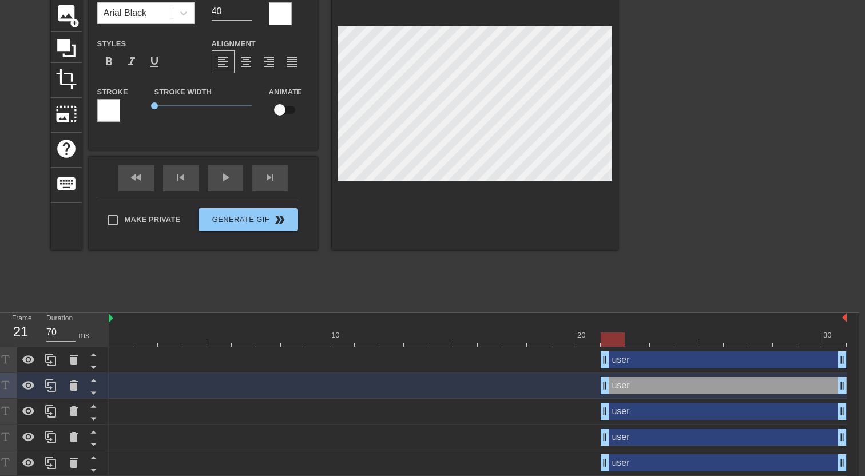
click at [624, 414] on div "user drag_handle drag_handle" at bounding box center [724, 411] width 246 height 17
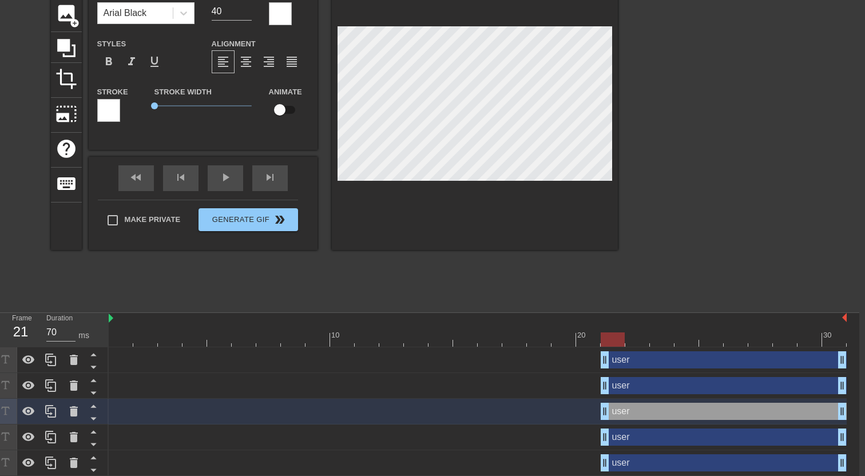
click at [622, 443] on div "user drag_handle drag_handle" at bounding box center [724, 437] width 246 height 17
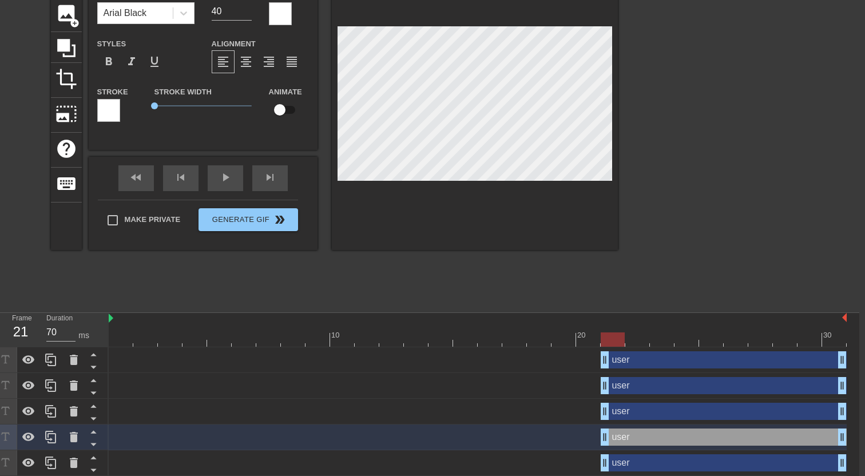
click at [663, 461] on div "user drag_handle drag_handle" at bounding box center [724, 462] width 246 height 17
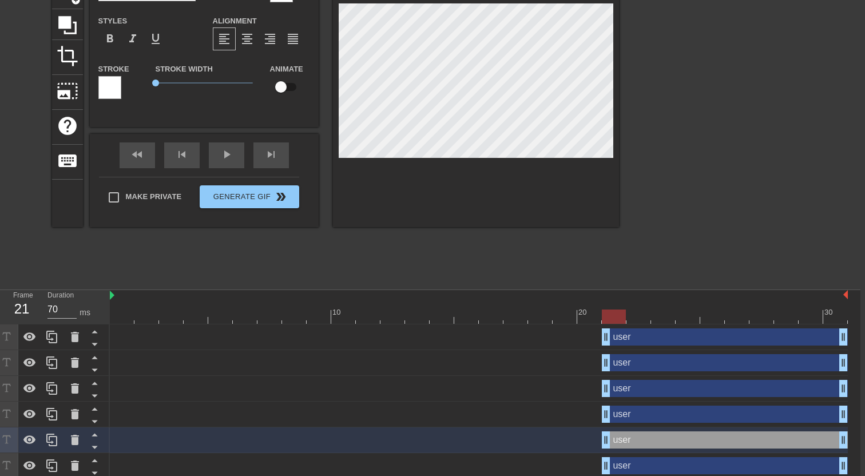
scroll to position [107, 2]
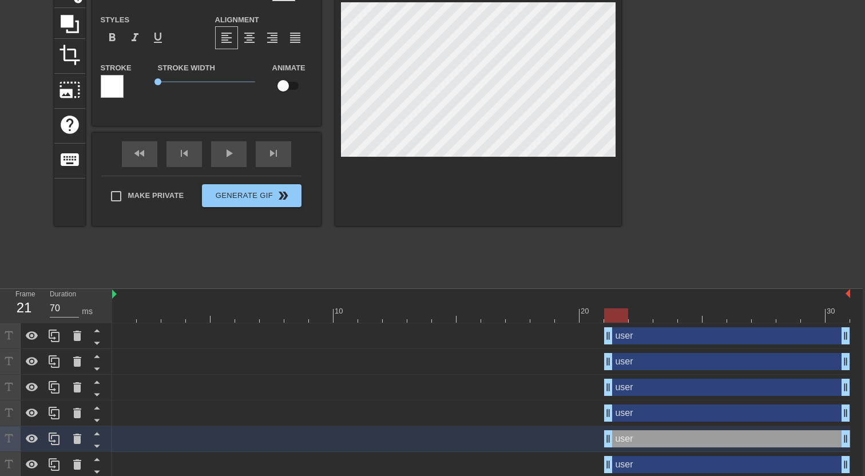
click at [637, 458] on div "user drag_handle drag_handle" at bounding box center [727, 464] width 246 height 17
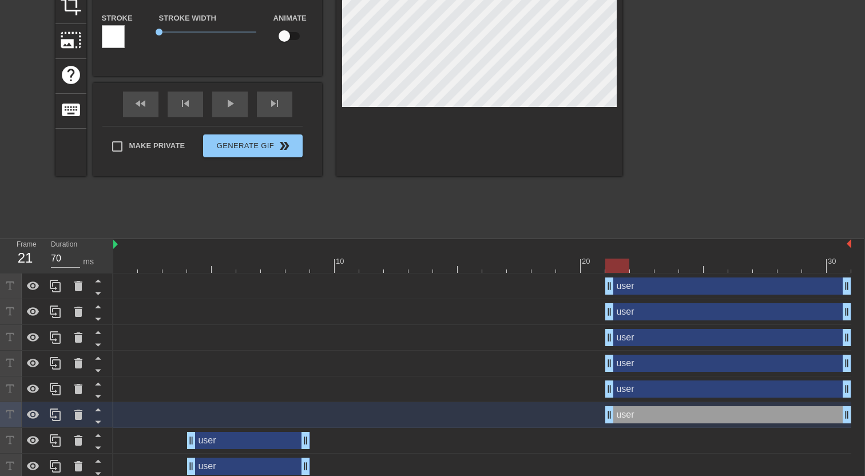
scroll to position [159, 1]
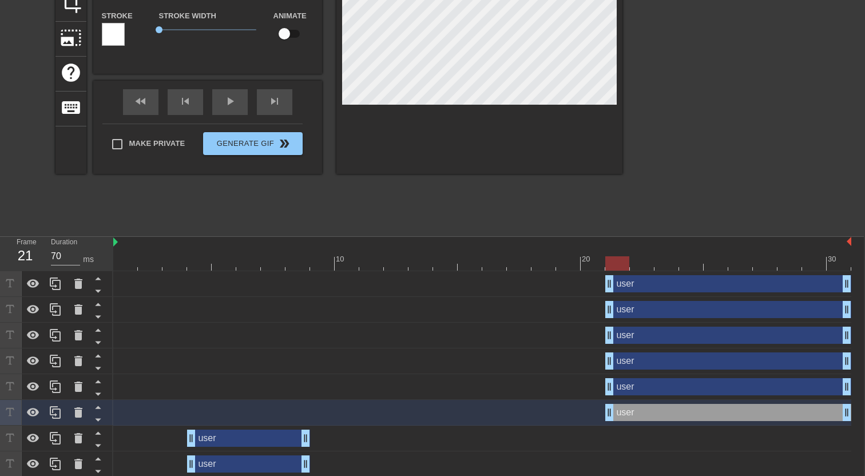
click at [651, 286] on div "user drag_handle drag_handle" at bounding box center [729, 283] width 246 height 17
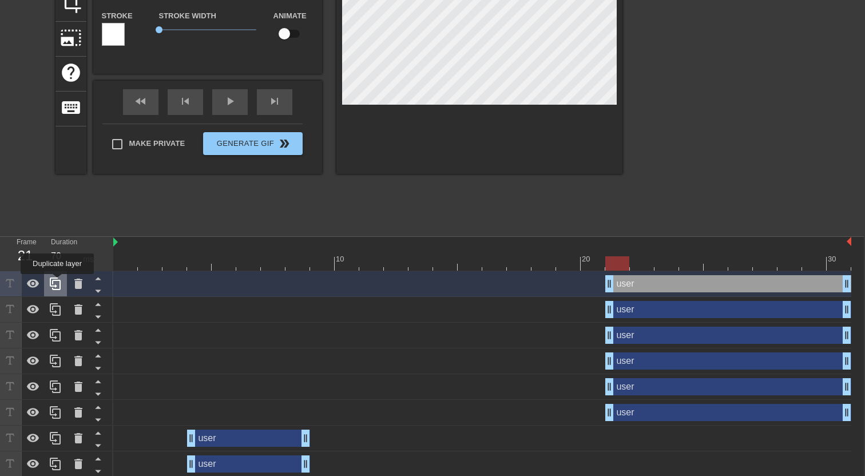
click at [58, 282] on icon at bounding box center [56, 284] width 14 height 14
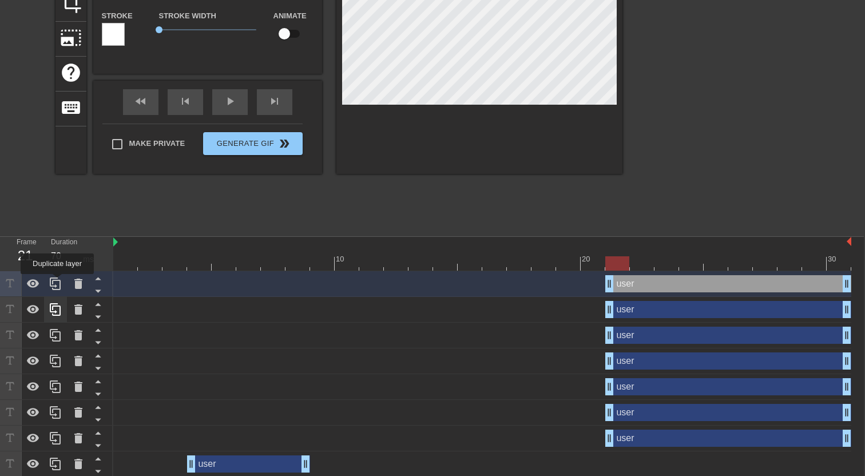
click at [58, 282] on icon at bounding box center [56, 284] width 14 height 14
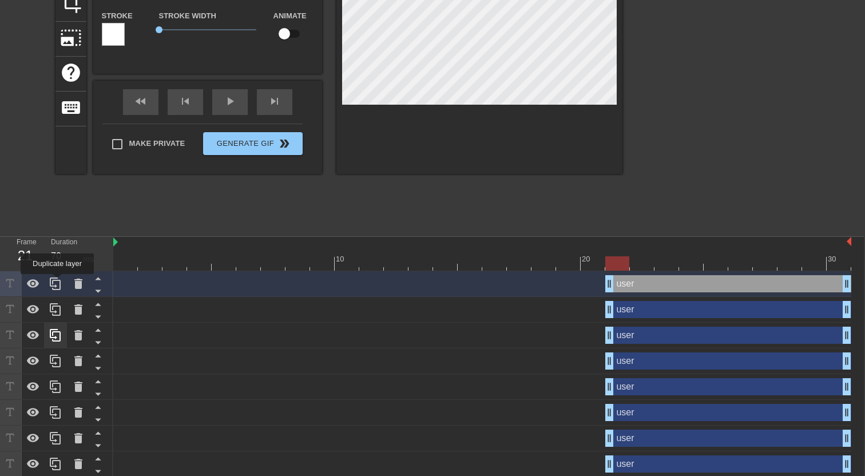
click at [58, 282] on icon at bounding box center [56, 284] width 14 height 14
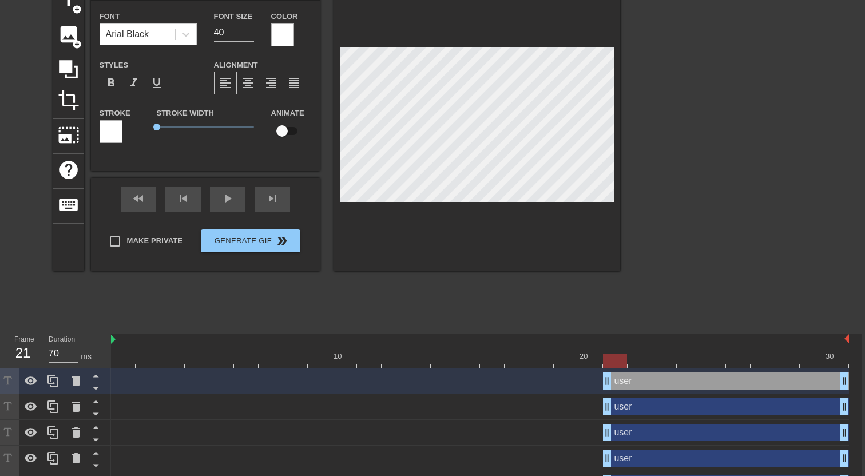
scroll to position [58, 3]
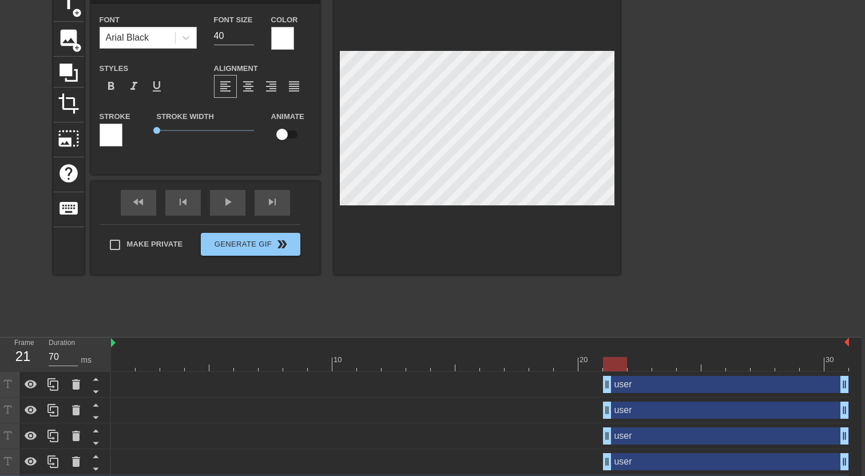
click at [639, 390] on div "user drag_handle drag_handle" at bounding box center [726, 384] width 246 height 17
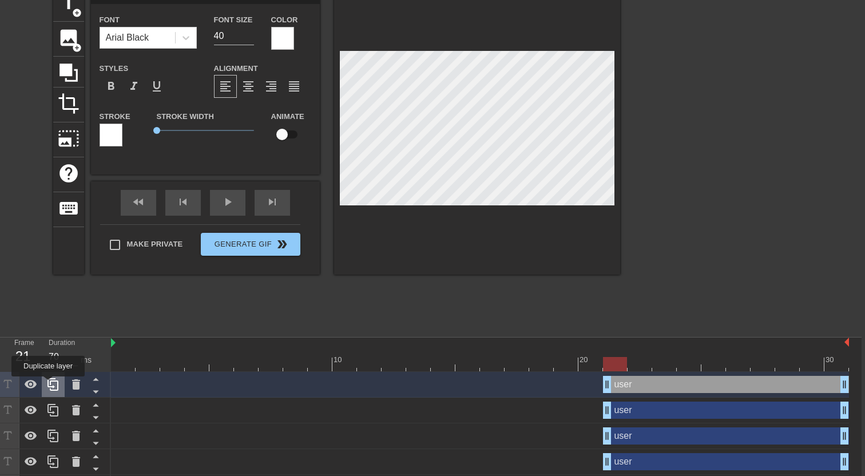
click at [49, 385] on icon at bounding box center [53, 385] width 14 height 14
click at [631, 410] on div "user drag_handle drag_handle" at bounding box center [726, 410] width 246 height 17
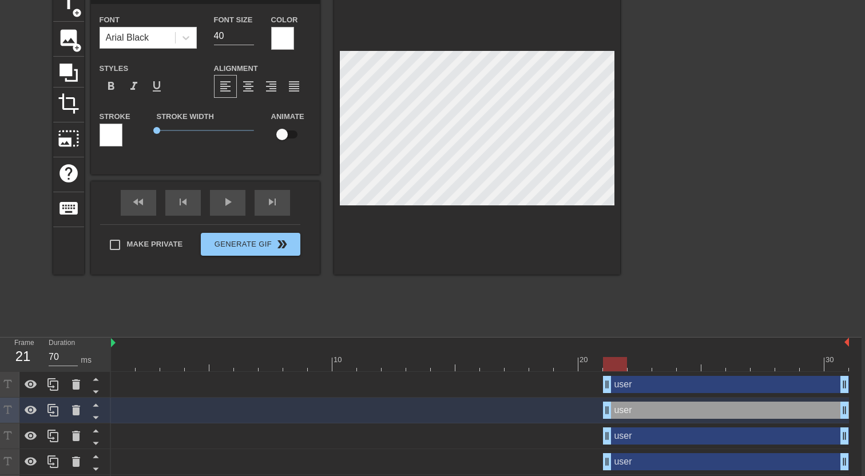
click at [636, 438] on div "user drag_handle drag_handle" at bounding box center [726, 436] width 246 height 17
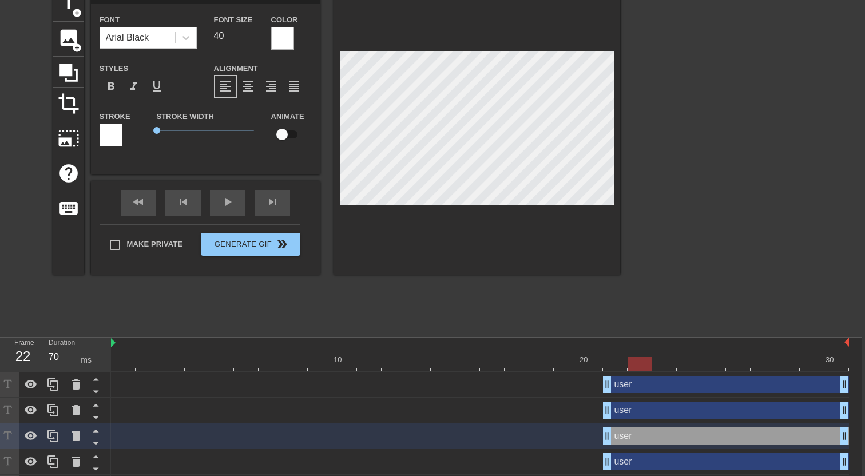
drag, startPoint x: 612, startPoint y: 366, endPoint x: 630, endPoint y: 366, distance: 17.2
click at [630, 366] on div at bounding box center [640, 364] width 24 height 14
click at [630, 467] on div "user drag_handle drag_handle" at bounding box center [726, 461] width 246 height 17
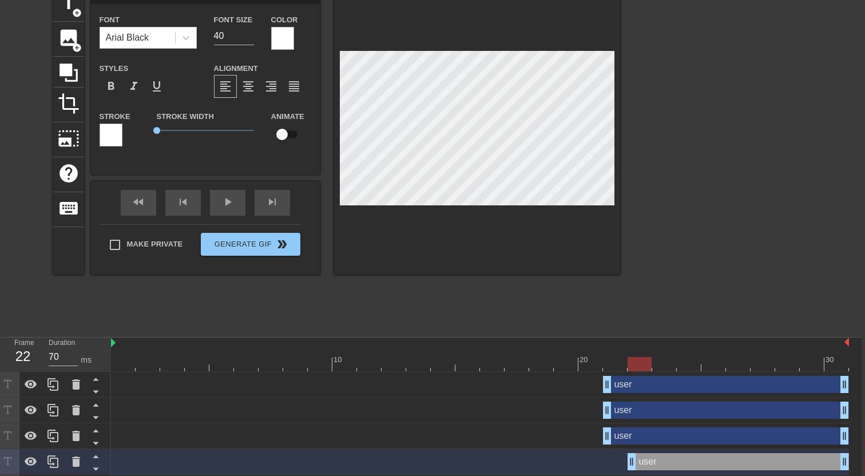
drag, startPoint x: 607, startPoint y: 461, endPoint x: 630, endPoint y: 461, distance: 23.5
click at [630, 461] on div "user drag_handle drag_handle" at bounding box center [739, 461] width 222 height 17
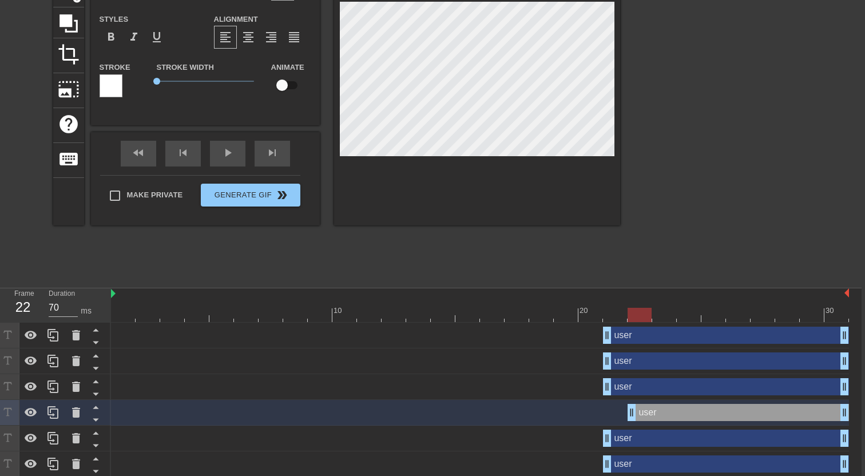
scroll to position [109, 3]
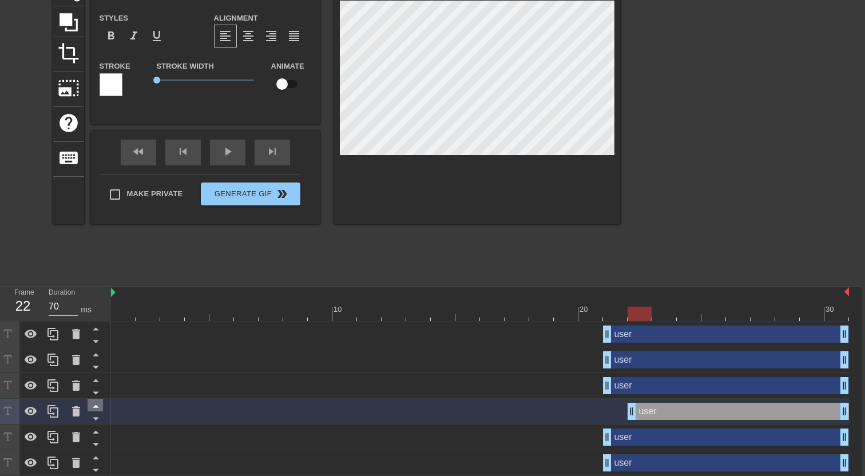
click at [95, 407] on icon at bounding box center [96, 406] width 6 height 3
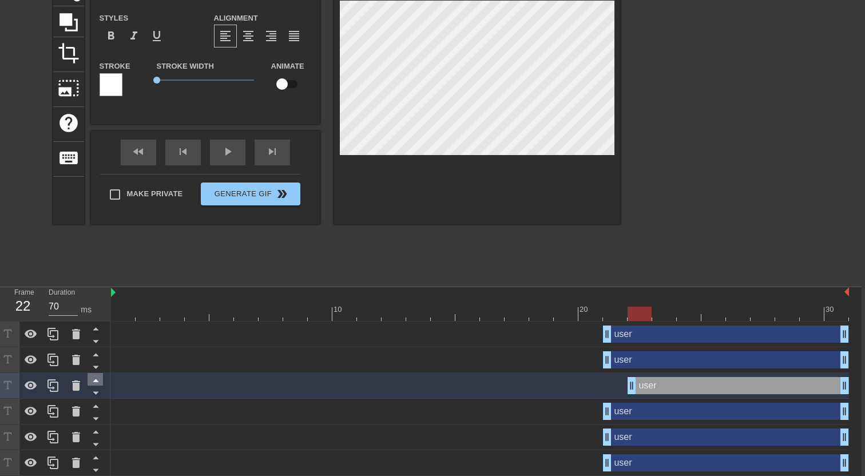
click at [96, 378] on icon at bounding box center [96, 380] width 14 height 14
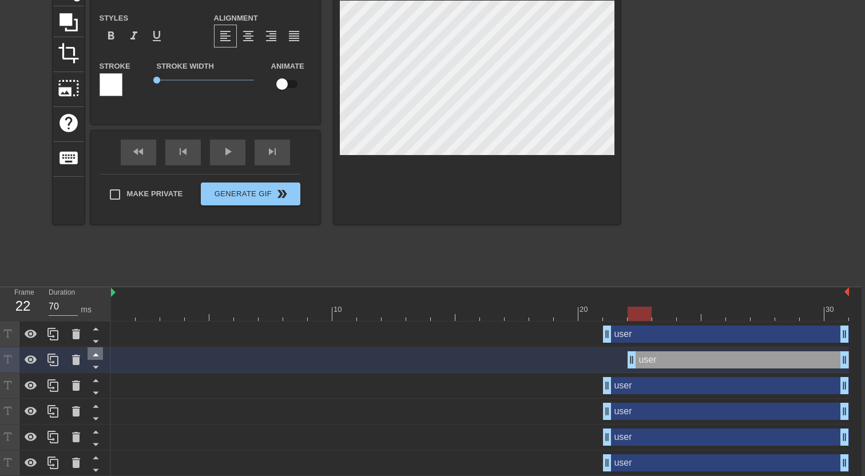
click at [95, 355] on icon at bounding box center [96, 354] width 14 height 14
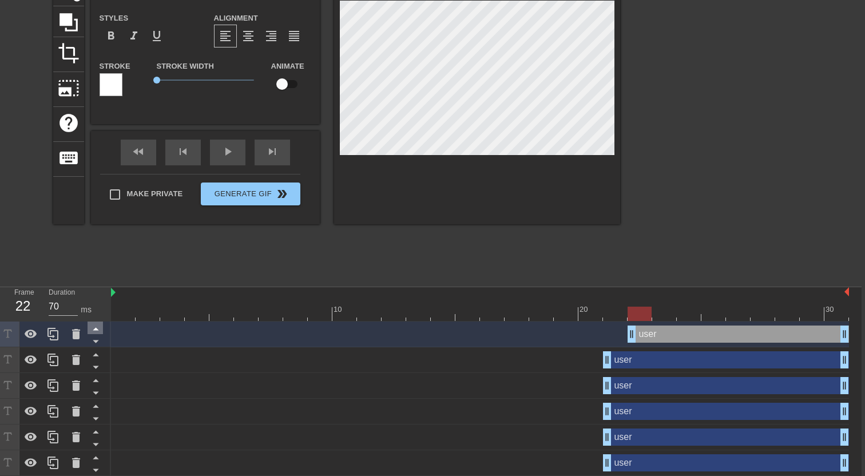
click at [96, 334] on icon at bounding box center [96, 329] width 14 height 14
click at [53, 334] on icon at bounding box center [53, 334] width 14 height 14
click at [56, 335] on icon at bounding box center [53, 334] width 14 height 14
click at [53, 334] on icon at bounding box center [53, 334] width 14 height 14
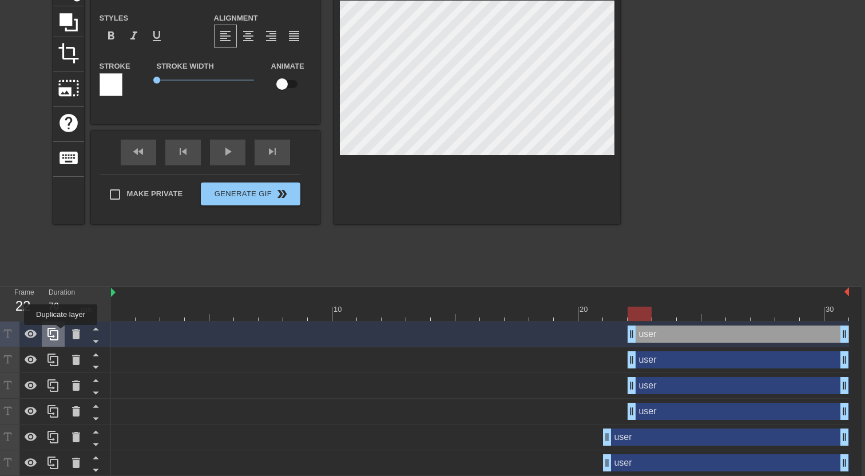
click at [57, 334] on icon at bounding box center [53, 334] width 14 height 14
drag, startPoint x: 639, startPoint y: 316, endPoint x: 668, endPoint y: 317, distance: 29.2
click at [668, 317] on div at bounding box center [665, 314] width 24 height 14
drag, startPoint x: 632, startPoint y: 337, endPoint x: 653, endPoint y: 337, distance: 20.0
click at [653, 337] on div "user drag_handle drag_handle" at bounding box center [480, 334] width 738 height 17
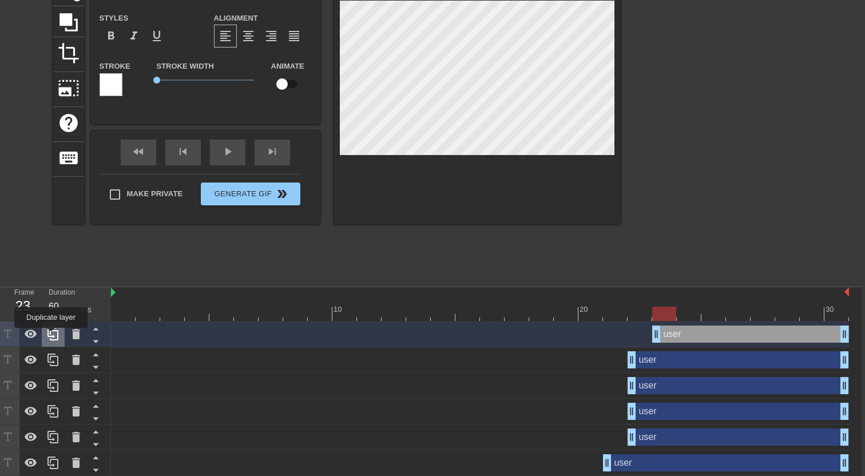
click at [52, 336] on icon at bounding box center [53, 334] width 14 height 14
click at [52, 335] on icon at bounding box center [53, 334] width 14 height 14
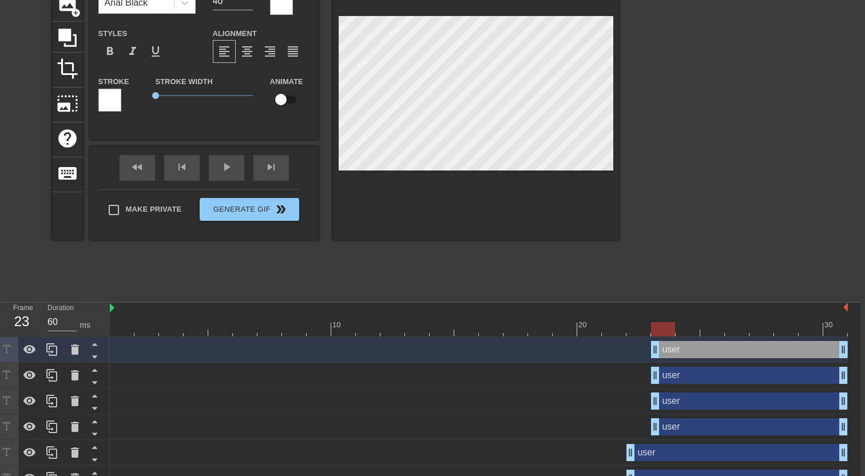
scroll to position [93, 7]
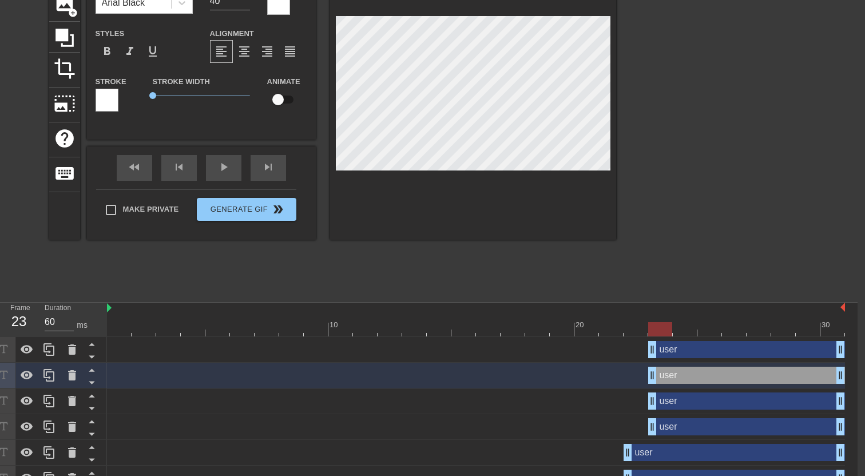
click at [698, 404] on div "user drag_handle drag_handle" at bounding box center [747, 401] width 197 height 17
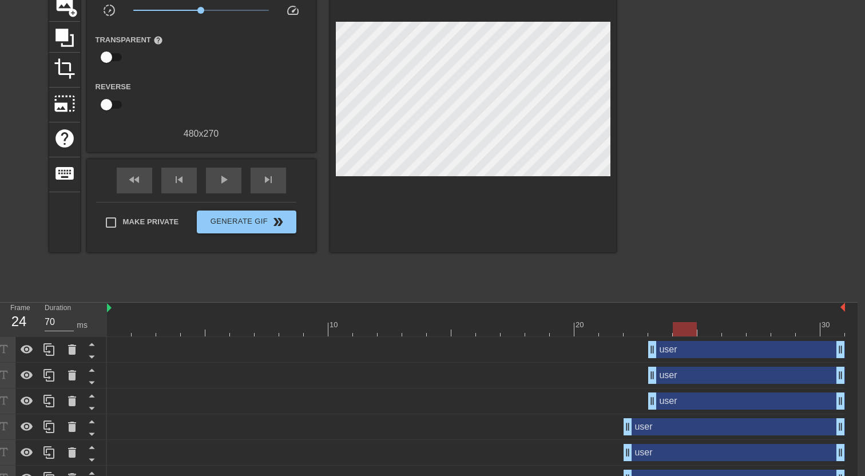
drag, startPoint x: 663, startPoint y: 334, endPoint x: 695, endPoint y: 335, distance: 31.5
click at [695, 335] on div at bounding box center [685, 329] width 24 height 14
click at [48, 349] on icon at bounding box center [49, 350] width 14 height 14
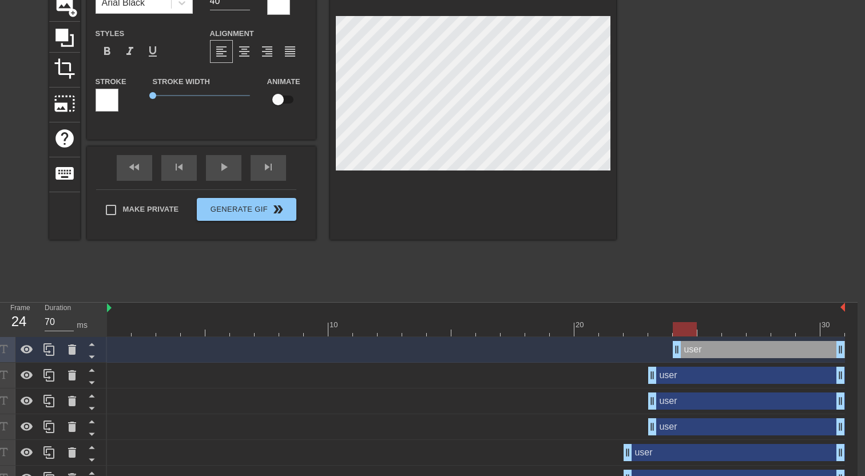
drag, startPoint x: 653, startPoint y: 350, endPoint x: 689, endPoint y: 350, distance: 35.5
click at [689, 350] on div "user drag_handle drag_handle" at bounding box center [759, 349] width 172 height 17
click at [45, 346] on icon at bounding box center [49, 349] width 11 height 13
drag, startPoint x: 687, startPoint y: 327, endPoint x: 707, endPoint y: 328, distance: 20.0
click at [707, 328] on div at bounding box center [710, 329] width 24 height 14
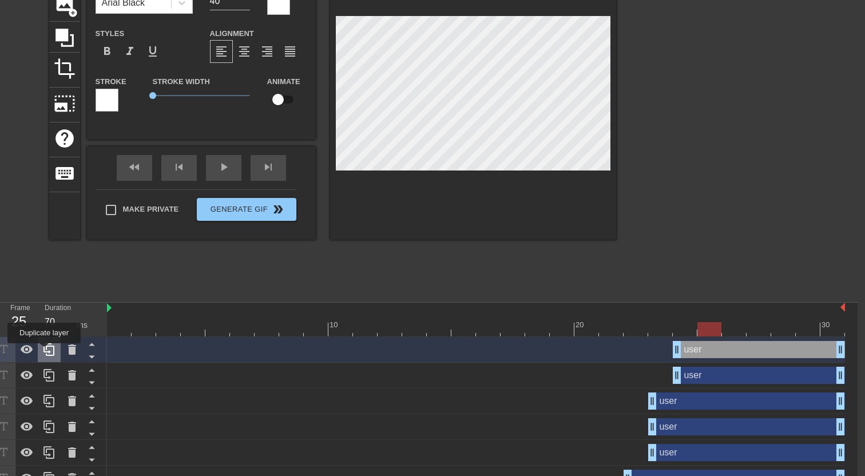
click at [45, 351] on icon at bounding box center [49, 350] width 14 height 14
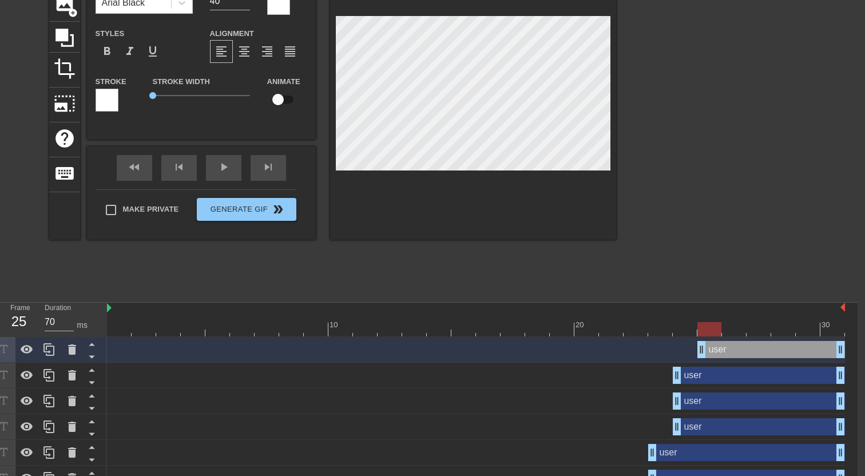
drag, startPoint x: 678, startPoint y: 350, endPoint x: 695, endPoint y: 350, distance: 16.6
click at [695, 350] on div "user drag_handle drag_handle" at bounding box center [476, 349] width 738 height 17
click at [705, 382] on div "user drag_handle drag_handle" at bounding box center [759, 375] width 172 height 17
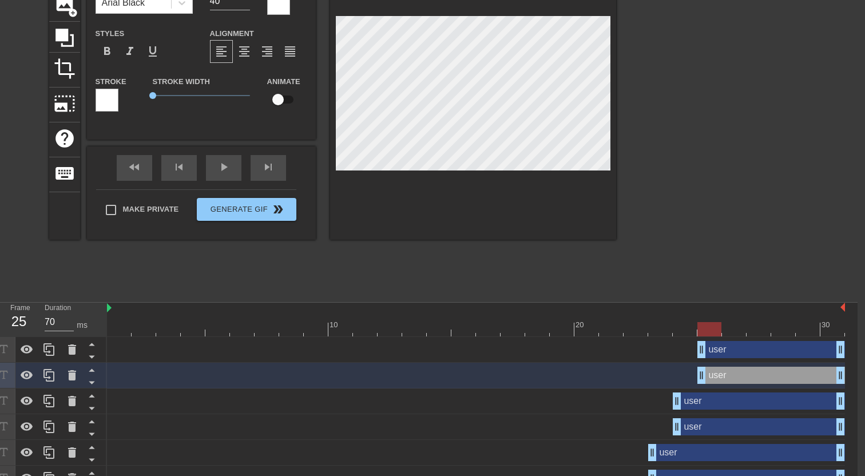
drag, startPoint x: 679, startPoint y: 378, endPoint x: 697, endPoint y: 378, distance: 17.7
click at [697, 378] on div "user drag_handle drag_handle" at bounding box center [476, 375] width 738 height 17
drag, startPoint x: 713, startPoint y: 330, endPoint x: 776, endPoint y: 330, distance: 63.5
click at [776, 330] on div at bounding box center [784, 329] width 24 height 14
click at [47, 350] on icon at bounding box center [49, 349] width 11 height 13
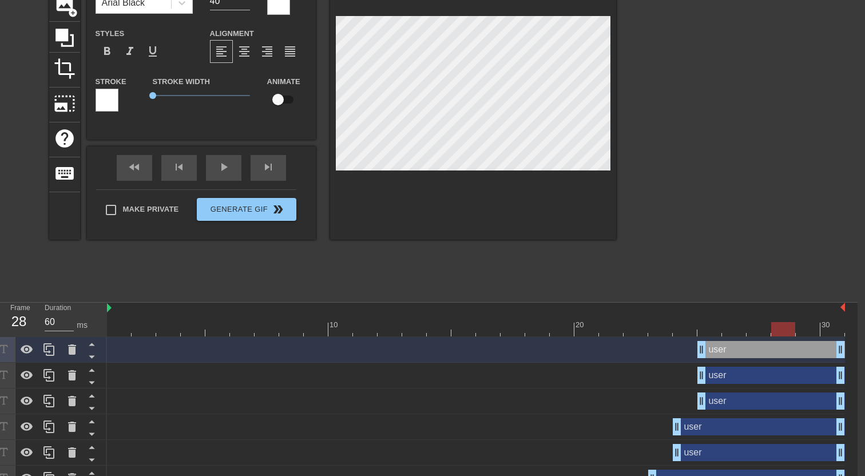
type input "70"
drag, startPoint x: 705, startPoint y: 351, endPoint x: 776, endPoint y: 353, distance: 71.0
click at [776, 353] on div "user drag_handle drag_handle" at bounding box center [809, 349] width 74 height 17
click at [748, 378] on div "user drag_handle drag_handle" at bounding box center [772, 375] width 148 height 17
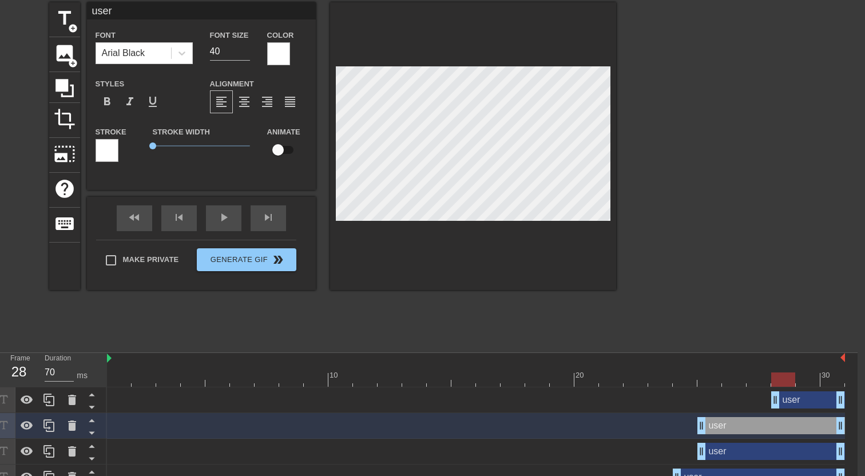
scroll to position [39, 7]
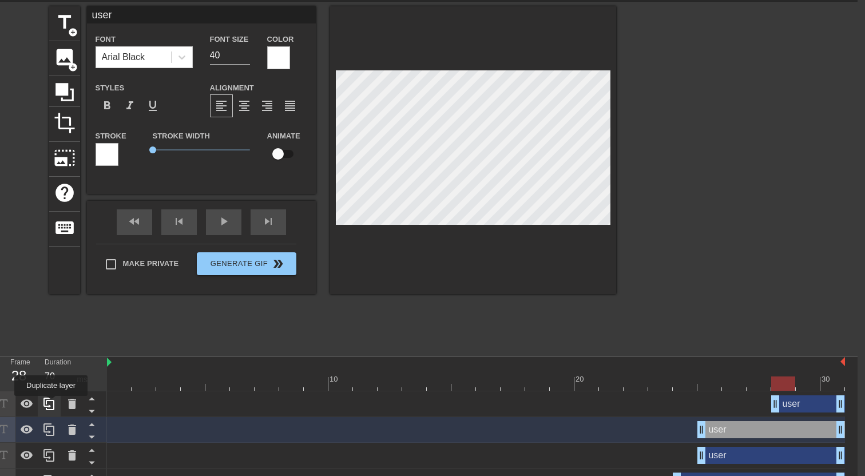
click at [52, 404] on icon at bounding box center [49, 404] width 14 height 14
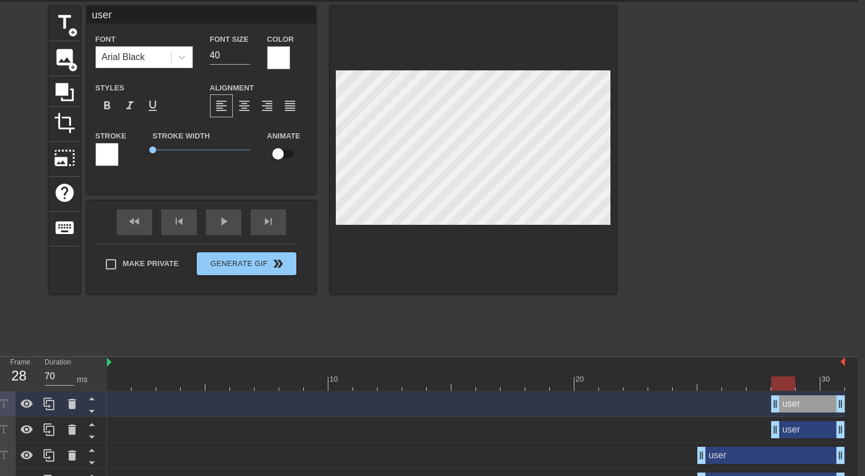
type input "U"
type textarea "U"
type input "UX"
type textarea "UX"
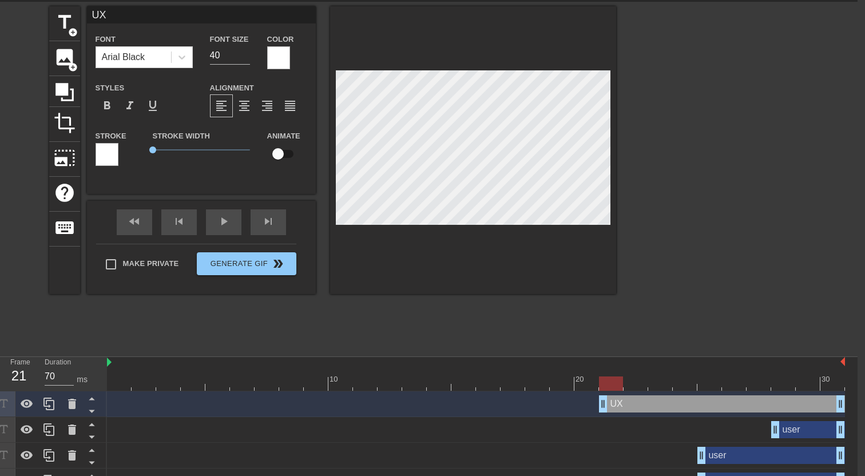
drag, startPoint x: 774, startPoint y: 410, endPoint x: 611, endPoint y: 426, distance: 163.9
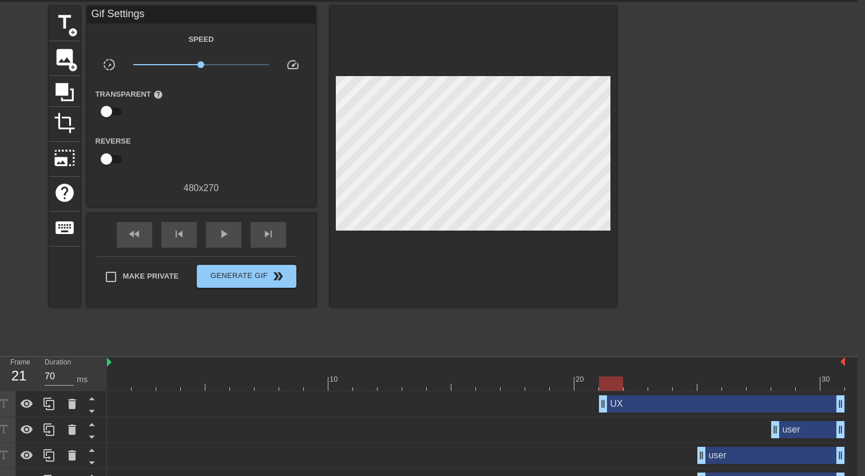
click at [226, 222] on div "fast_rewind skip_previous play_arrow skip_next" at bounding box center [201, 234] width 187 height 43
click at [224, 236] on span "play_arrow" at bounding box center [224, 234] width 14 height 14
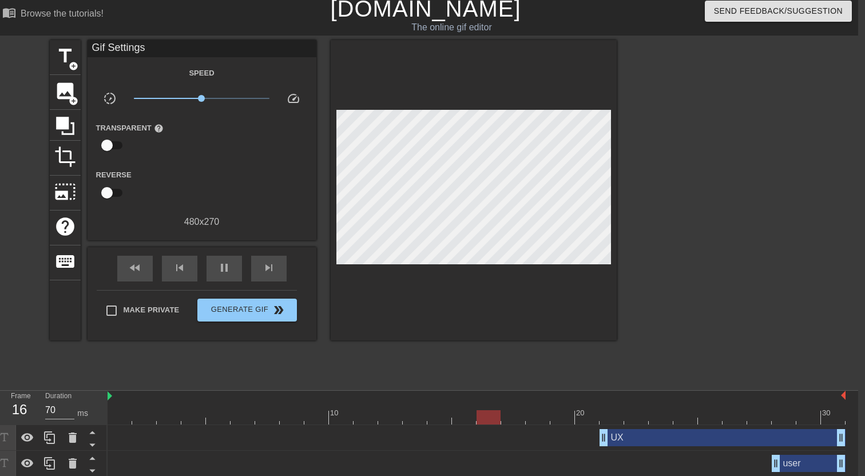
scroll to position [0, 7]
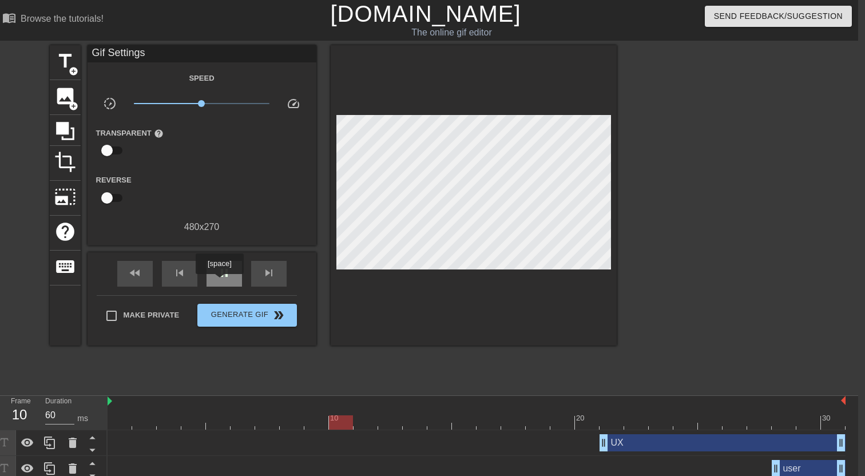
type input "70"
click at [222, 280] on div "pause" at bounding box center [224, 274] width 35 height 26
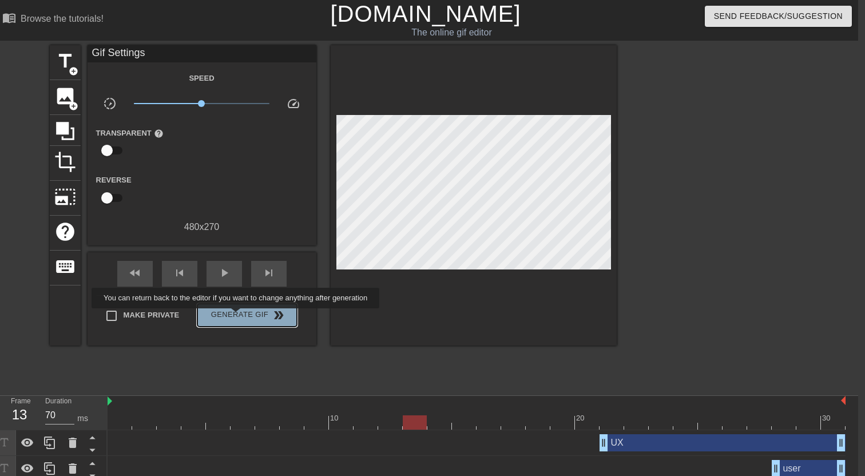
click at [243, 317] on span "Generate Gif double_arrow" at bounding box center [247, 316] width 90 height 14
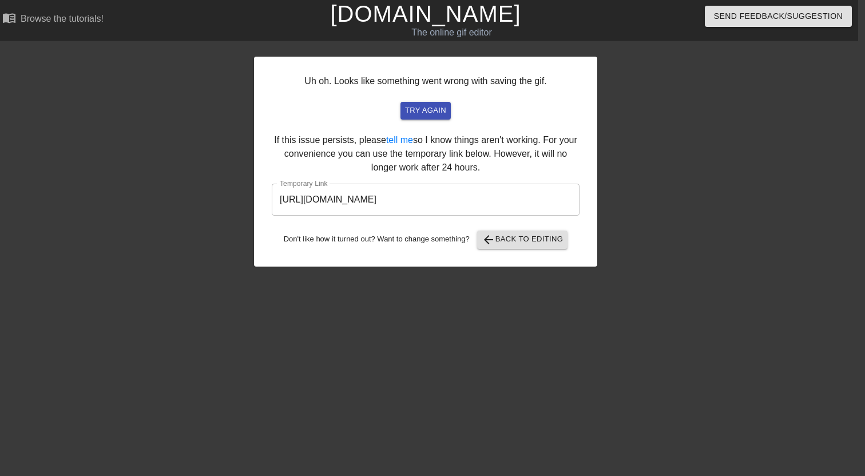
click at [460, 199] on input "[URL][DOMAIN_NAME]" at bounding box center [426, 200] width 308 height 32
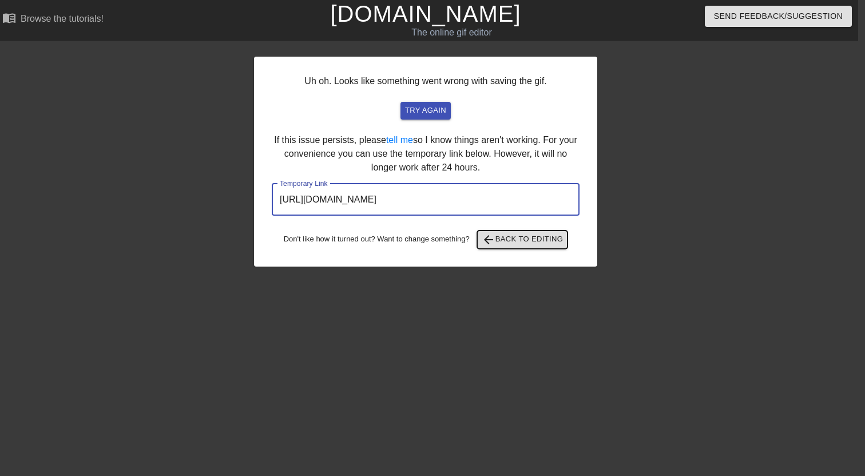
click at [519, 238] on span "arrow_back Back to Editing" at bounding box center [523, 240] width 82 height 14
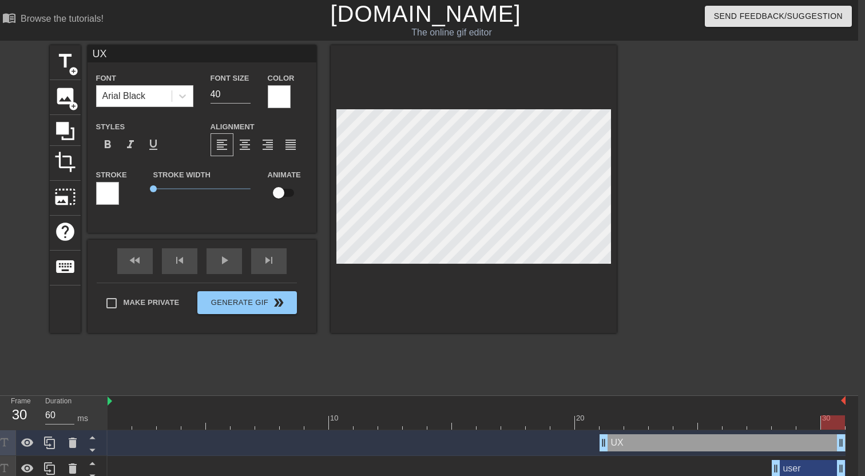
type input "C"
type textarea "C"
type input "CX"
type textarea "CX"
click at [247, 306] on button "Generate Gif double_arrow" at bounding box center [246, 302] width 99 height 23
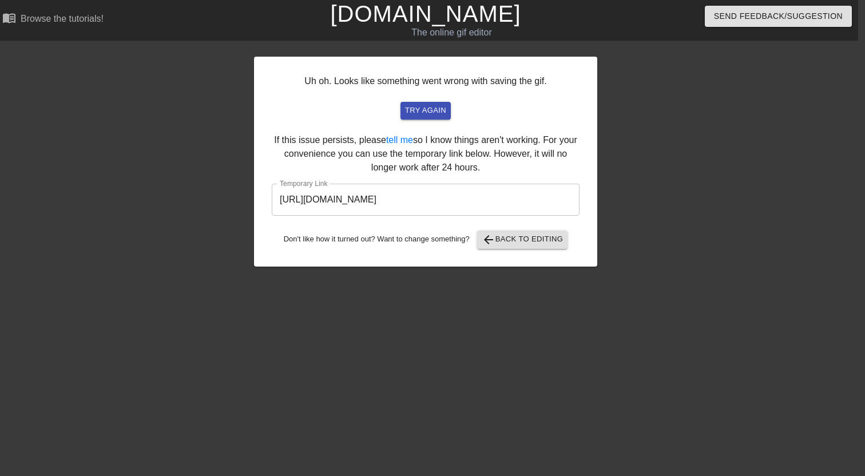
click at [422, 204] on input "[URL][DOMAIN_NAME]" at bounding box center [426, 200] width 308 height 32
